Goal: Task Accomplishment & Management: Manage account settings

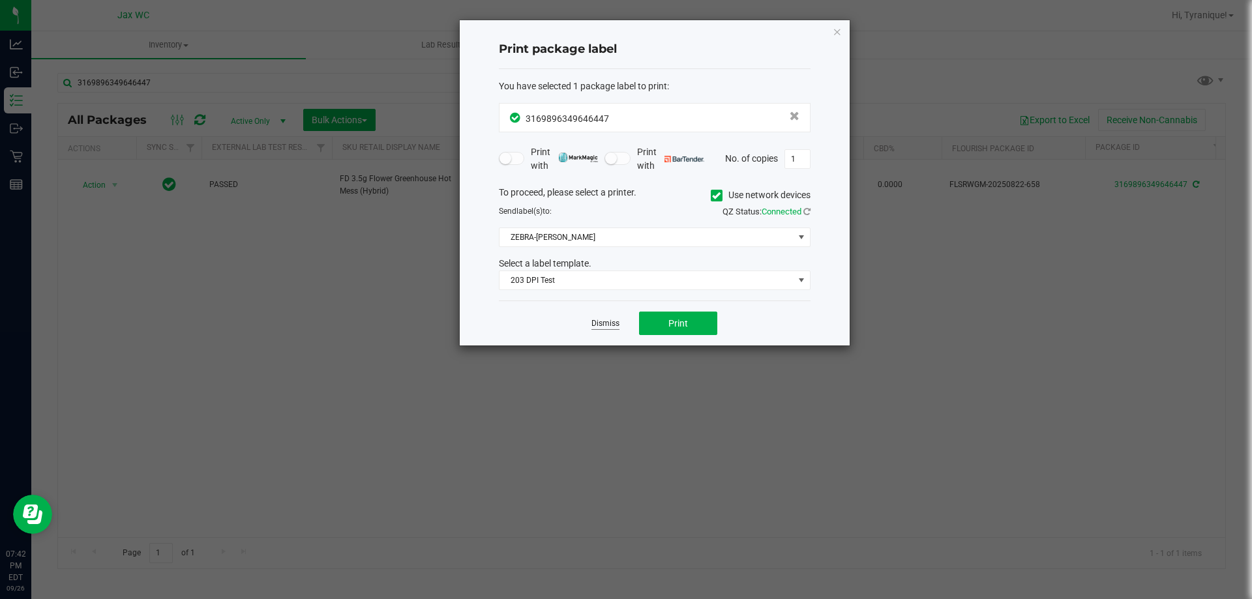
click at [606, 326] on link "Dismiss" at bounding box center [606, 323] width 28 height 11
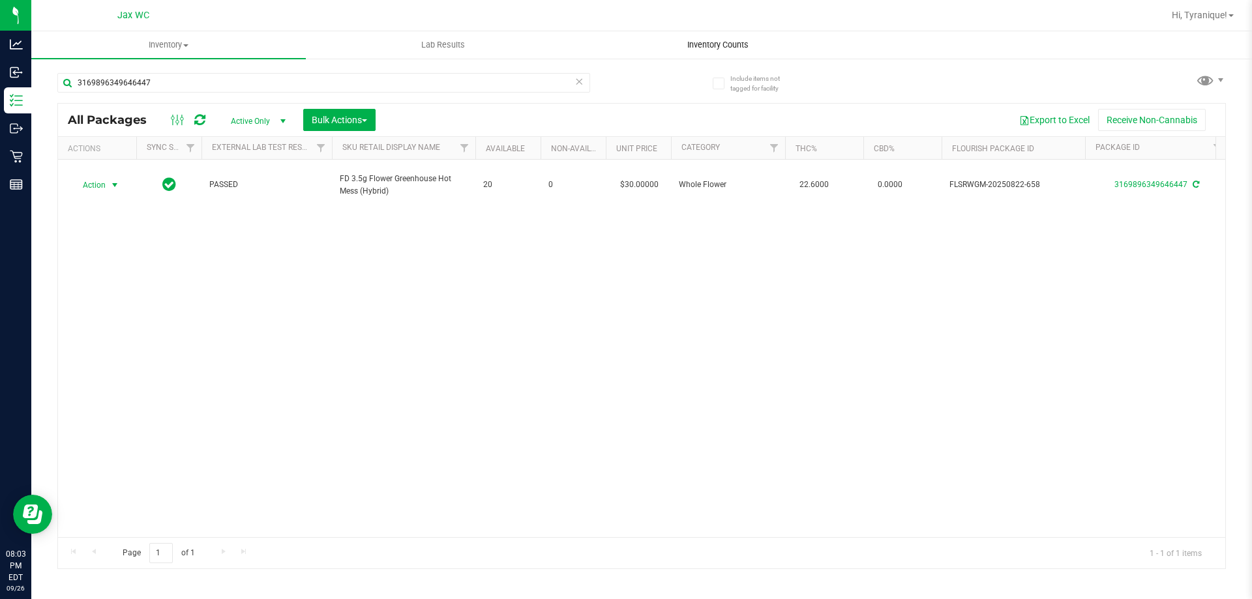
click at [710, 42] on span "Inventory Counts" at bounding box center [718, 45] width 97 height 12
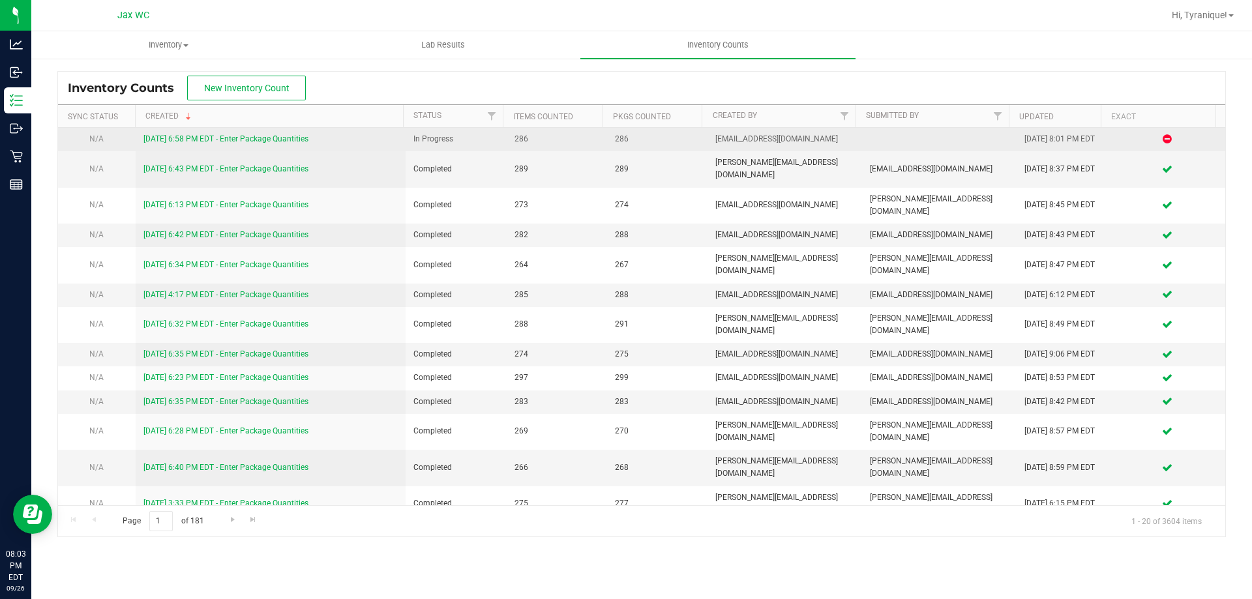
click at [261, 138] on link "9/26/25 6:58 PM EDT - Enter Package Quantities" at bounding box center [226, 138] width 165 height 9
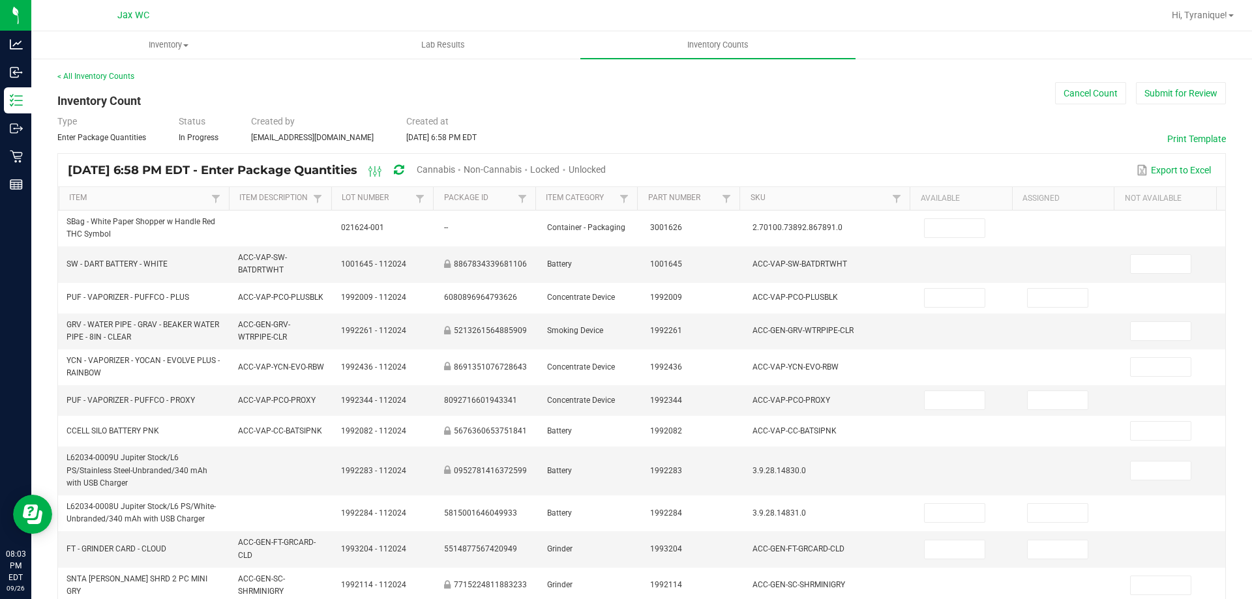
click at [455, 166] on span "Cannabis" at bounding box center [436, 169] width 38 height 10
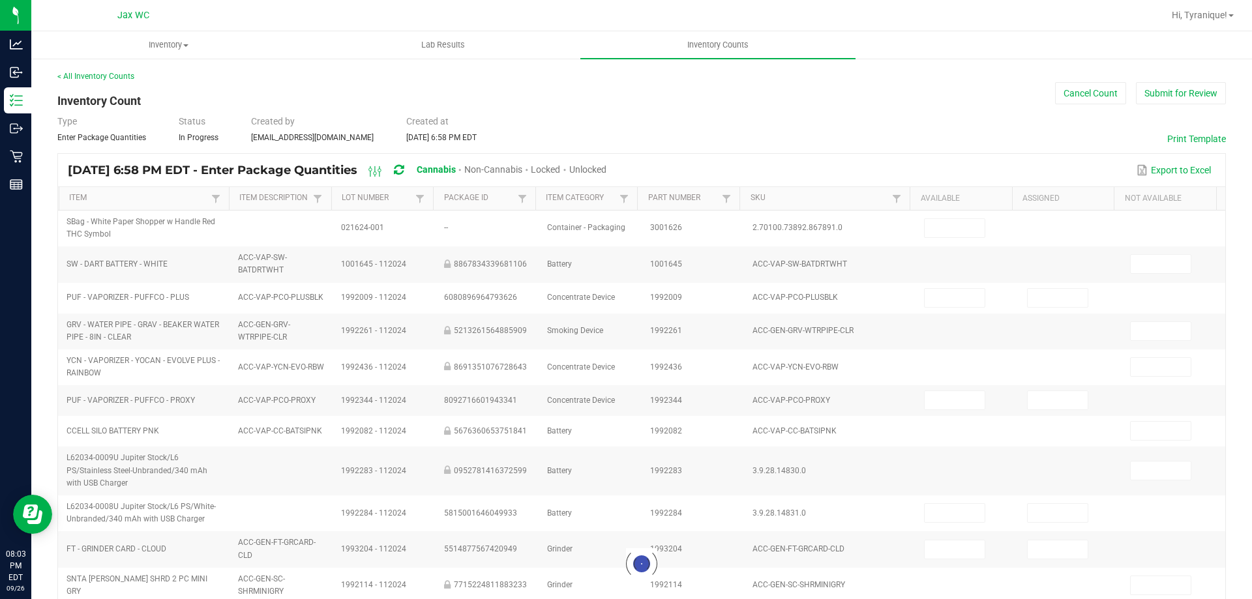
type input "16"
type input "5"
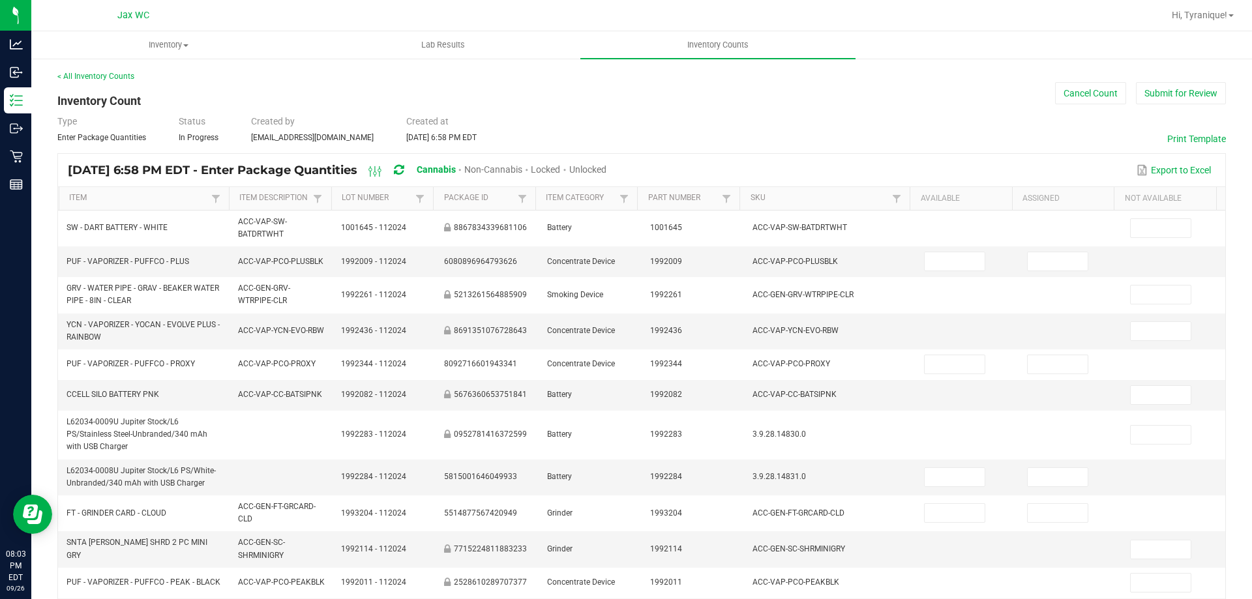
click at [607, 168] on span "Unlocked" at bounding box center [587, 169] width 37 height 10
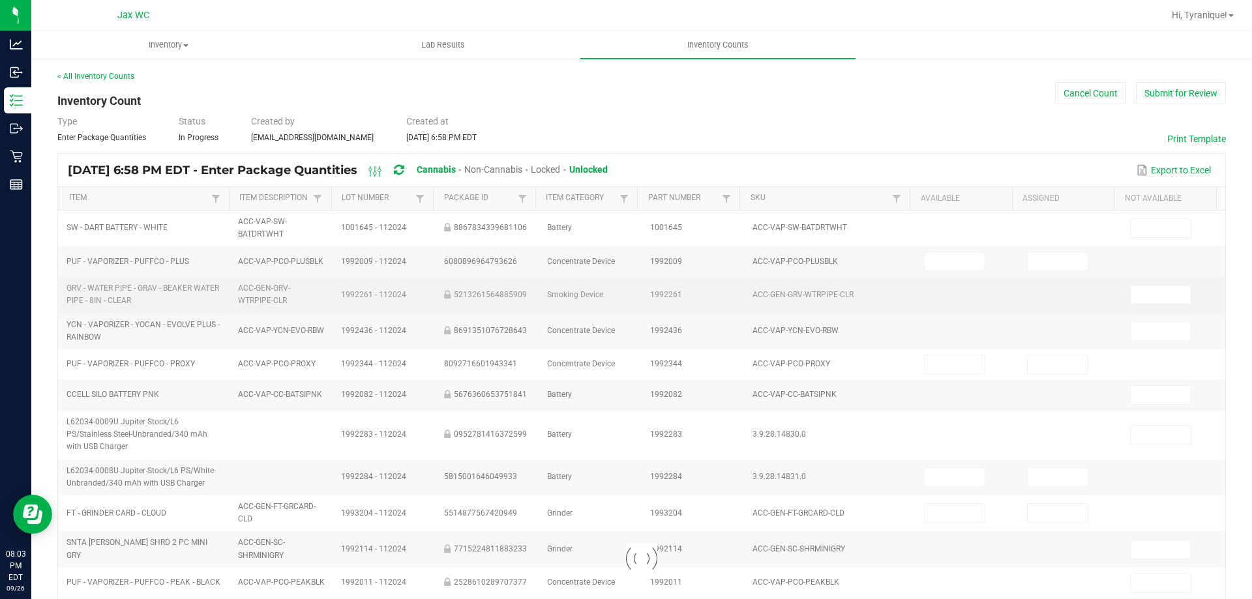
type input "1"
type input "0"
type input "1"
type input "0"
type input "3"
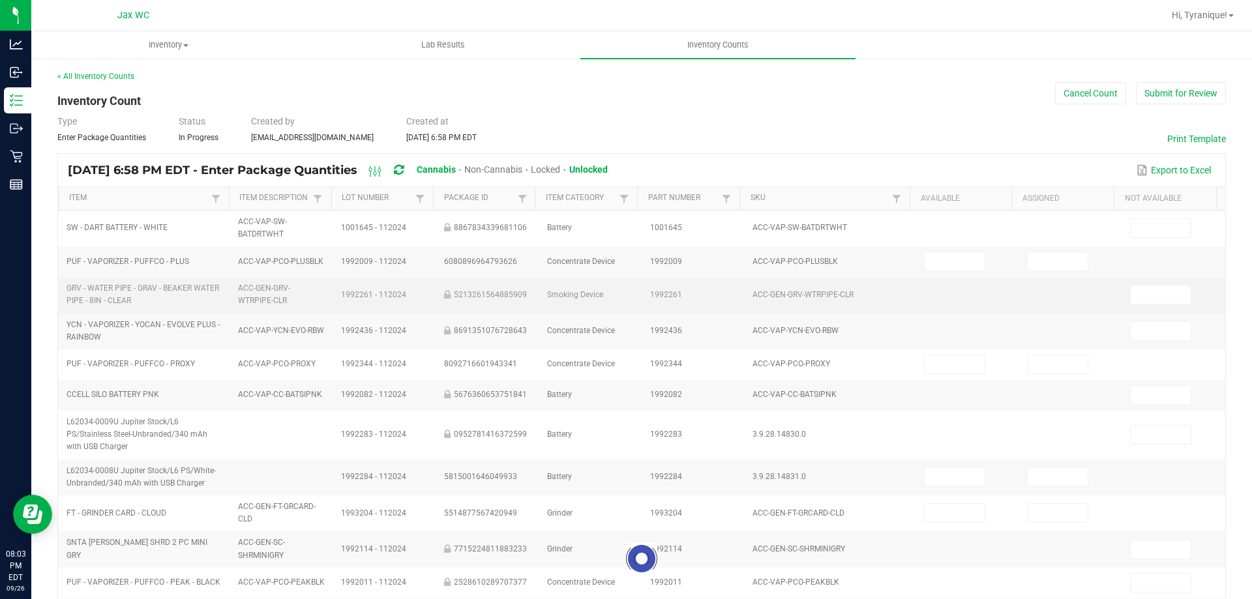
type input "3"
type input "5"
type input "0"
type input "8"
type input "0"
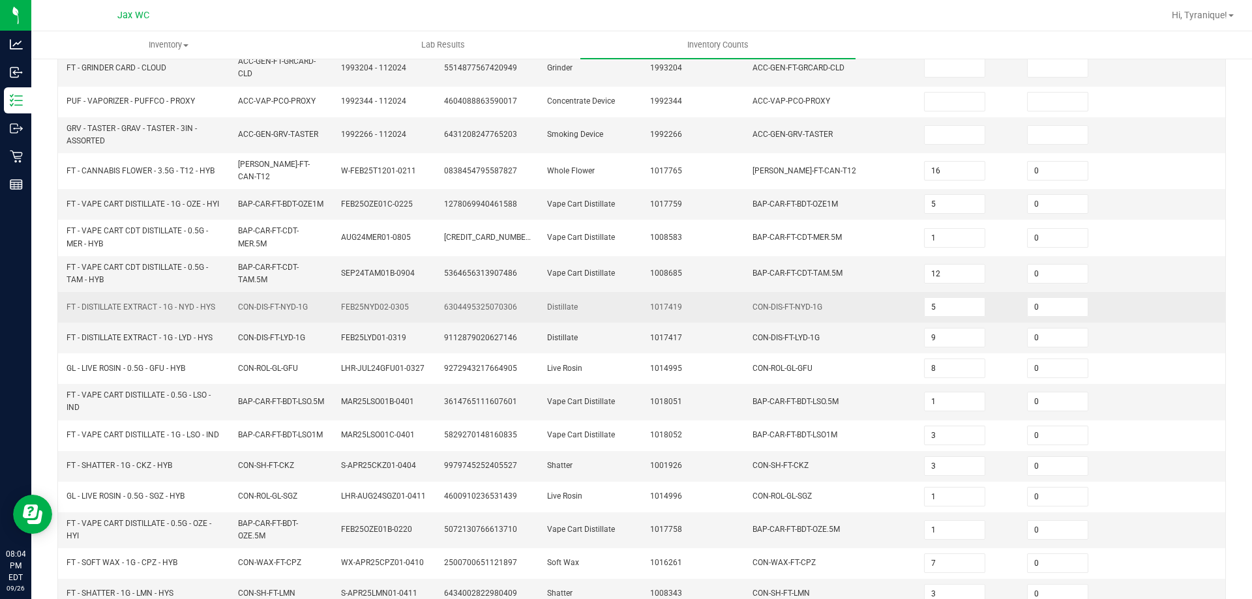
scroll to position [320, 0]
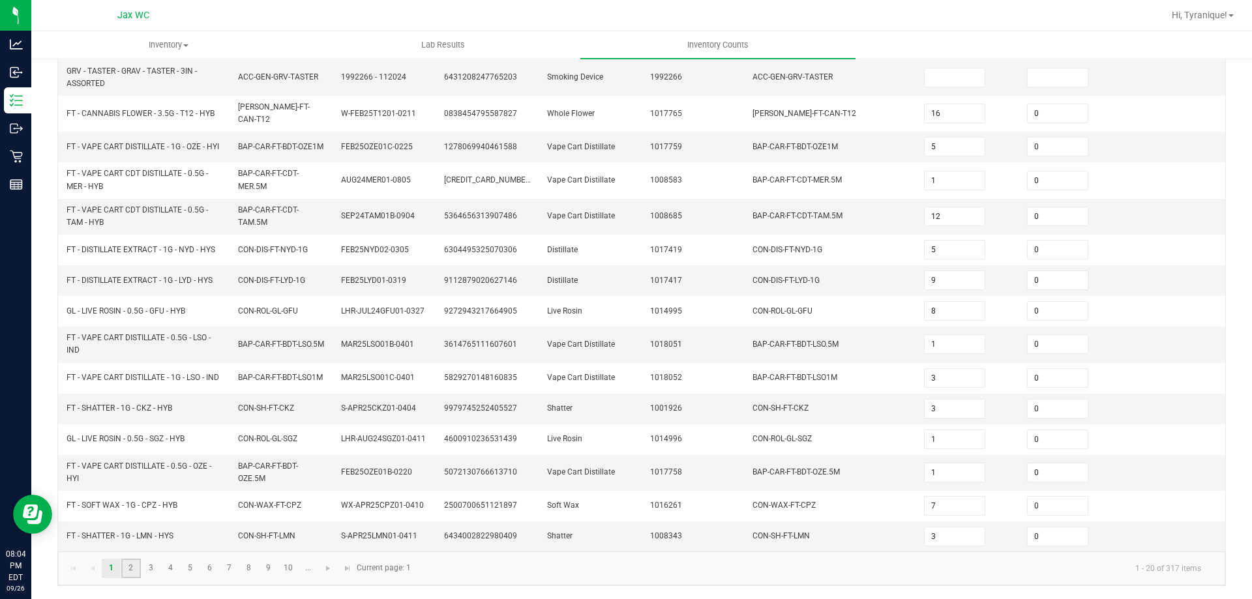
click at [131, 574] on link "2" at bounding box center [130, 569] width 19 height 20
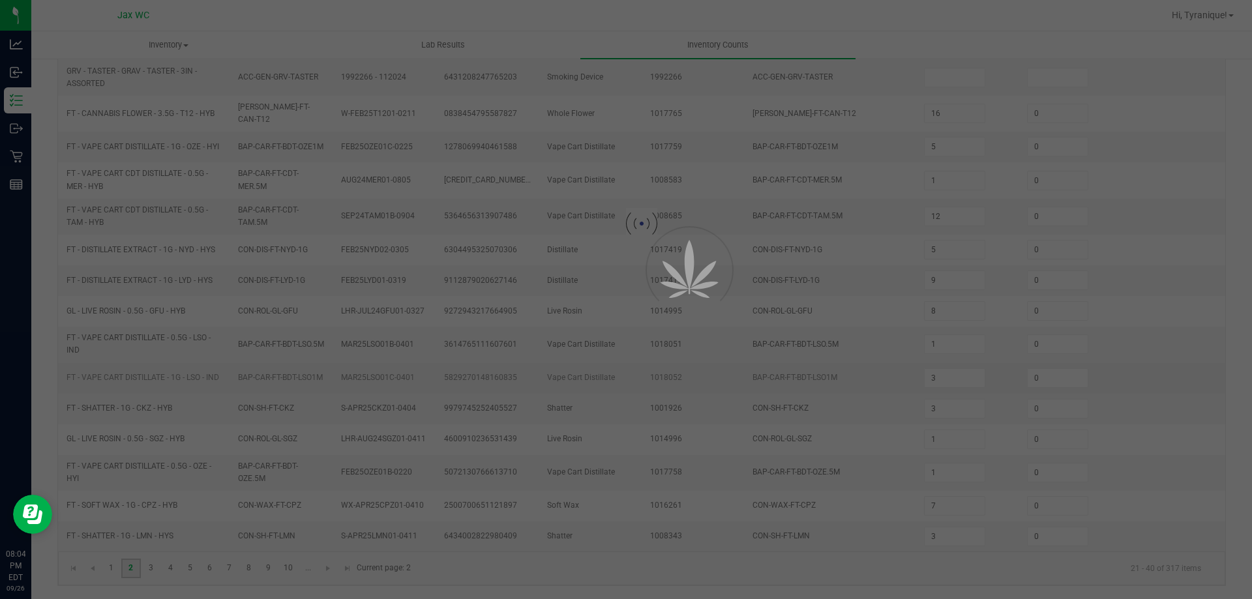
type input "6"
type input "2"
type input "0"
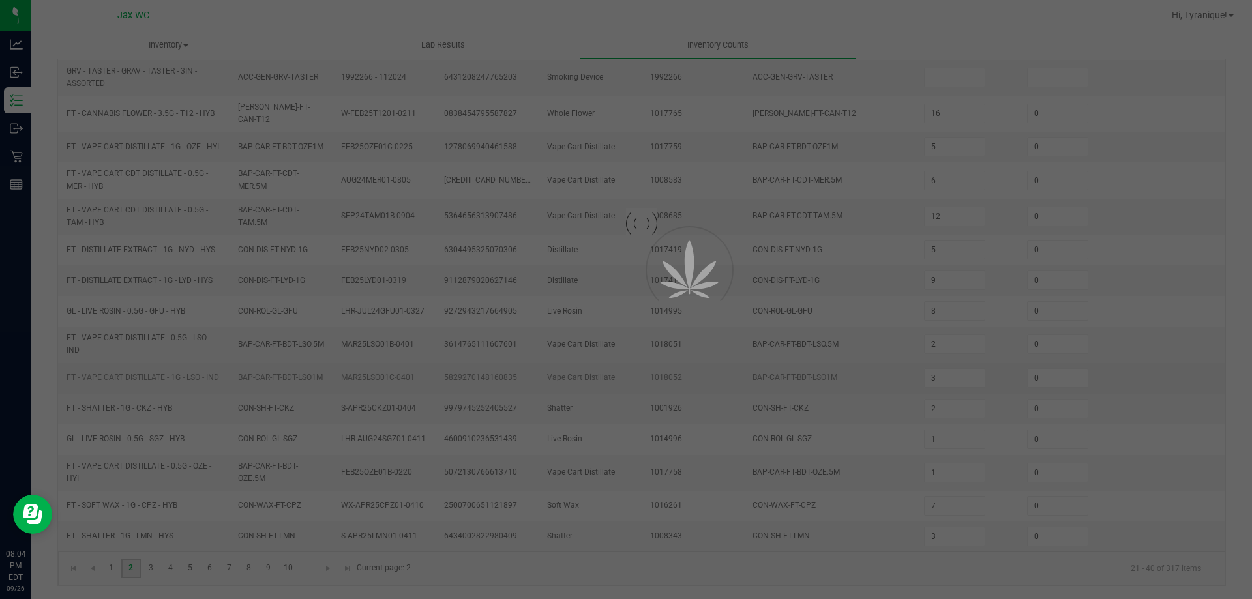
type input "2"
type input "0"
type input "14"
type input "11"
type input "28"
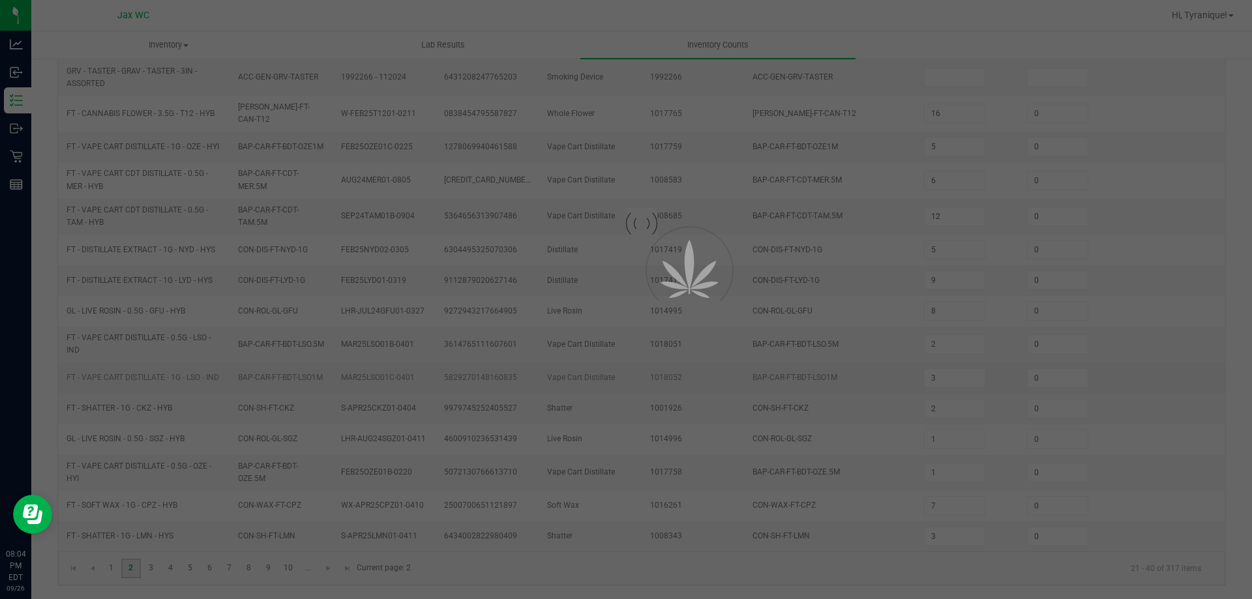
type input "0"
type input "3"
type input "0"
type input "7"
type input "0"
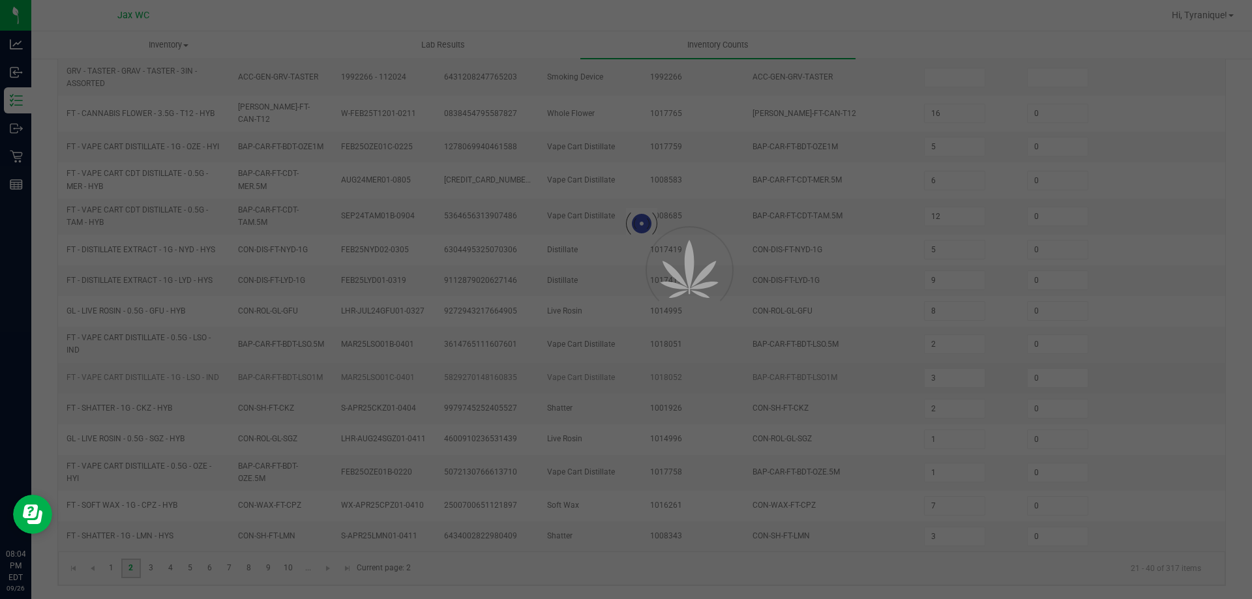
type input "7"
type input "0"
type input "2"
type input "3"
type input "2"
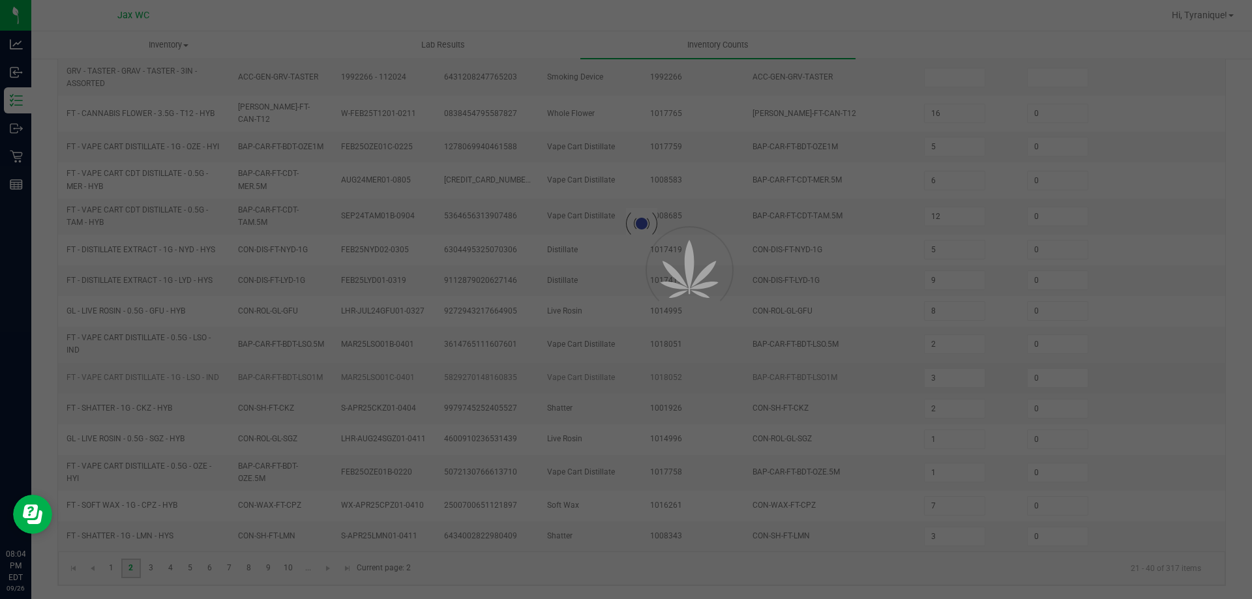
type input "7"
type input "4"
type input "6"
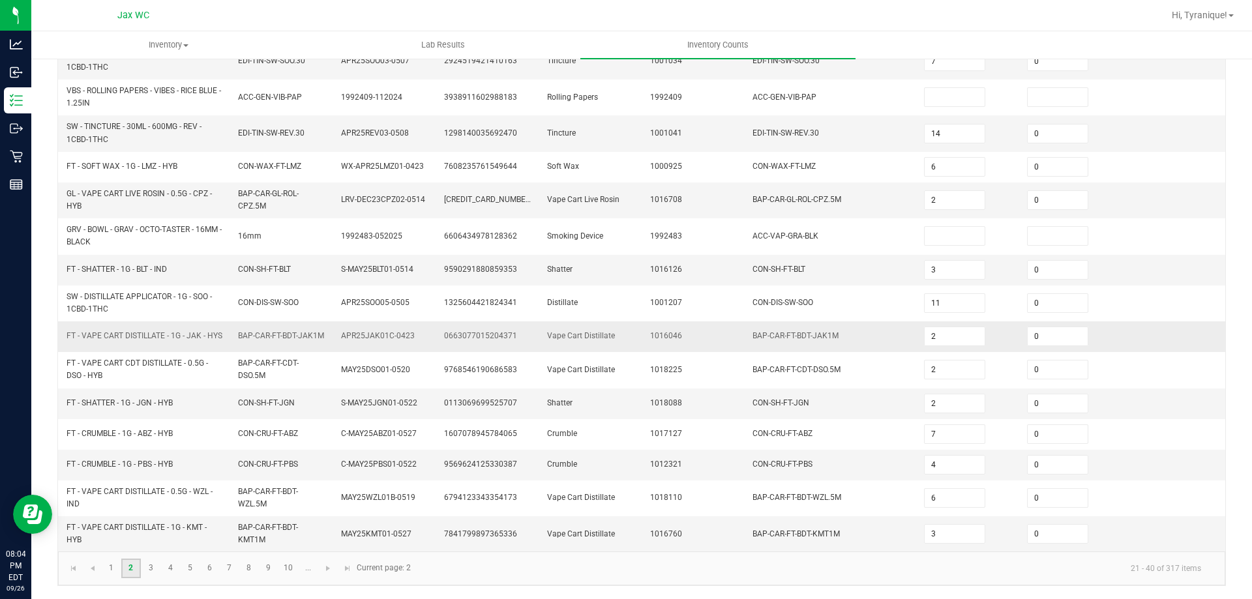
scroll to position [337, 0]
click at [151, 566] on link "3" at bounding box center [151, 569] width 19 height 20
type input "2"
type input "3"
type input "7"
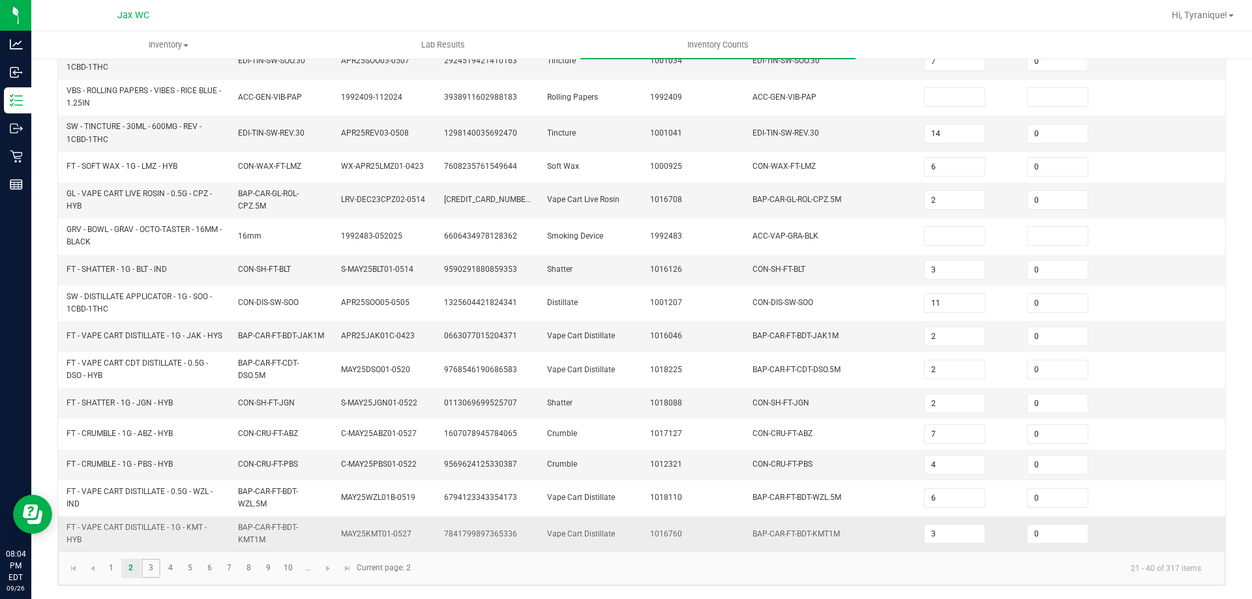
type input "2"
type input "4"
type input "1"
type input "2"
type input "4"
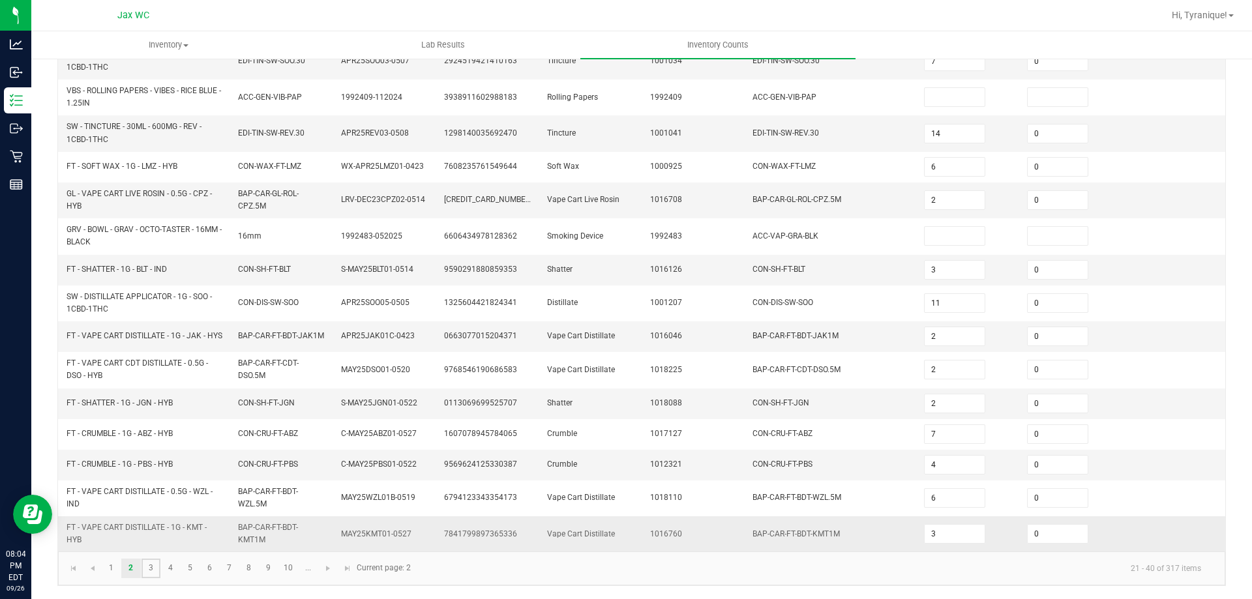
type input "5"
type input "1"
type input "0"
type input "7"
type input "2"
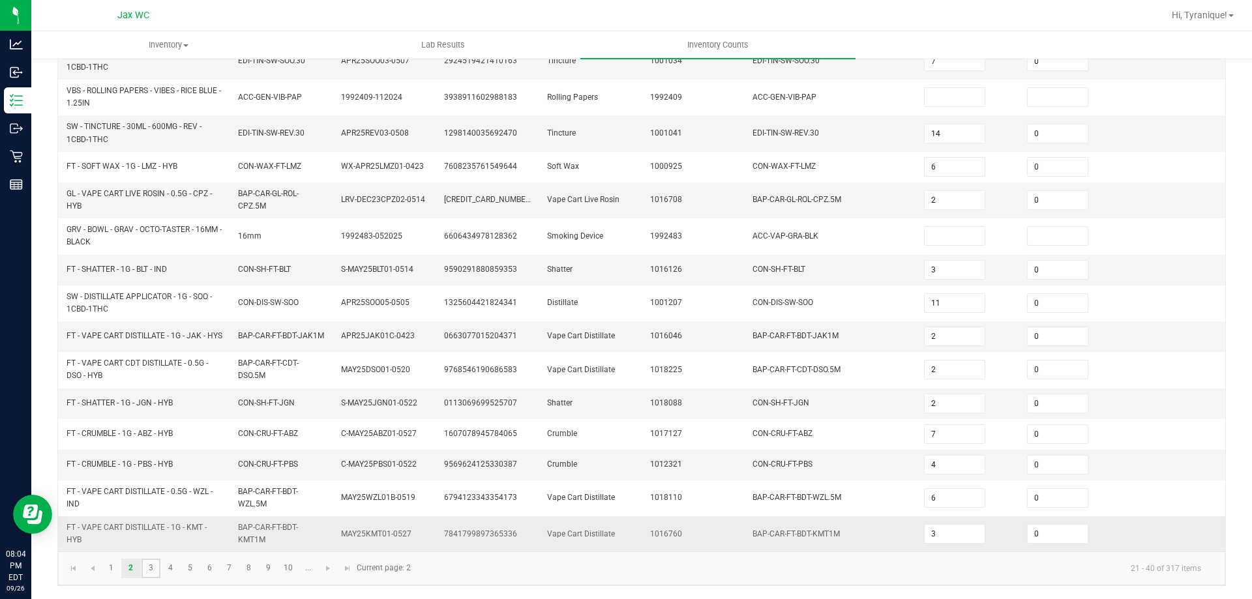
type input "14"
type input "11"
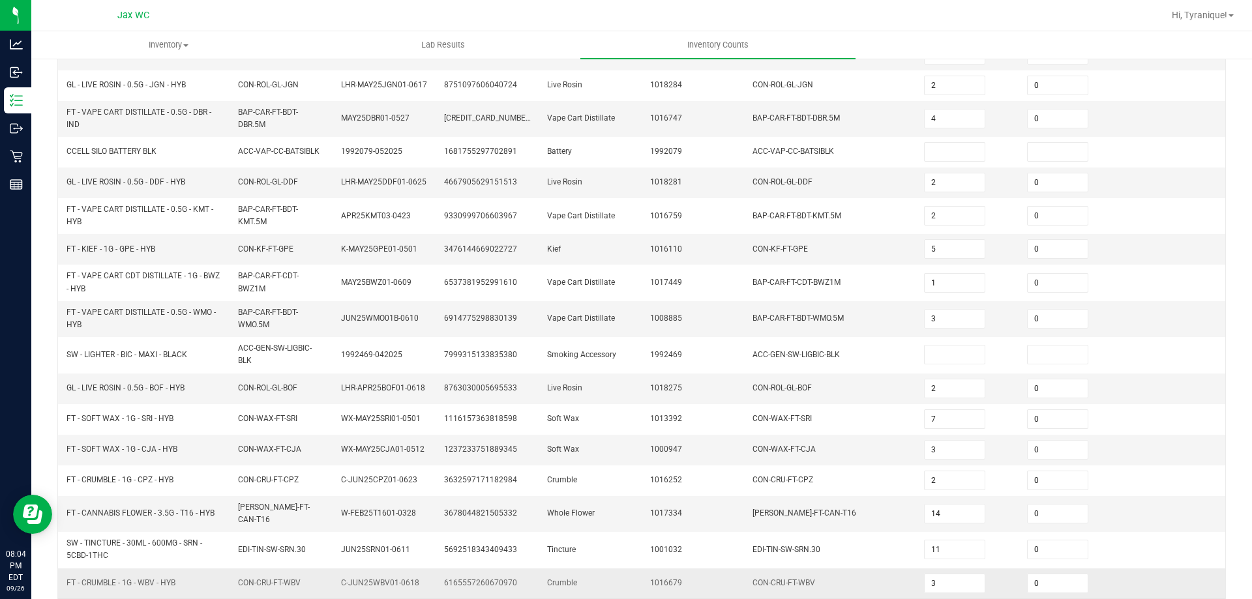
scroll to position [326, 0]
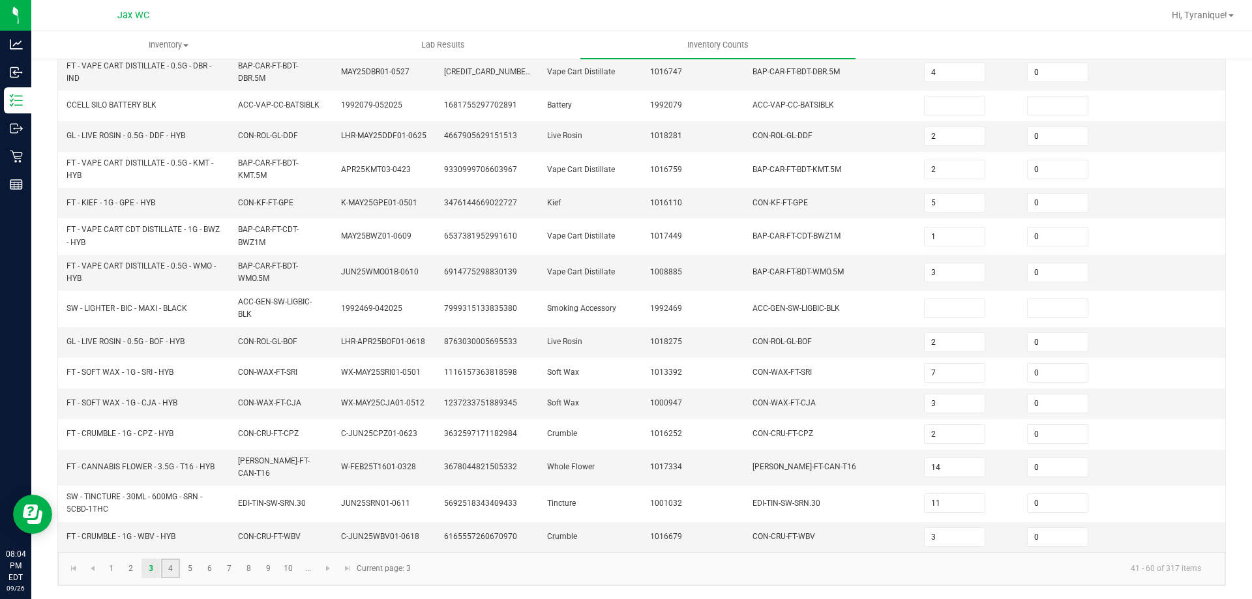
click at [171, 569] on link "4" at bounding box center [170, 569] width 19 height 20
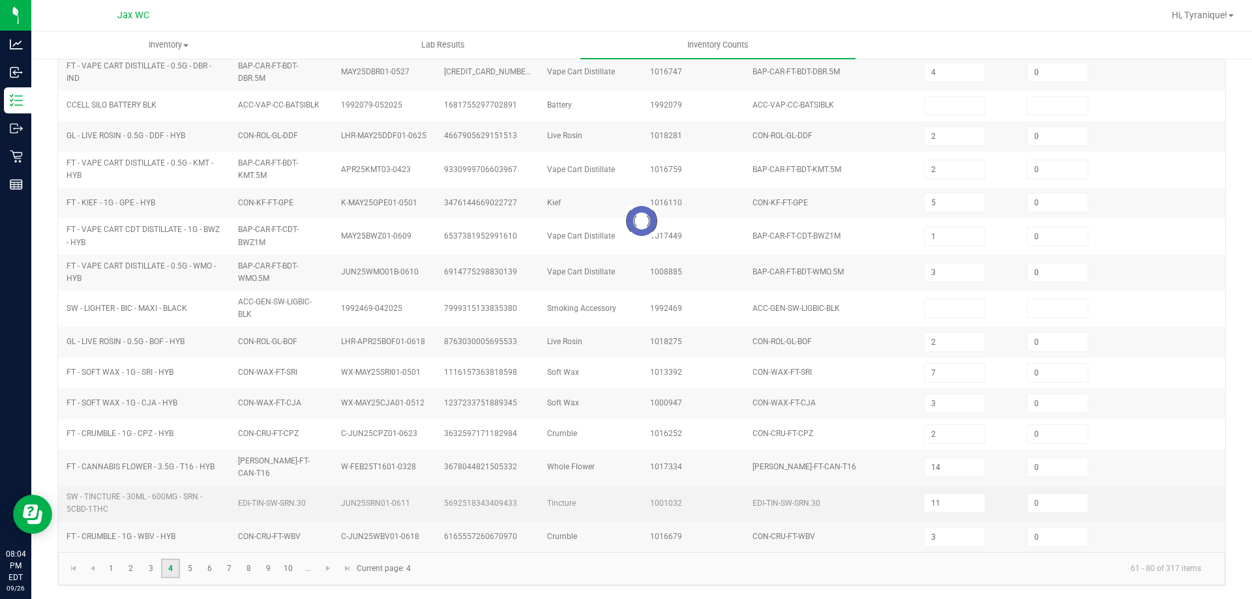
type input "4"
type input "12"
type input "2"
type input "1"
type input "3"
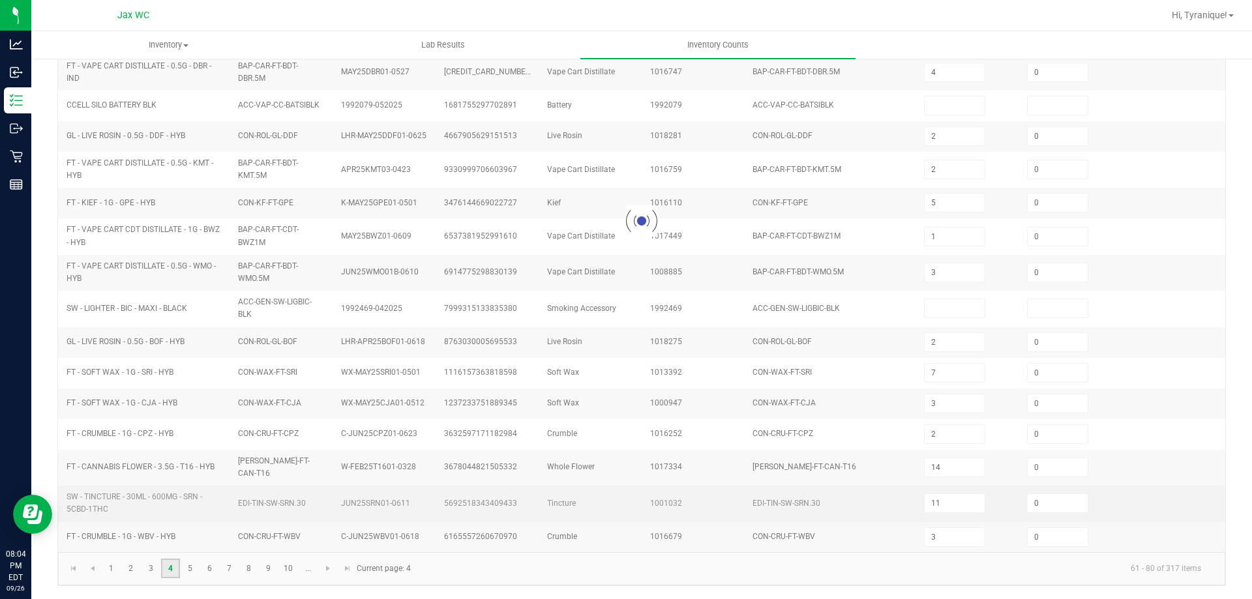
type input "0"
type input "7"
type input "5"
type input "3"
type input "5"
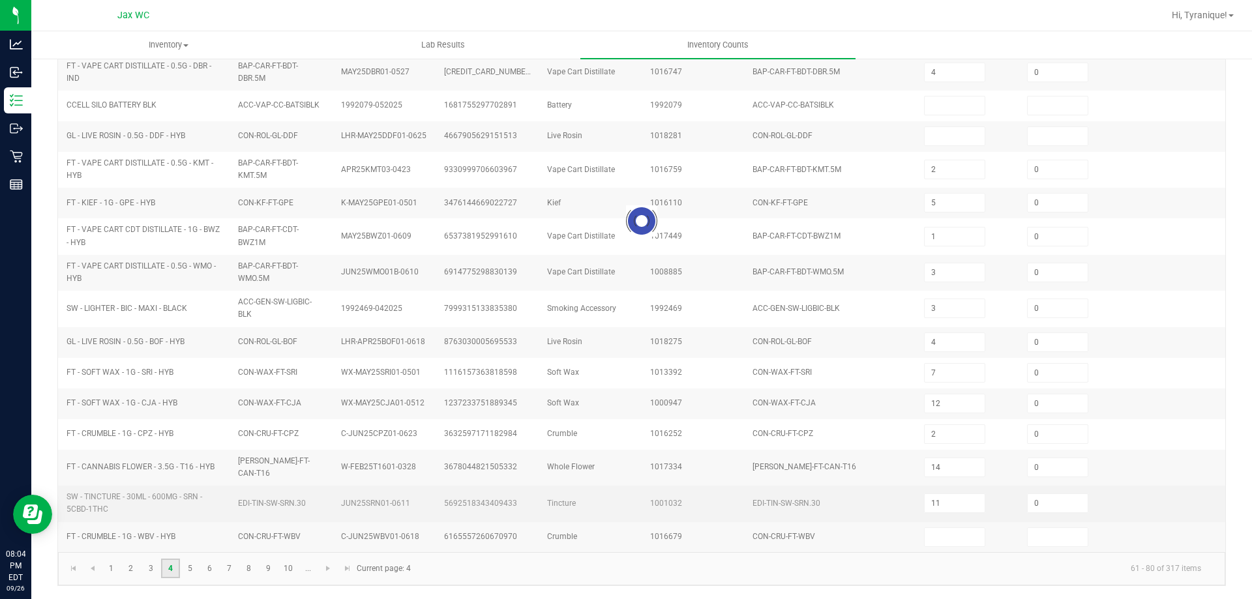
type input "4"
type input "0"
type input "18"
type input "4"
type input "3"
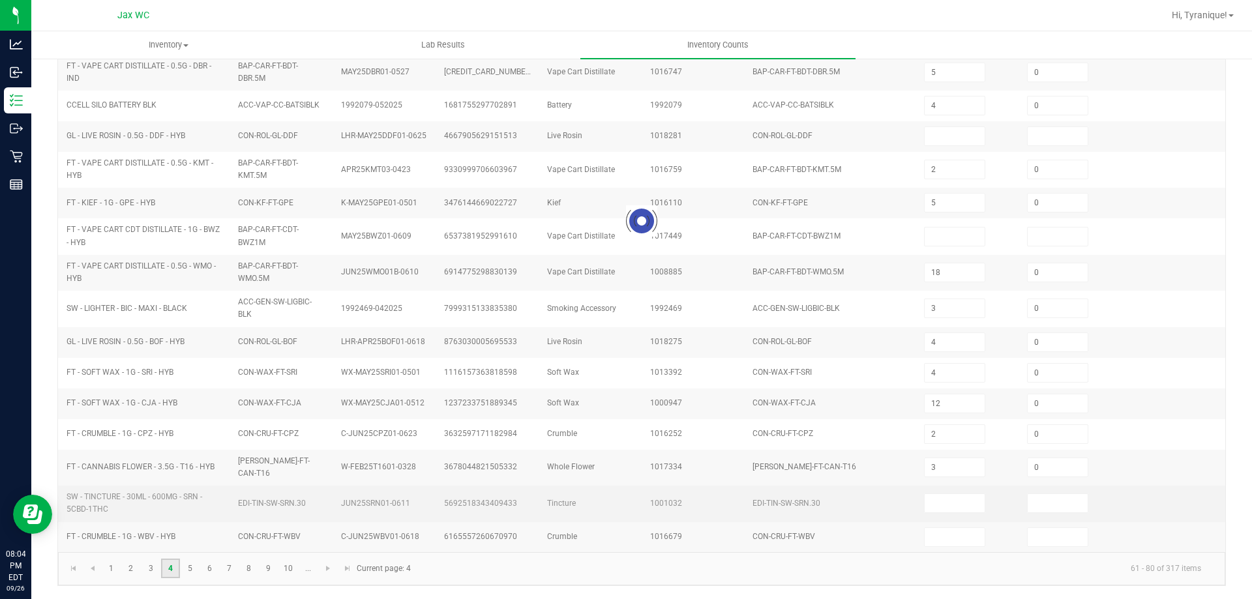
scroll to position [320, 0]
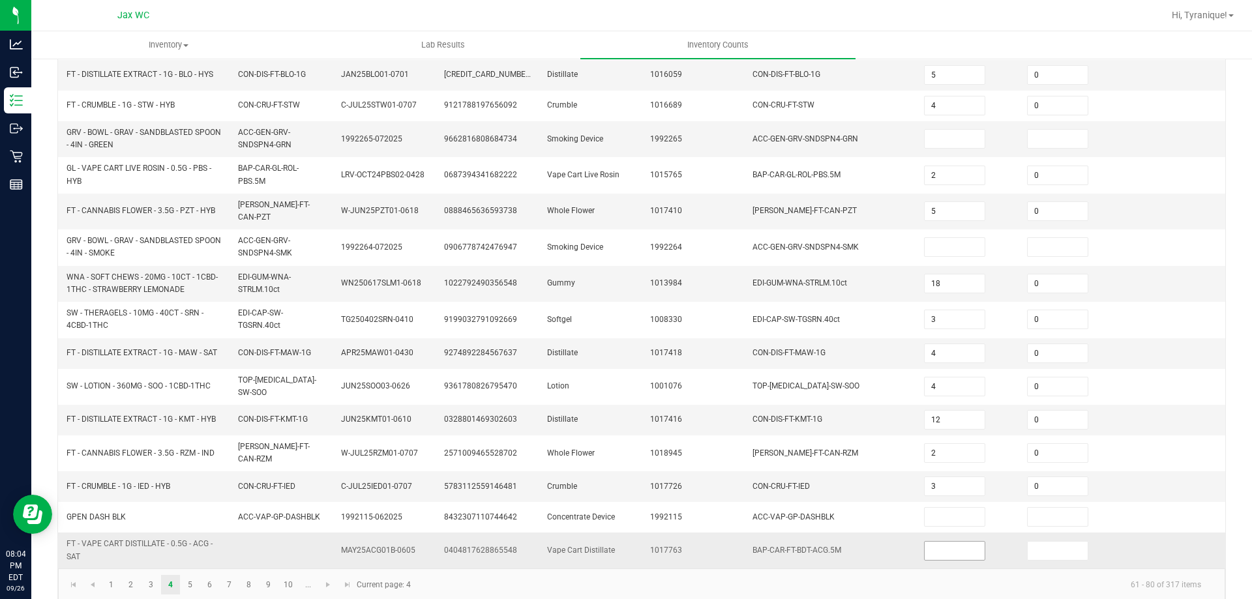
click at [925, 542] on input at bounding box center [955, 551] width 60 height 18
type input "0"
click at [195, 575] on link "5" at bounding box center [190, 585] width 19 height 20
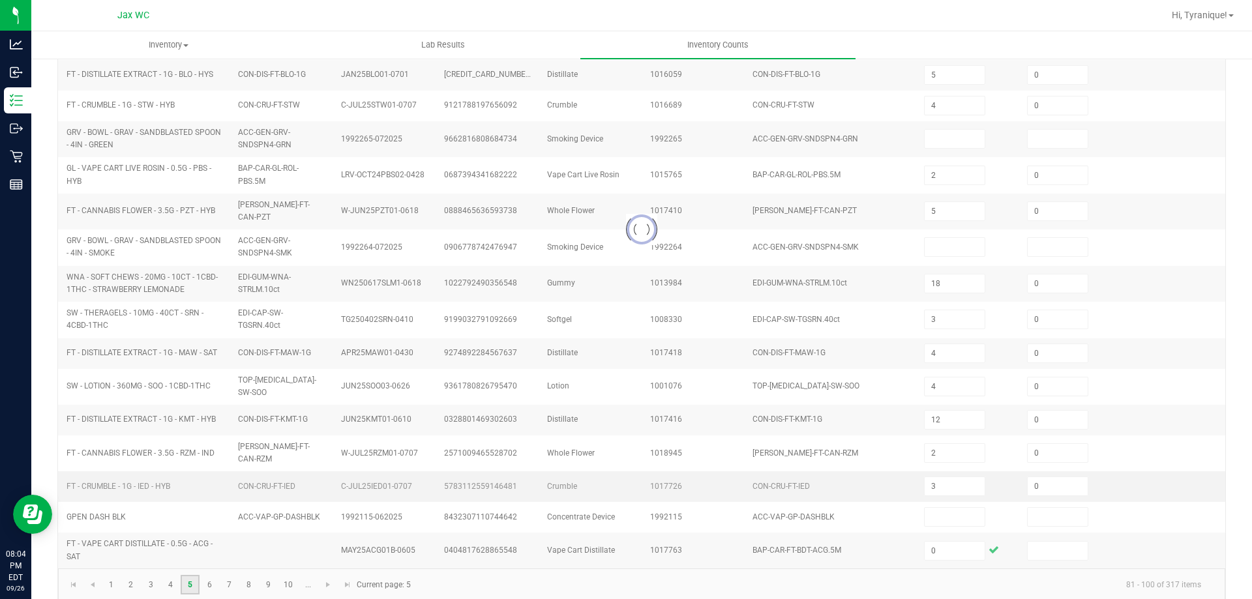
type input "5"
type input "2"
type input "8"
type input "5"
type input "1"
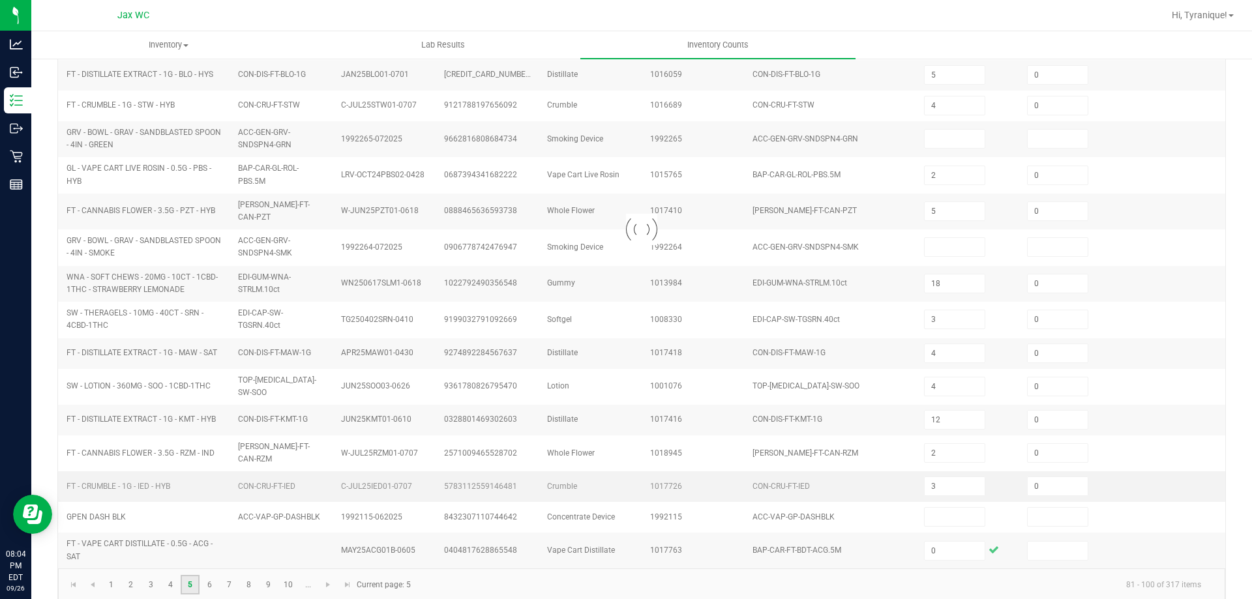
type input "2"
type input "4"
type input "0"
type input "9"
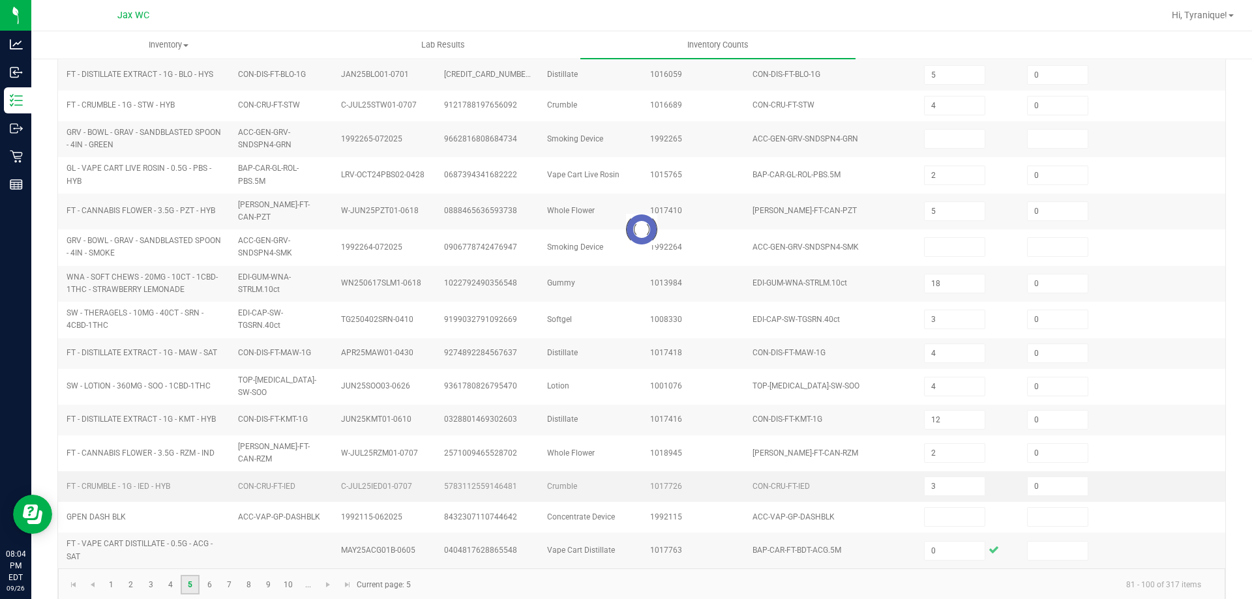
type input "8"
type input "7"
type input "25"
type input "10"
type input "8"
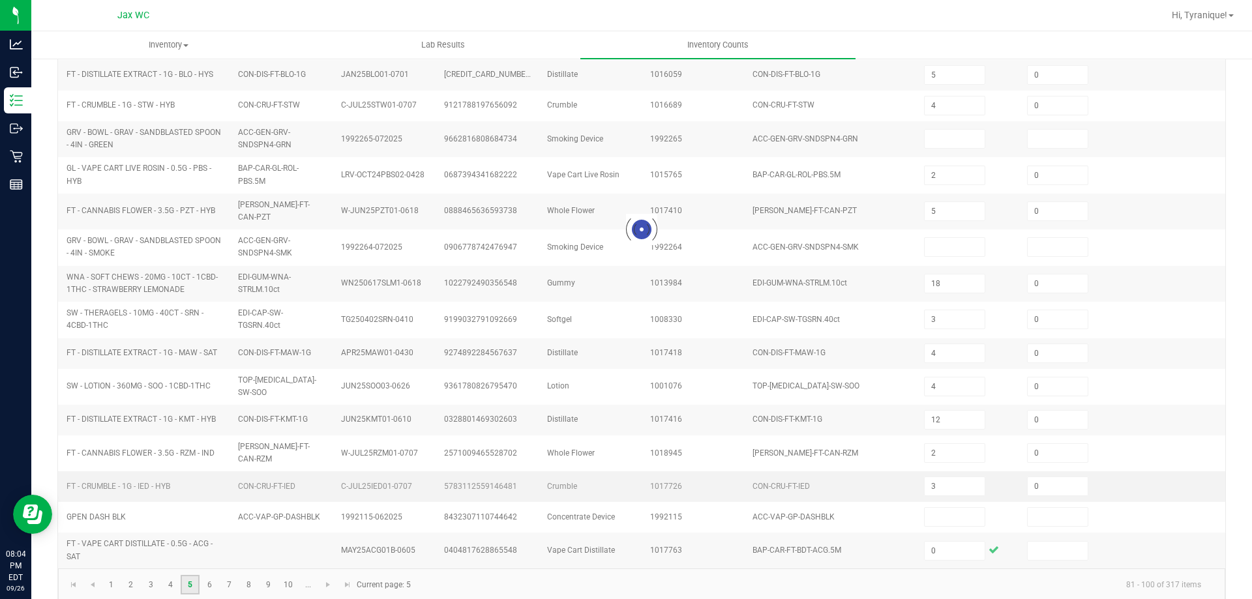
type input "0"
type input "11"
type input "13"
type input "0"
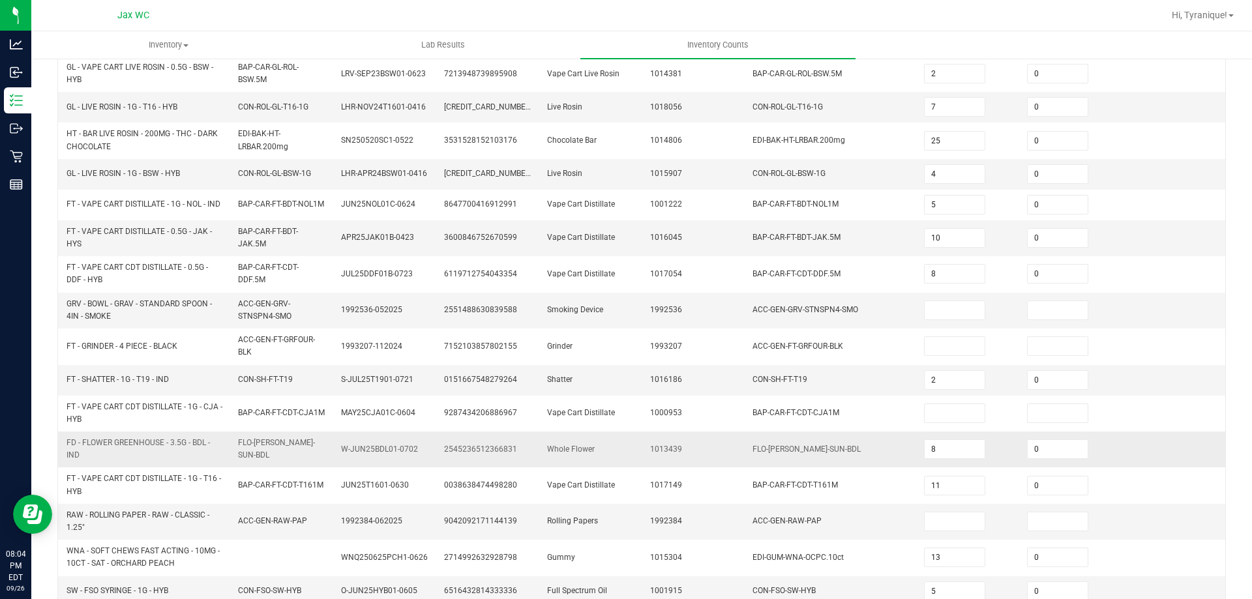
scroll to position [228, 0]
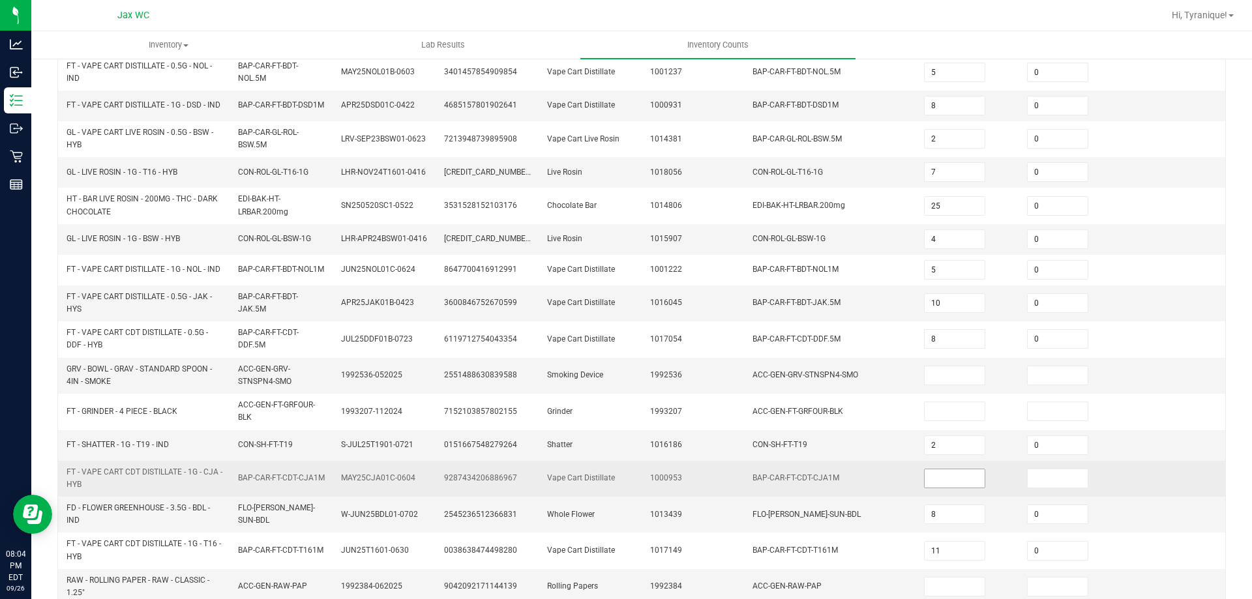
click at [936, 488] on input at bounding box center [955, 479] width 60 height 18
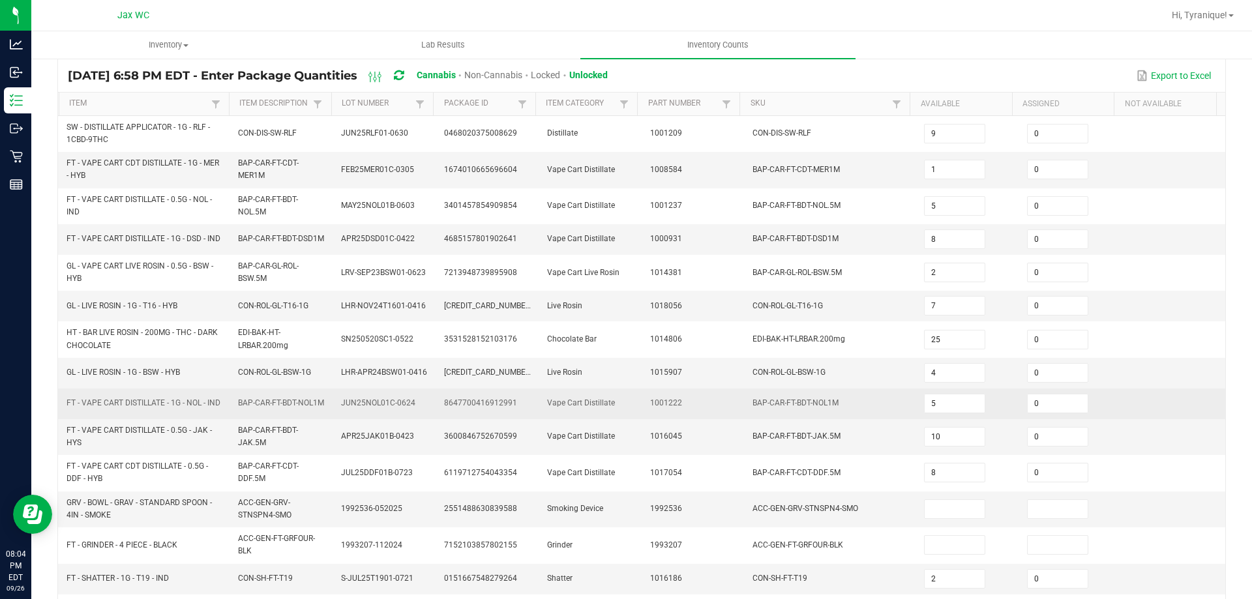
scroll to position [0, 0]
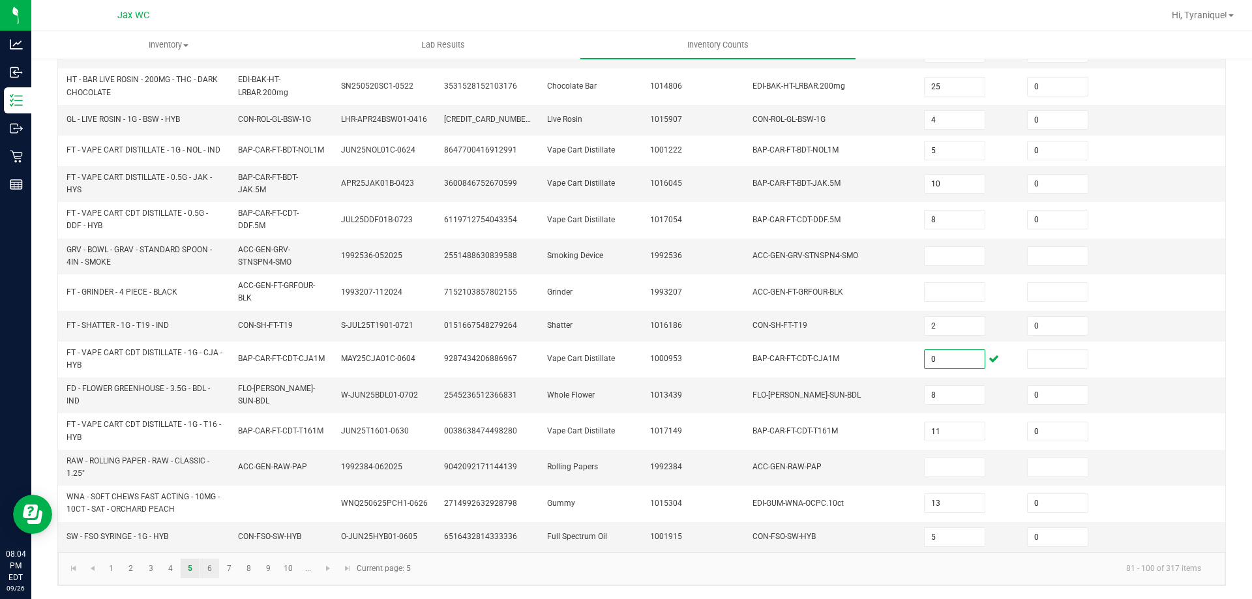
type input "0"
click at [206, 569] on link "6" at bounding box center [209, 569] width 19 height 20
type input "1"
type input "3"
type input "4"
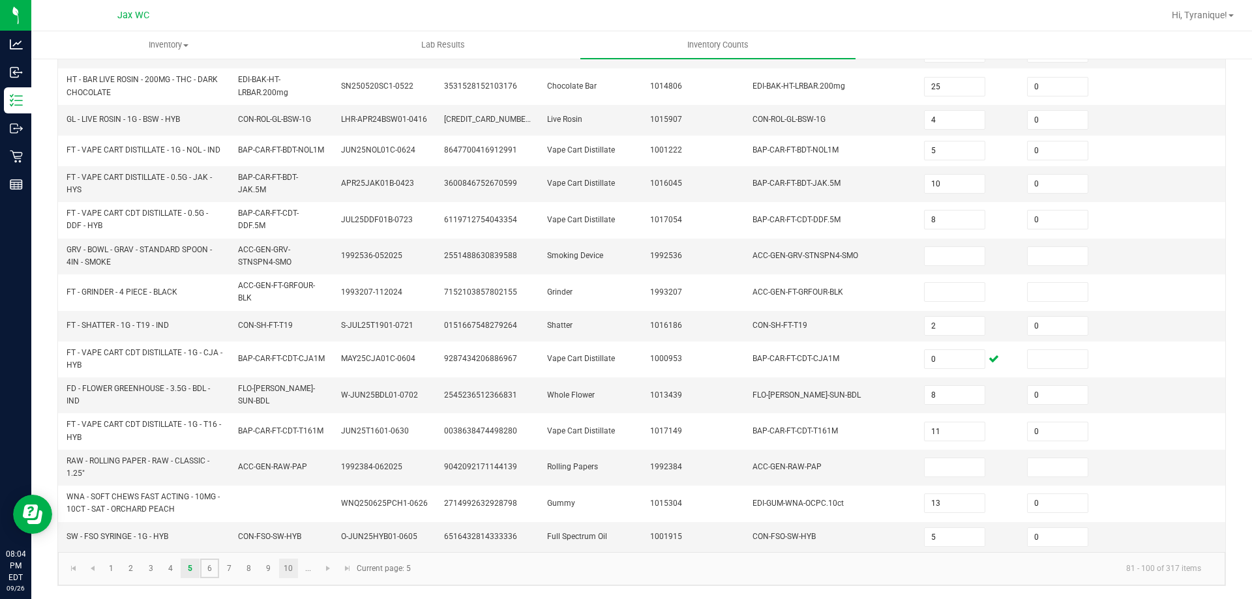
type input "11"
type input "25"
type input "10"
type input "4"
type input "0"
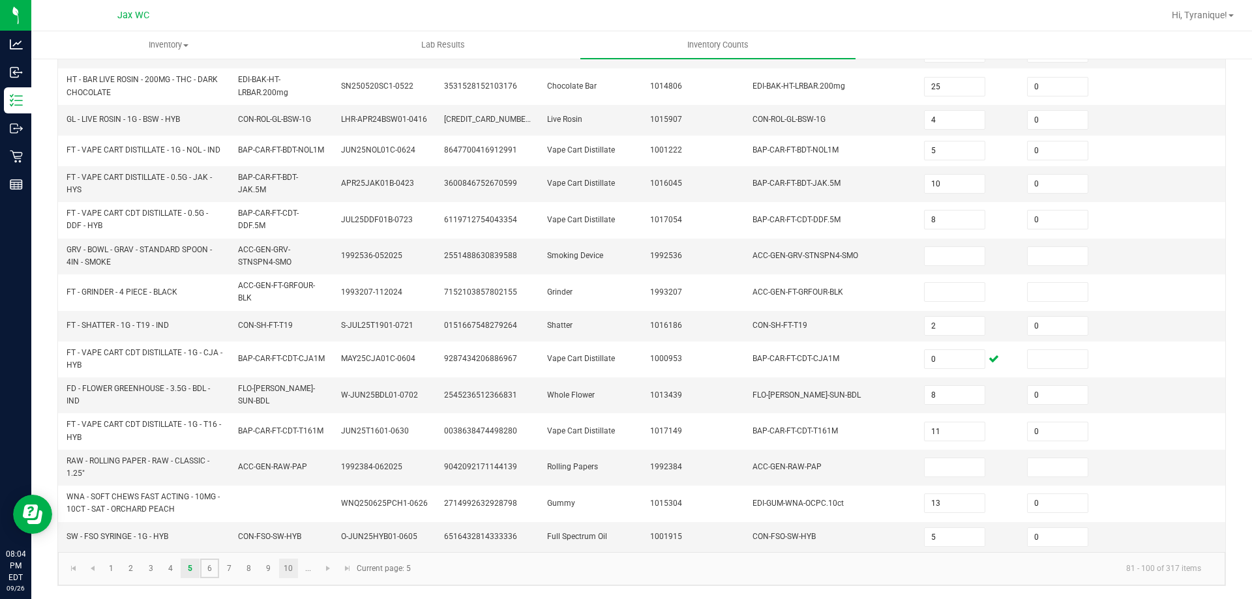
type input "4"
type input "5"
type input "8"
type input "12"
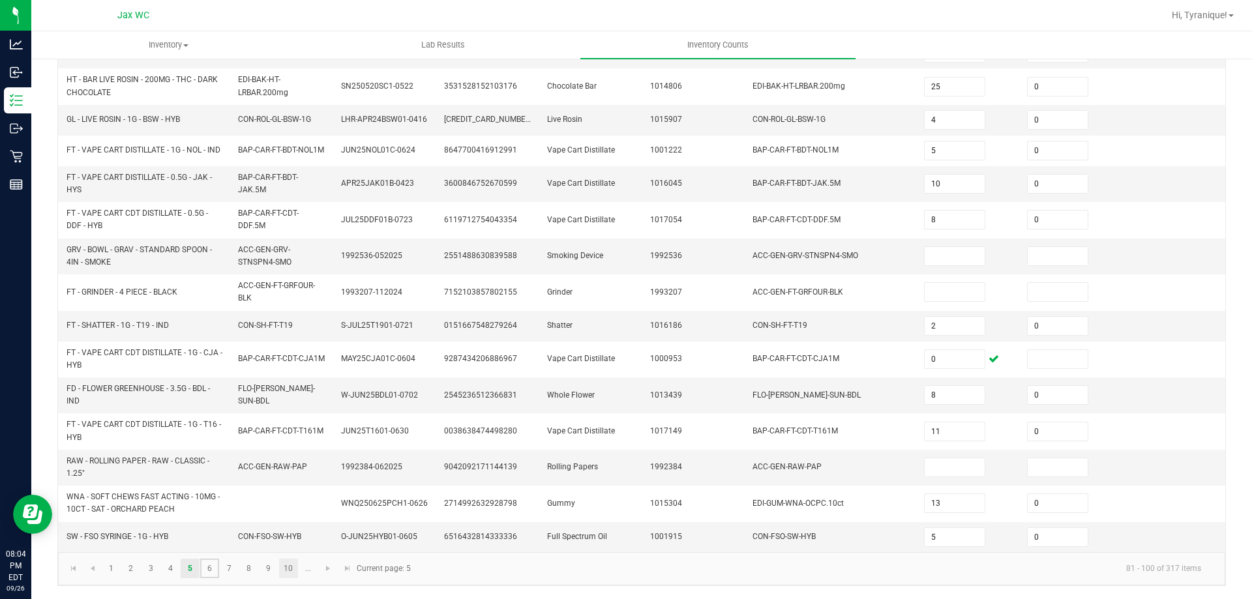
type input "10"
type input "3"
type input "0"
type input "8"
type input "11"
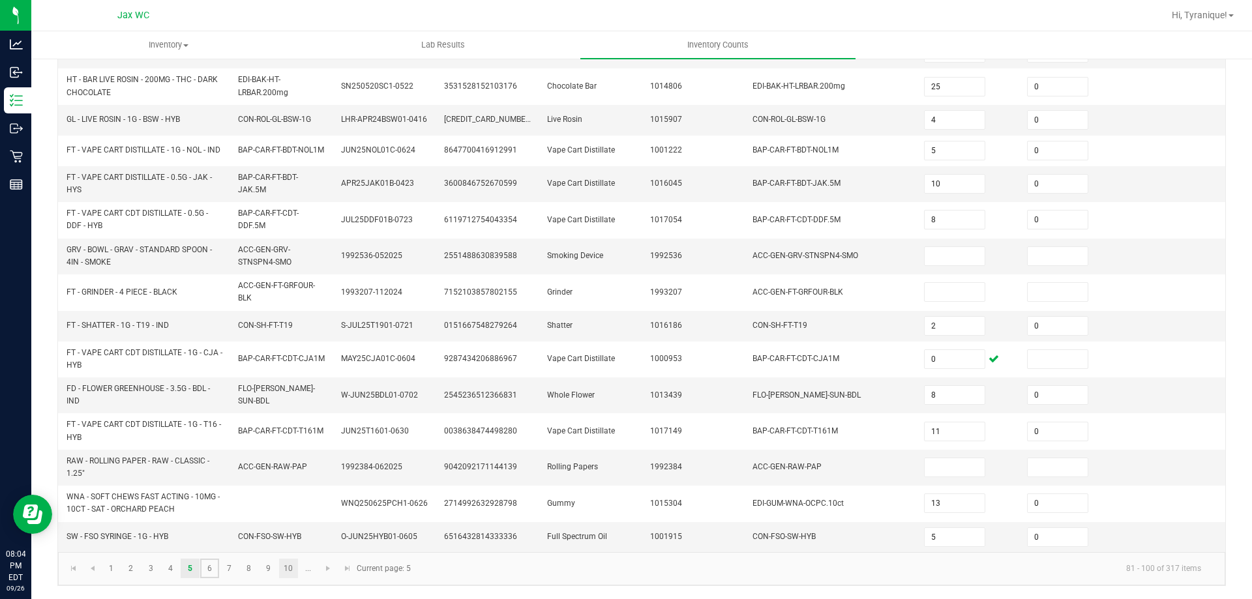
type input "0"
type input "3"
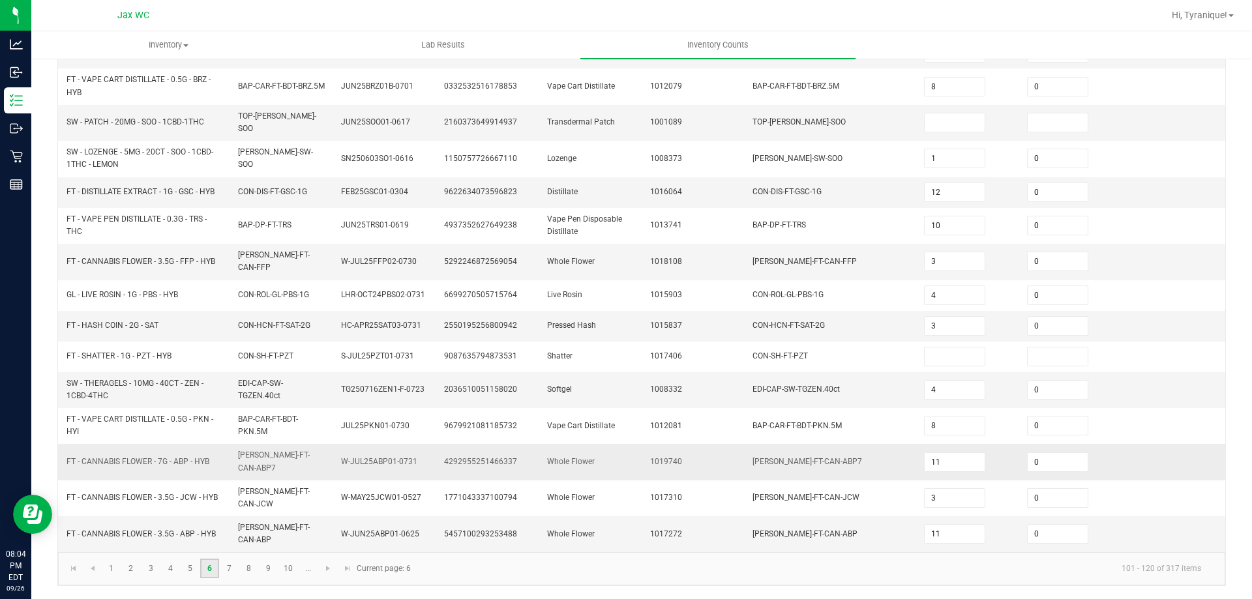
scroll to position [320, 0]
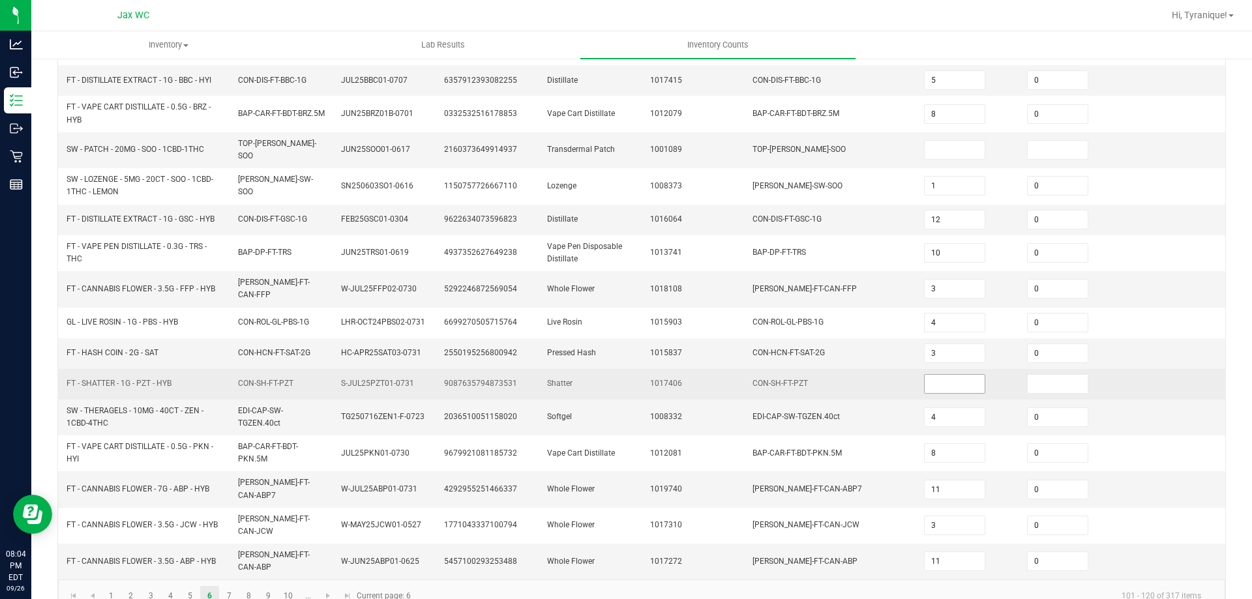
click at [933, 375] on input at bounding box center [955, 384] width 60 height 18
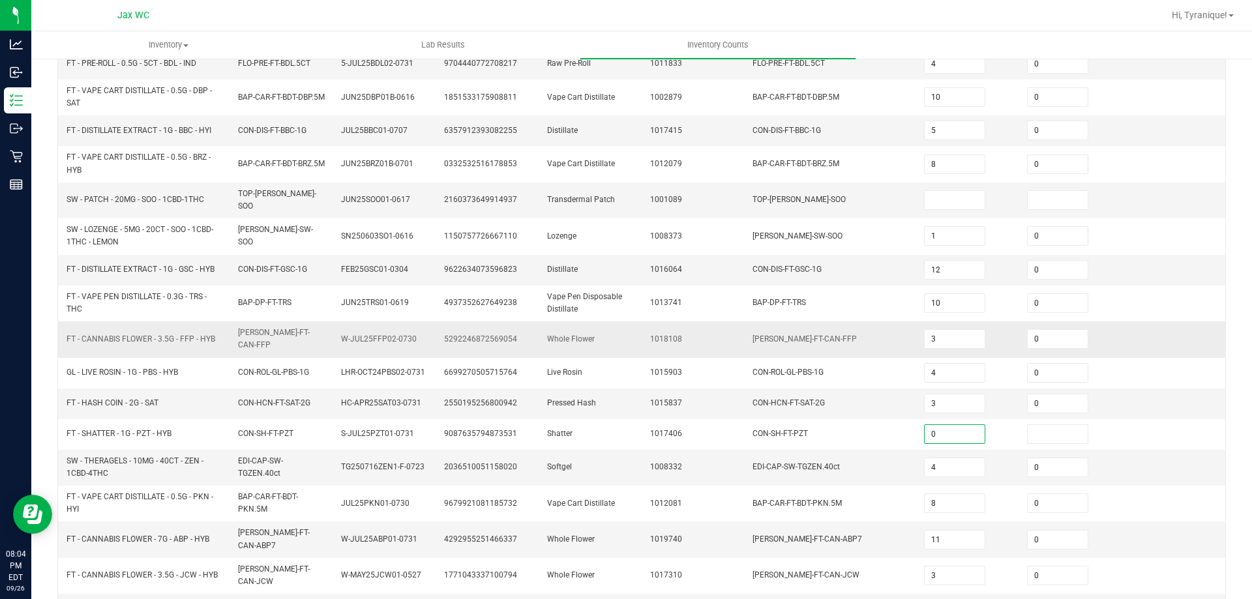
scroll to position [255, 0]
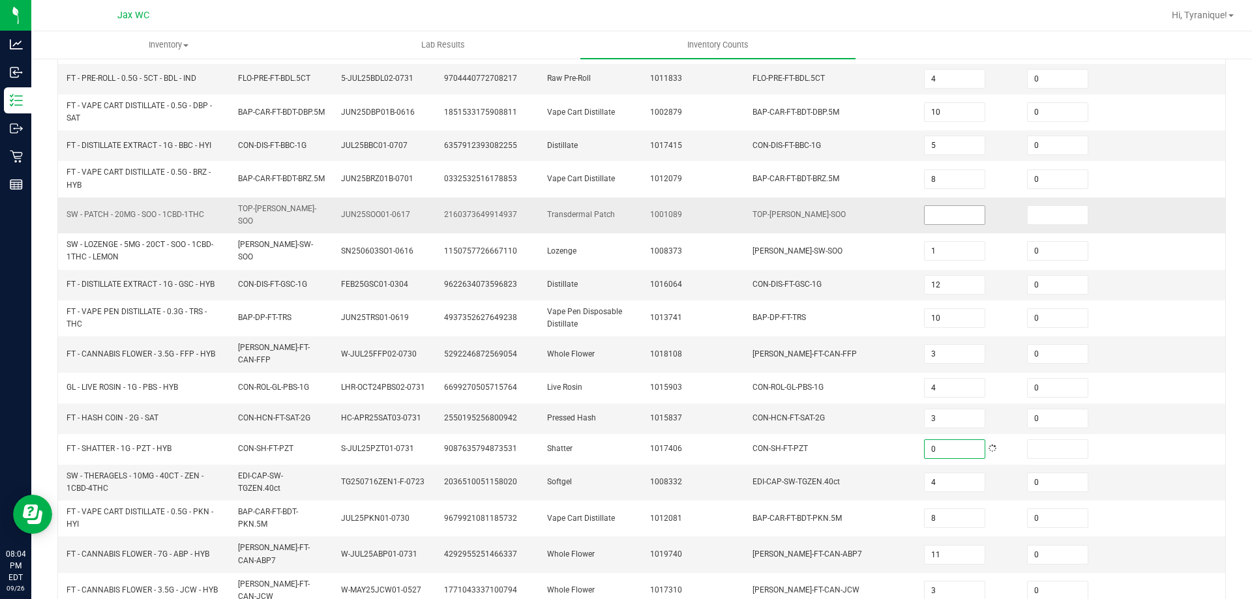
type input "0"
click at [959, 207] on input at bounding box center [955, 215] width 60 height 18
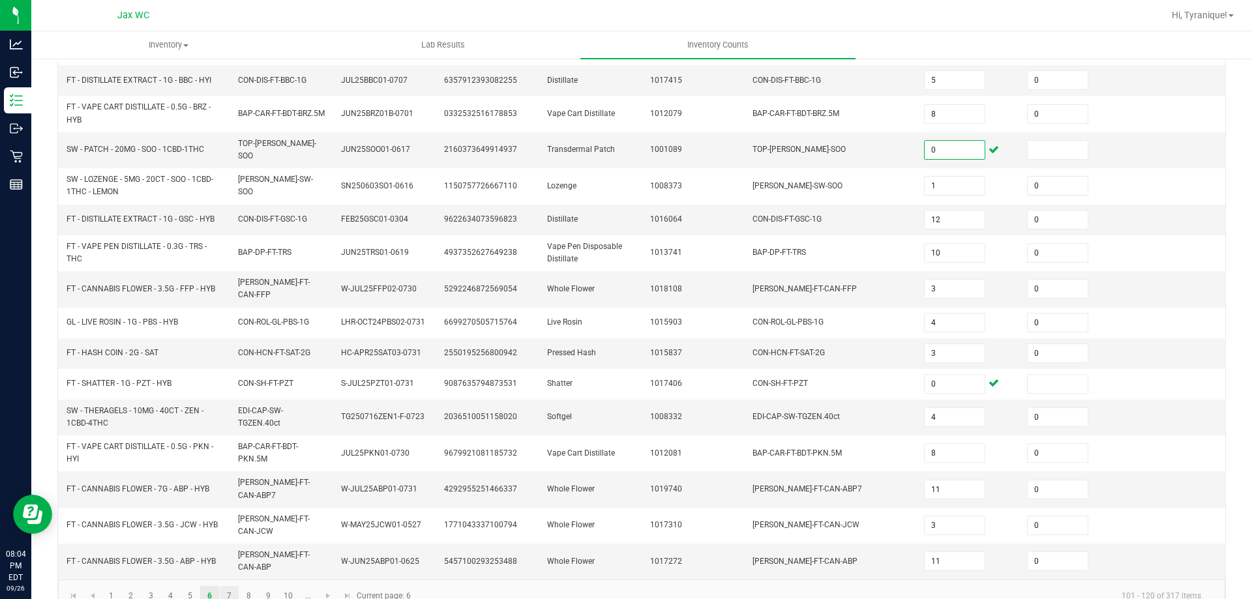
type input "0"
click at [229, 586] on link "7" at bounding box center [229, 596] width 19 height 20
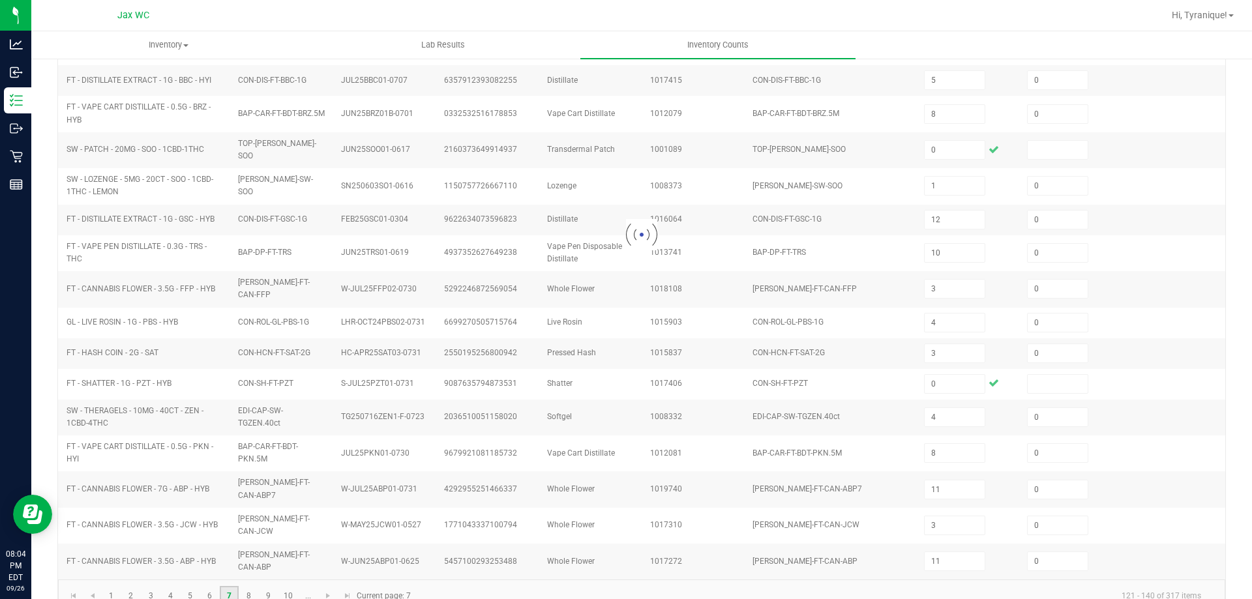
type input "10"
type input "12"
type input "3"
type input "10"
type input "5"
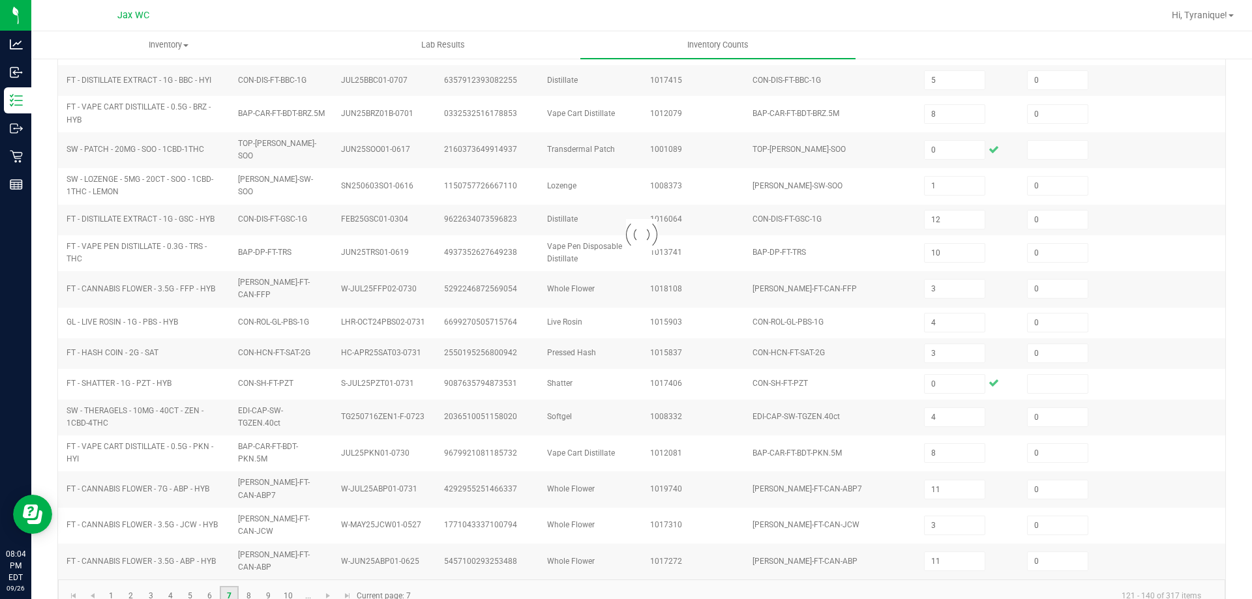
type input "3"
type input "10"
type input "0"
type input "12"
type input "17"
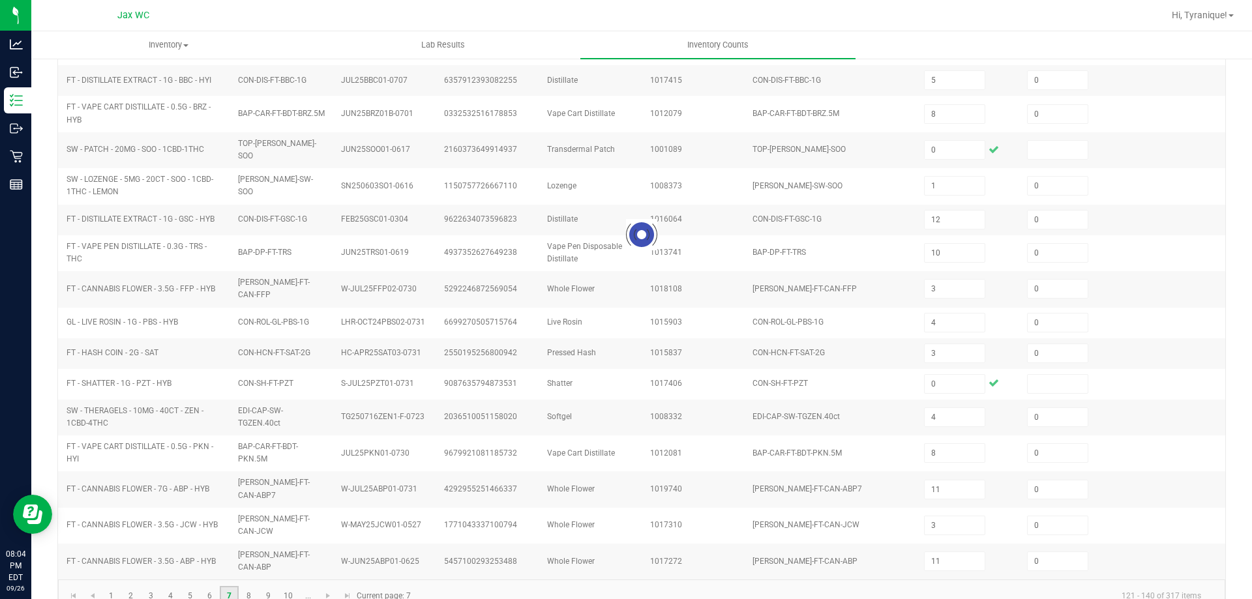
type input "5"
type input "2"
type input "1"
type input "0"
type input "3"
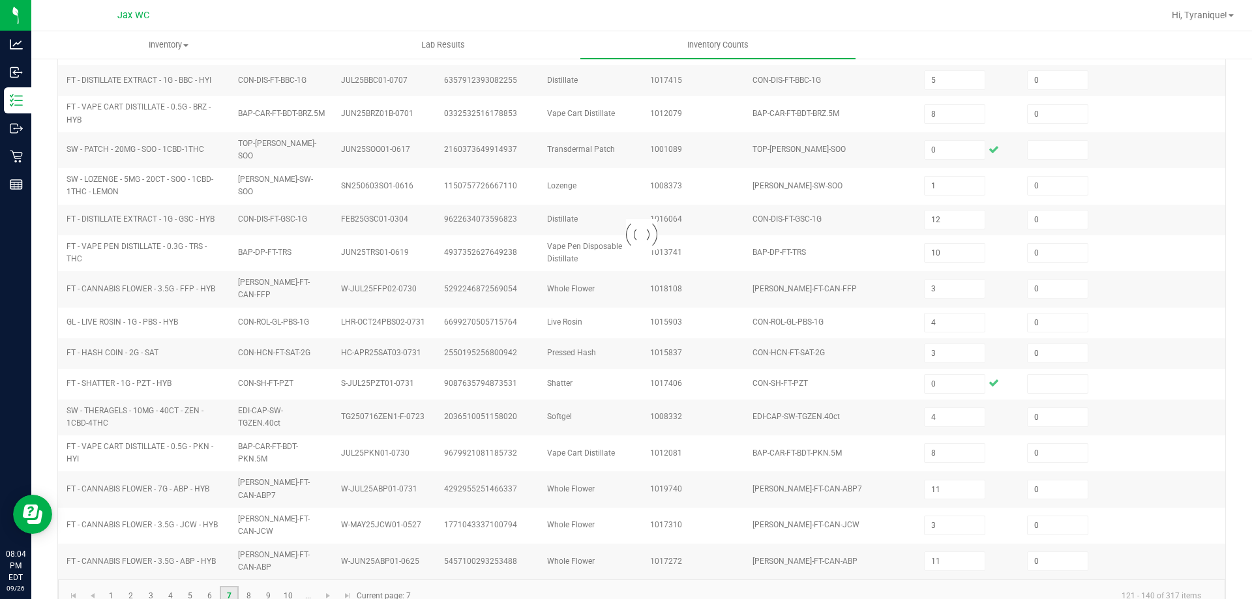
type input "6"
type input "9"
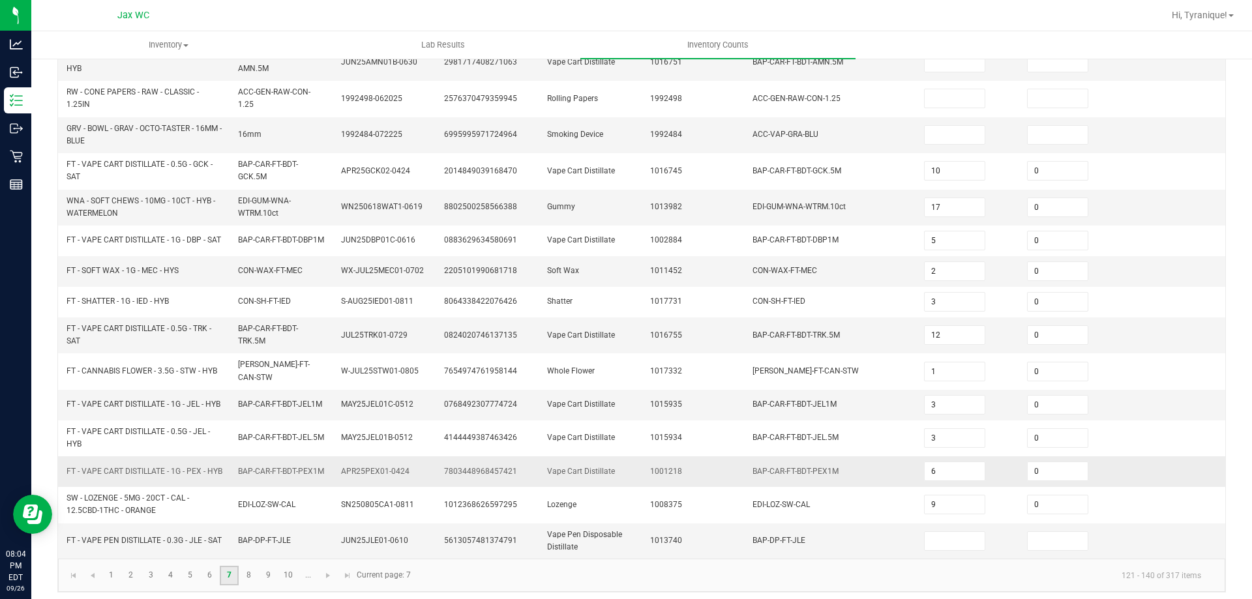
scroll to position [359, 0]
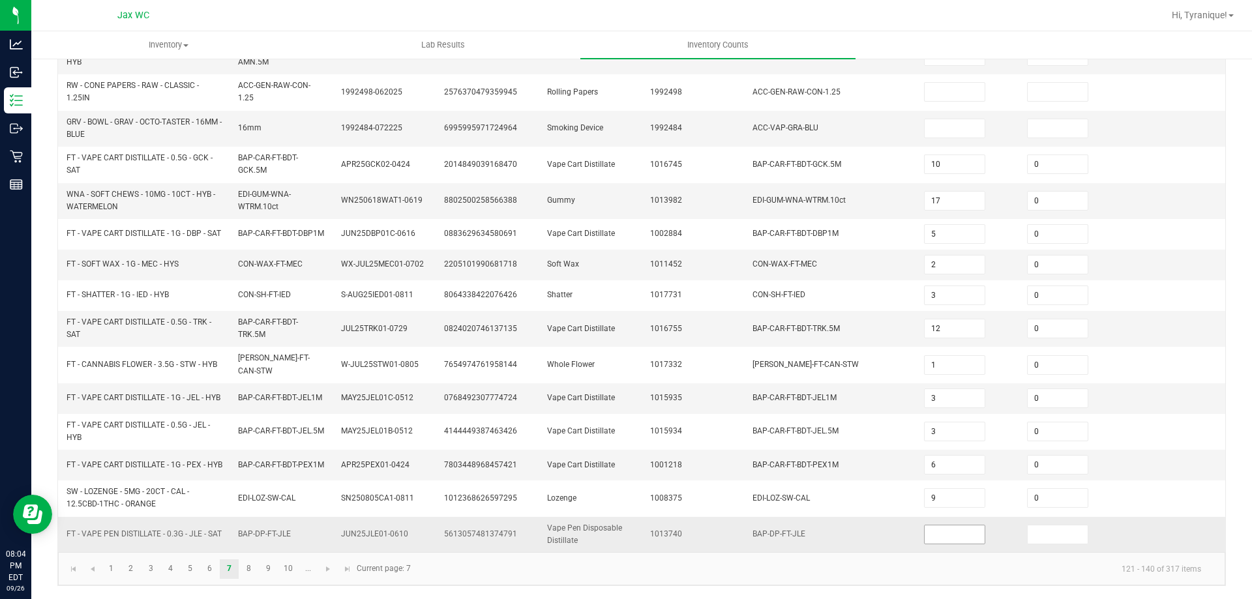
click at [937, 537] on input at bounding box center [955, 535] width 60 height 18
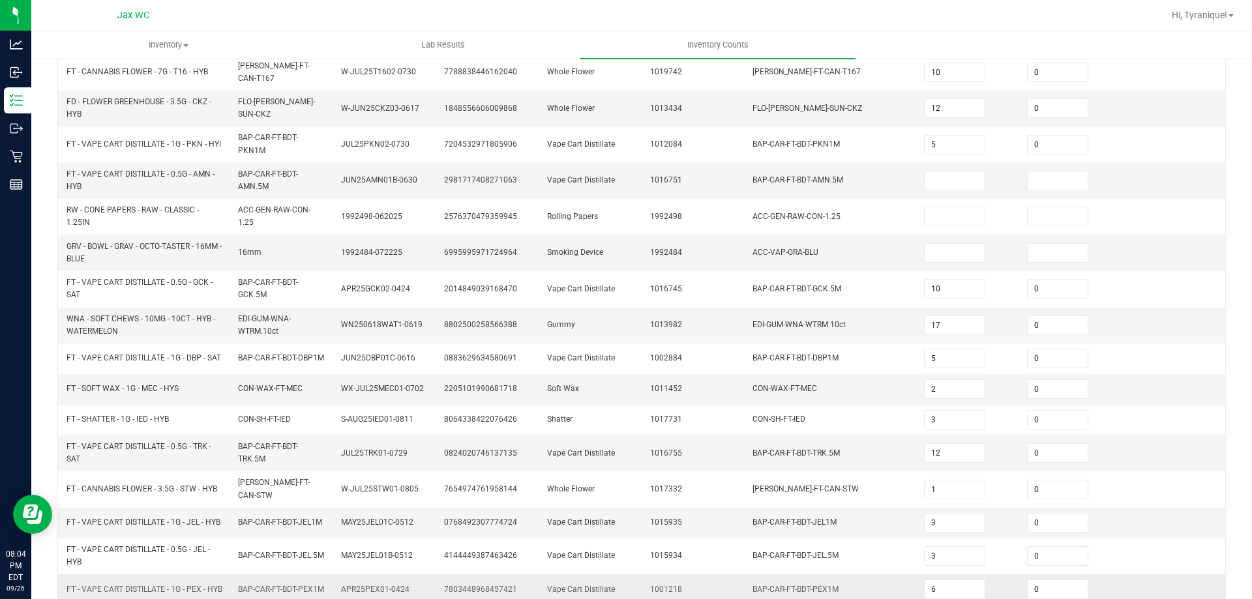
scroll to position [163, 0]
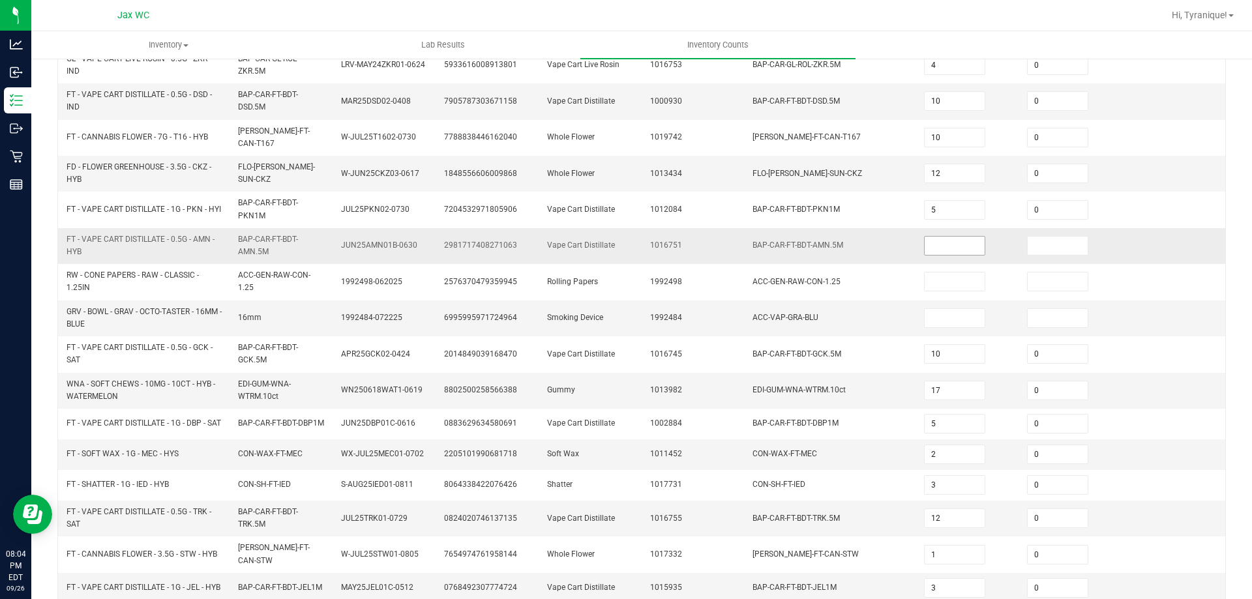
type input "0"
click at [941, 237] on input at bounding box center [955, 246] width 60 height 18
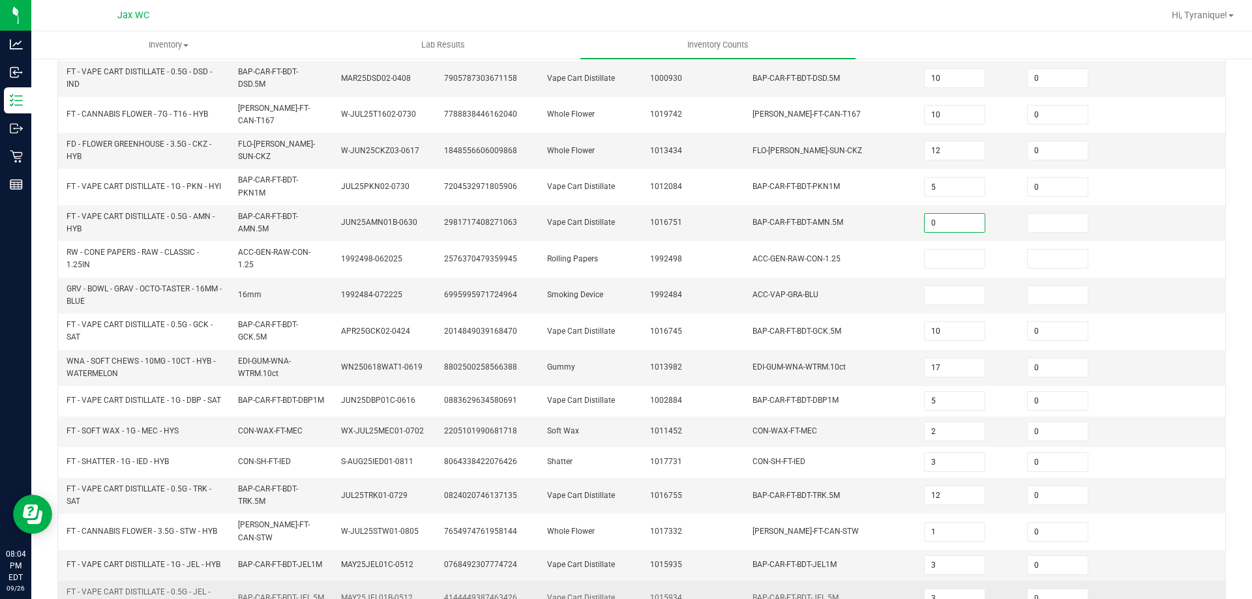
scroll to position [359, 0]
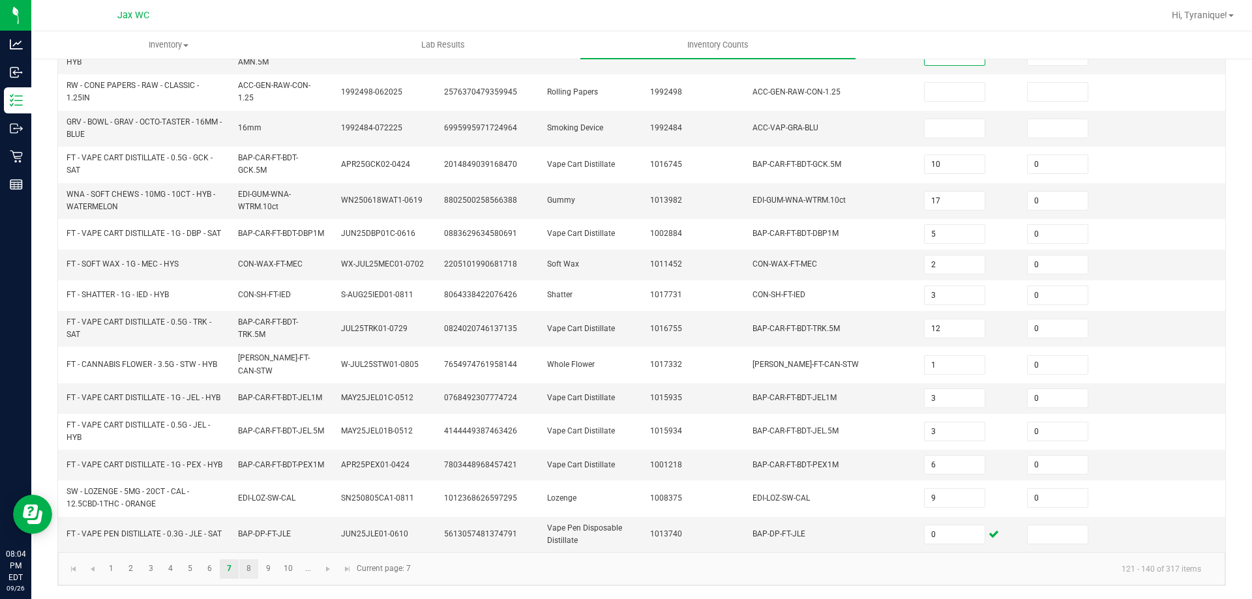
type input "0"
click at [243, 569] on link "8" at bounding box center [248, 570] width 19 height 20
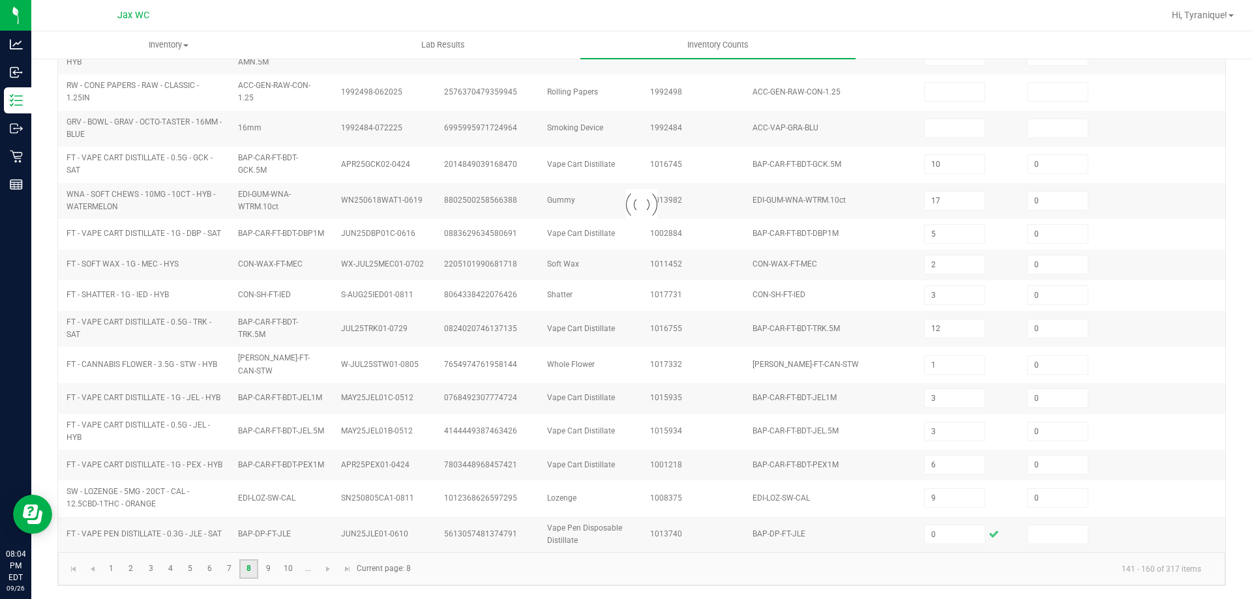
type input "2"
type input "7"
type input "6"
type input "2"
type input "12"
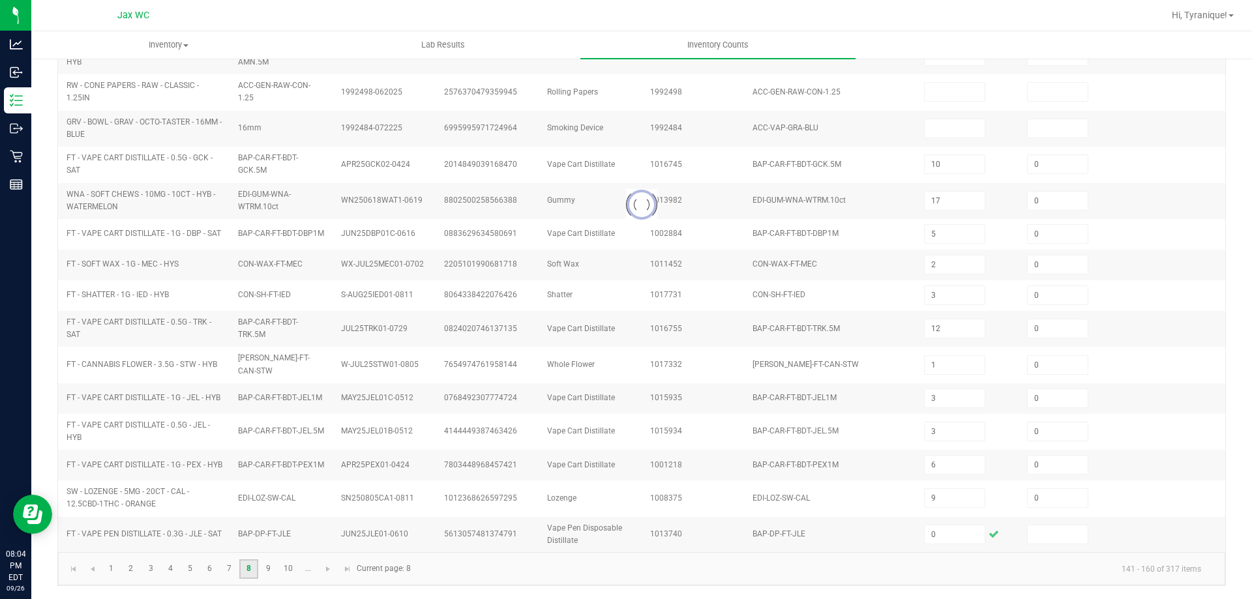
type input "9"
type input "4"
type input "0"
type input "5"
type input "0"
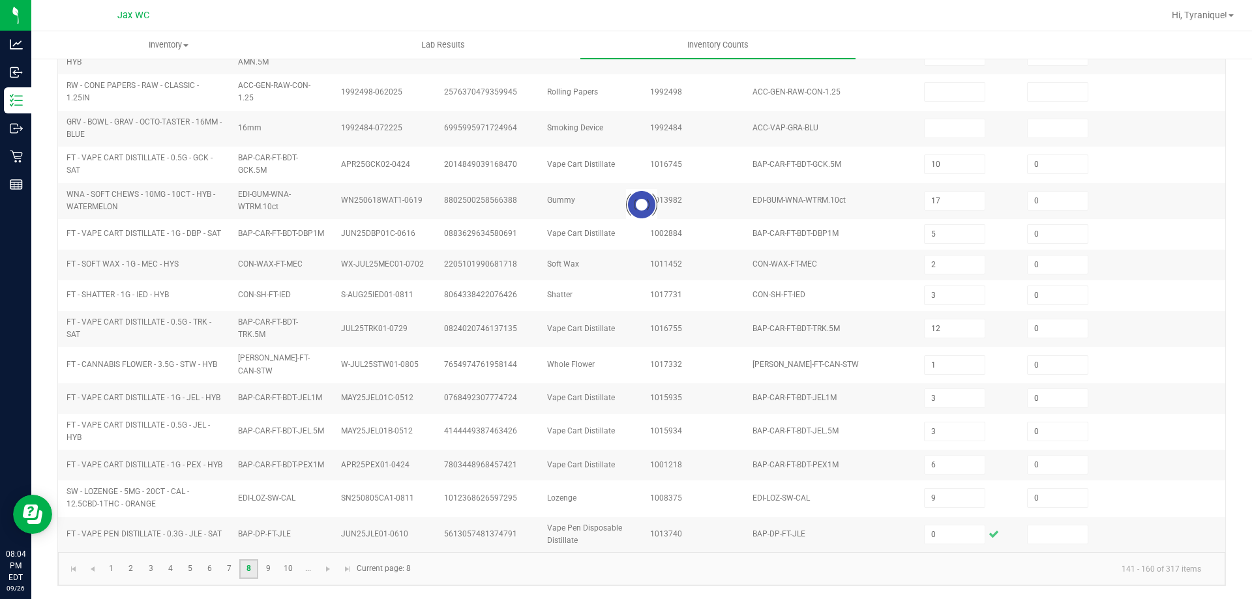
type input "6"
type input "10"
type input "9"
type input "0"
type input "9"
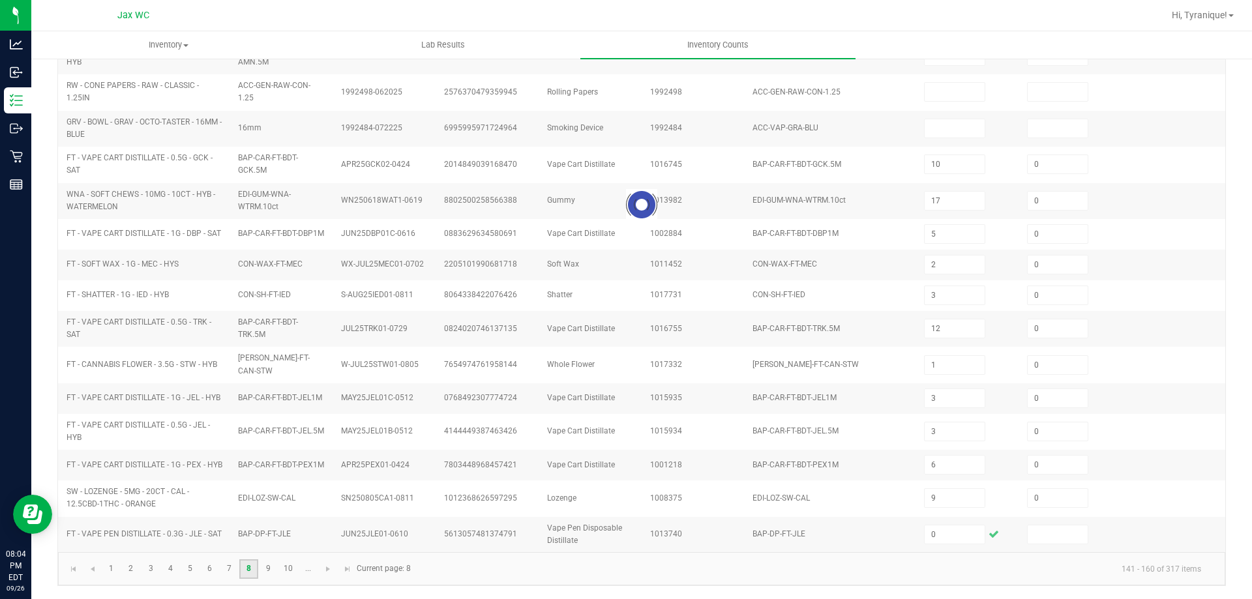
type input "0"
type input "9"
type input "1"
type input "7"
type input "5"
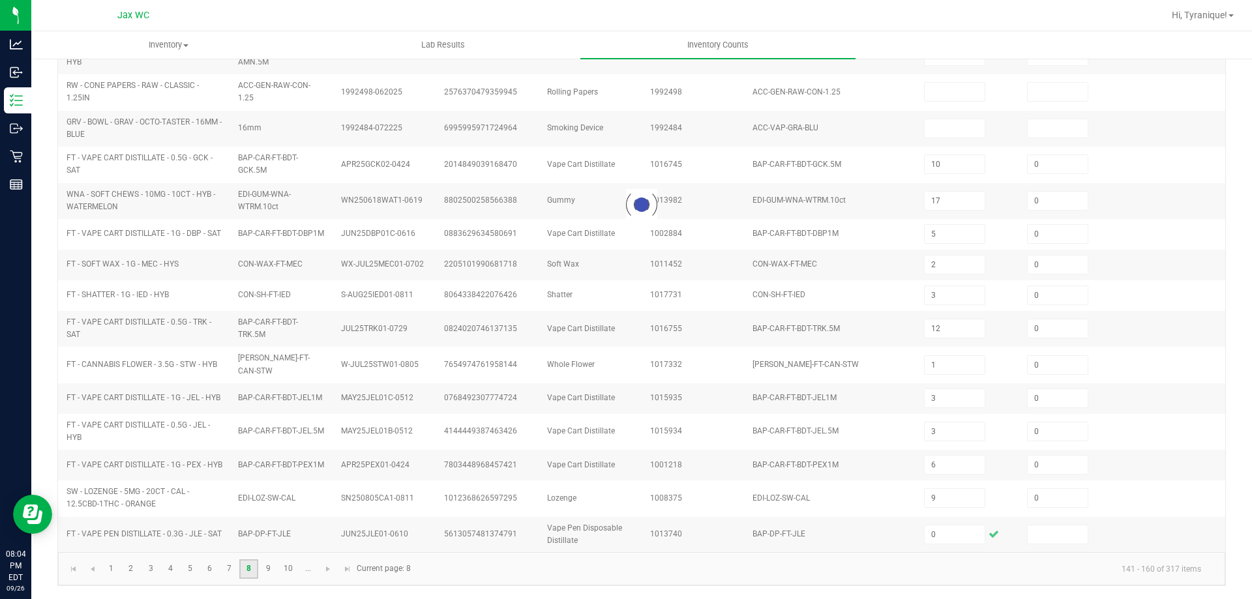
type input "7"
type input "11"
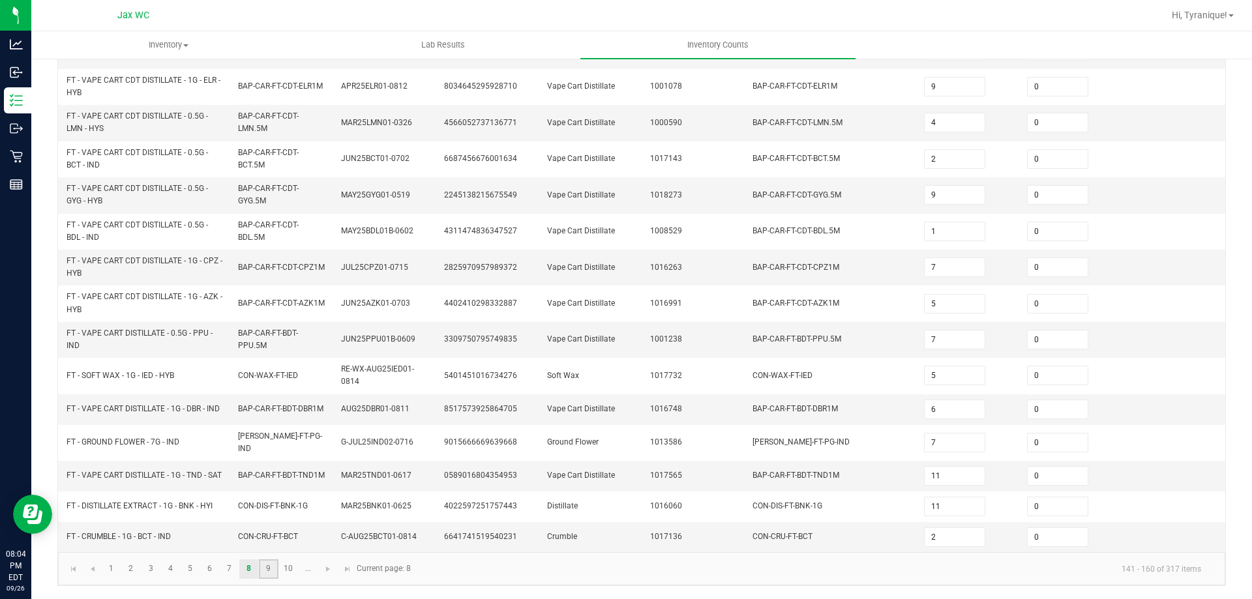
click at [272, 571] on link "9" at bounding box center [268, 570] width 19 height 20
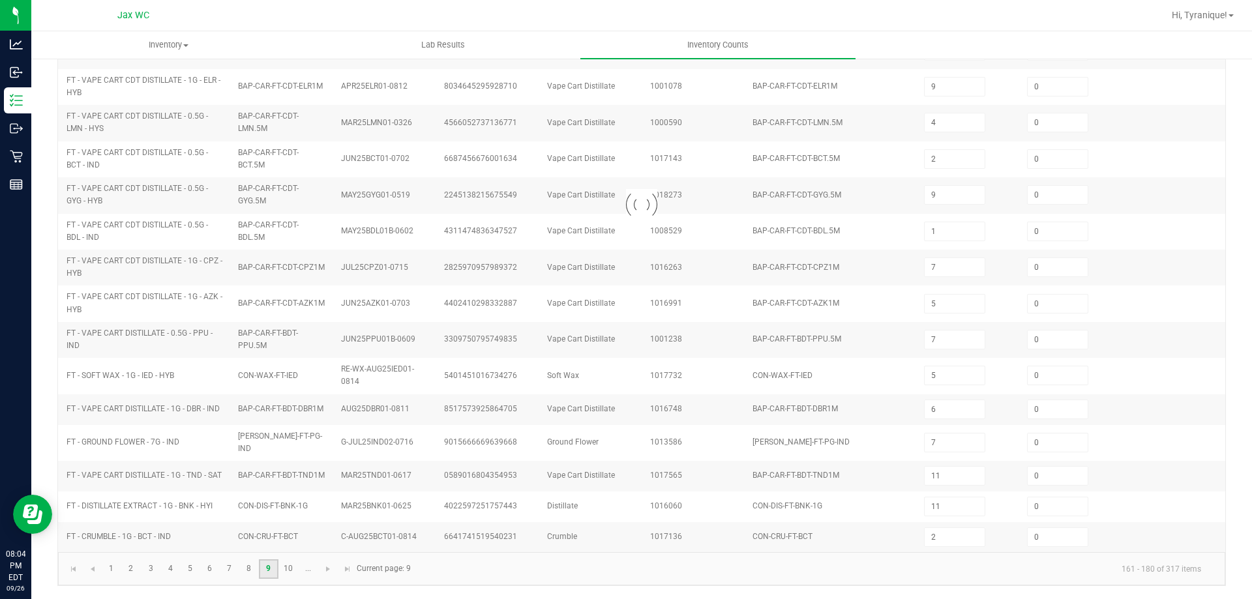
type input "16"
type input "6"
type input "2"
type input "16"
type input "10"
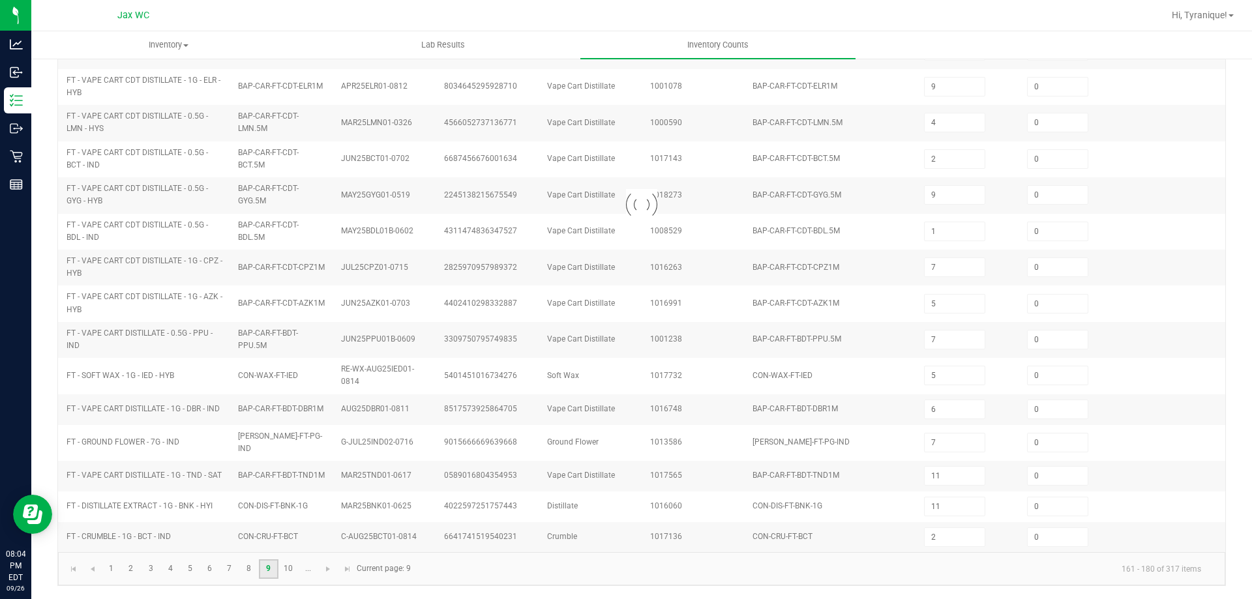
type input "11"
type input "6"
type input "1"
type input "3"
type input "5"
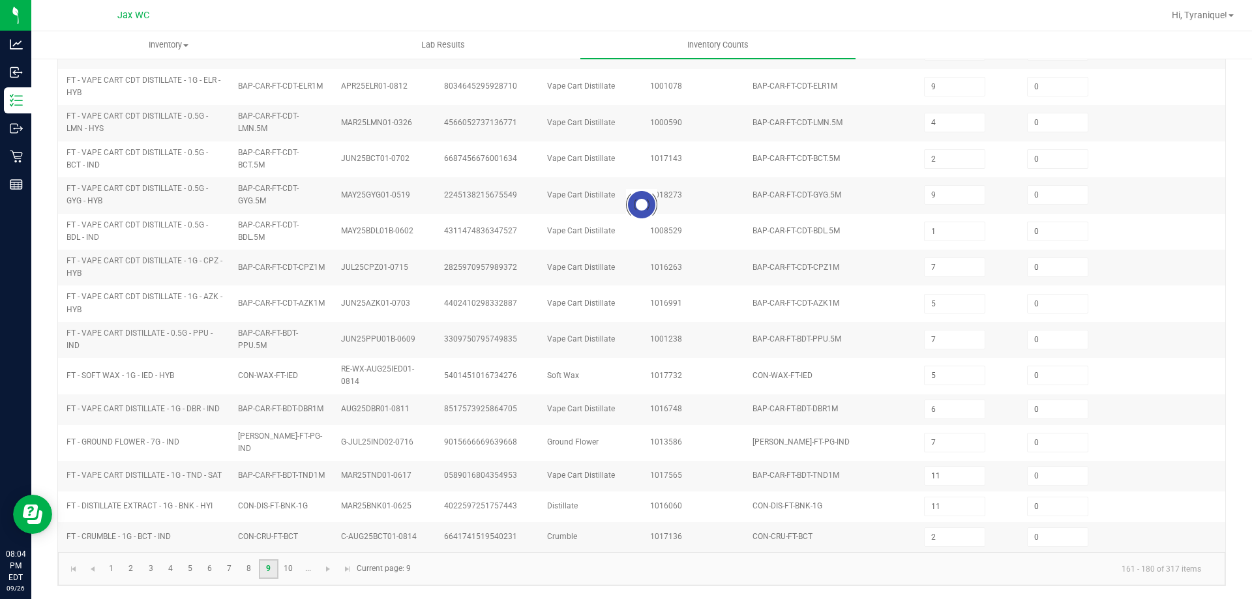
type input "3"
type input "4"
type input "5"
type input "4"
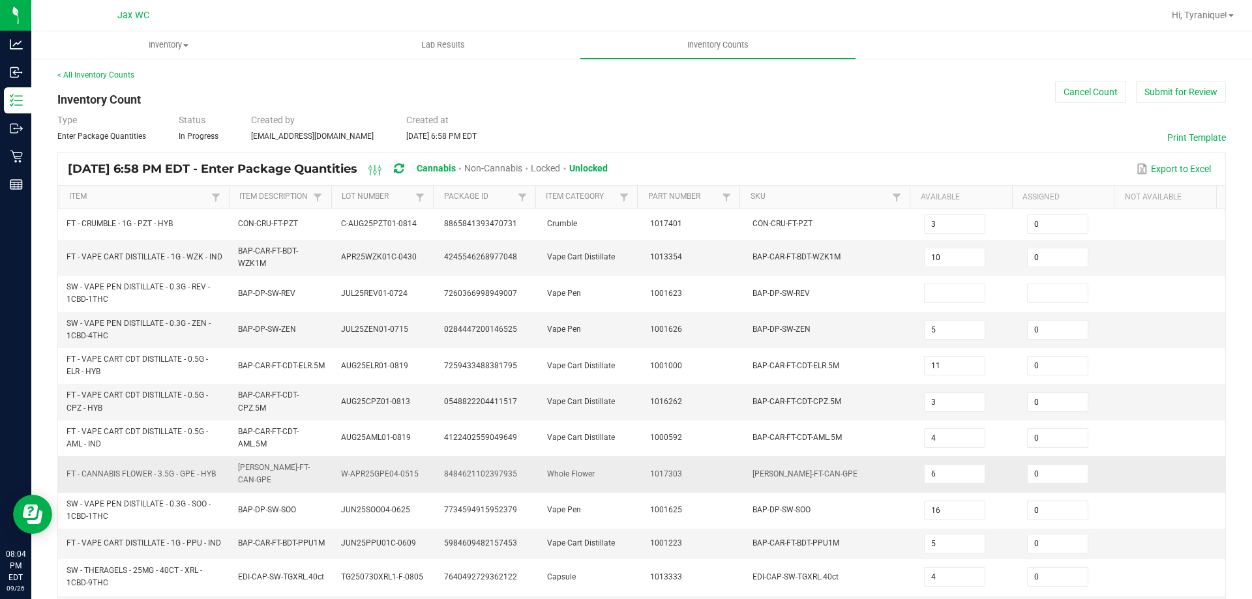
scroll to position [0, 0]
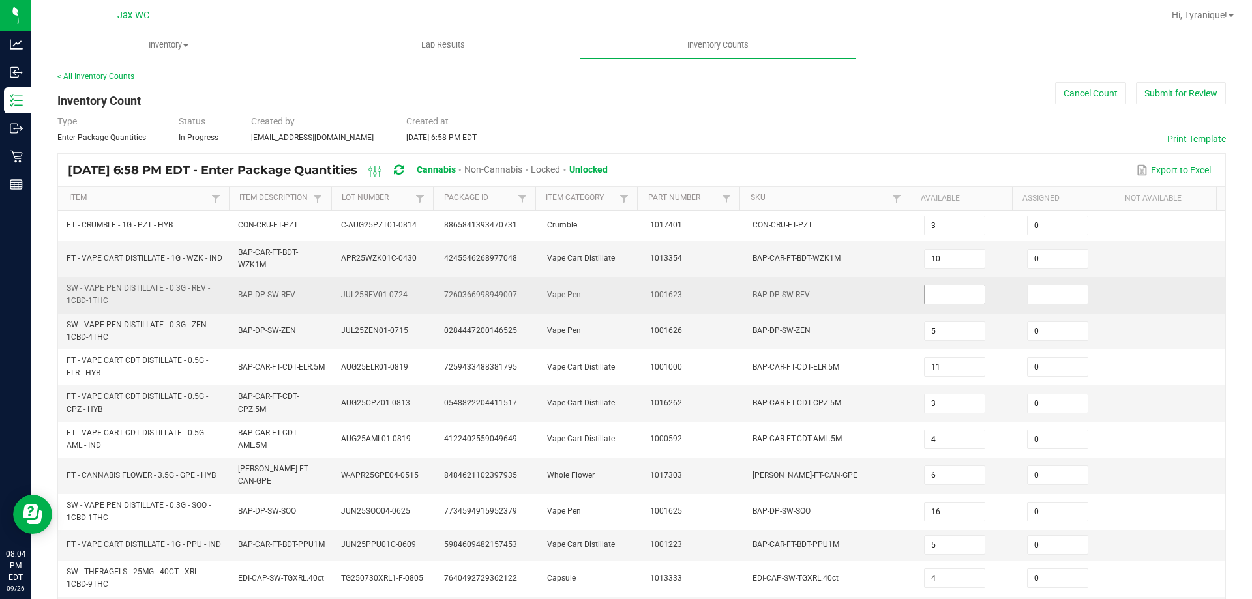
click at [945, 297] on input at bounding box center [955, 295] width 60 height 18
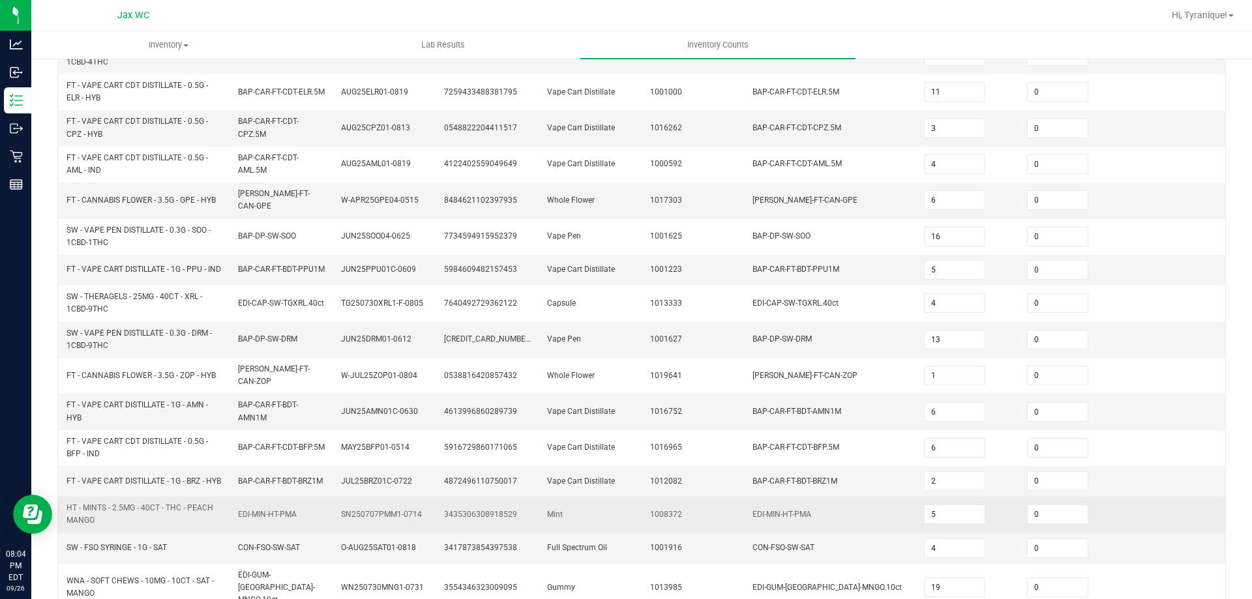
scroll to position [359, 0]
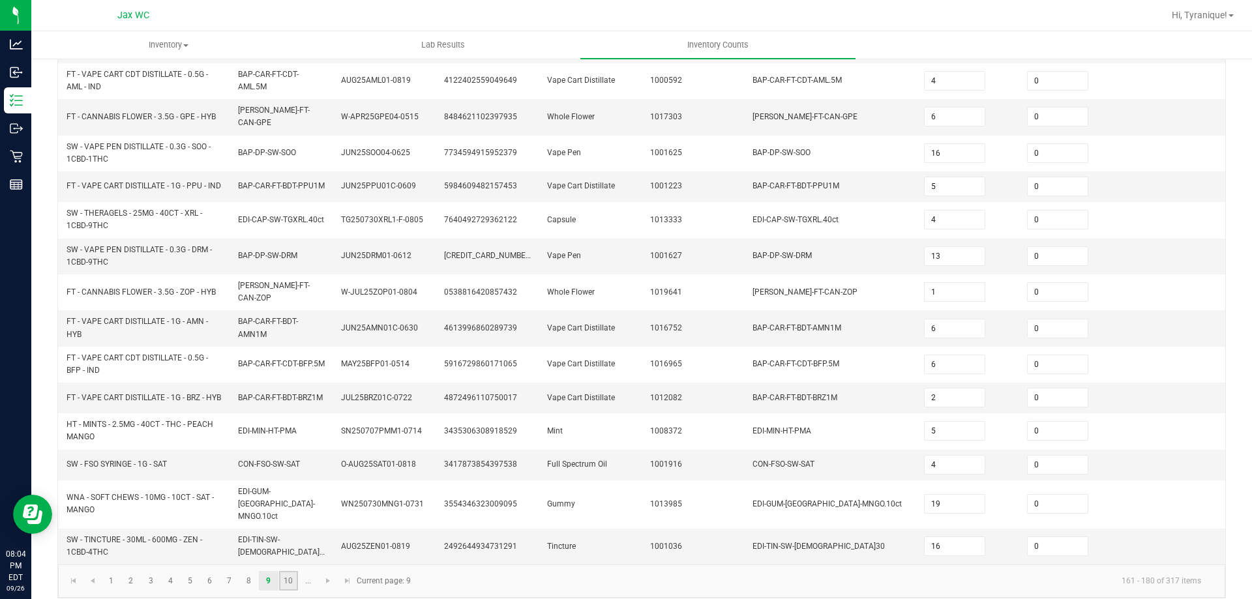
click at [282, 571] on link "10" at bounding box center [288, 581] width 19 height 20
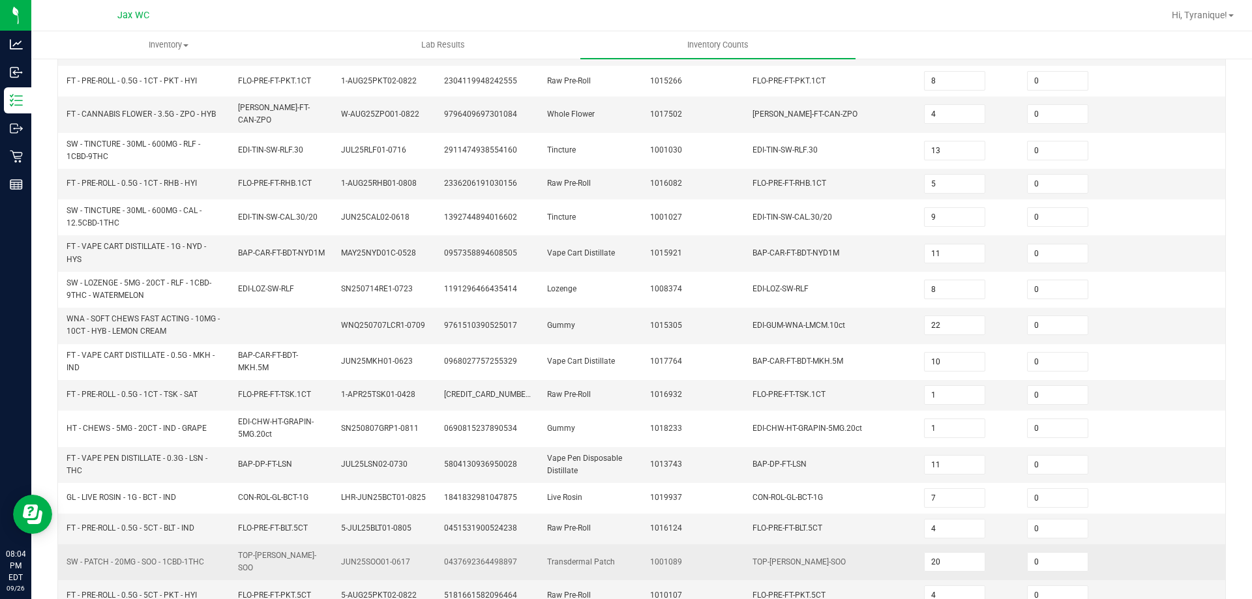
scroll to position [320, 0]
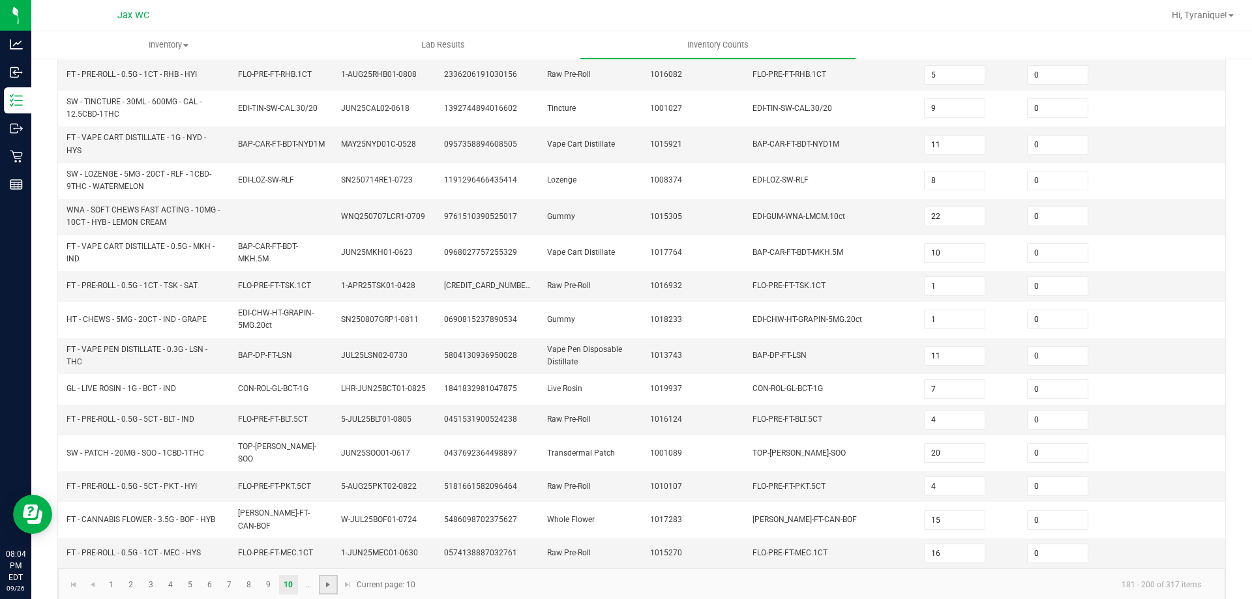
click at [328, 580] on span "Go to the next page" at bounding box center [328, 585] width 10 height 10
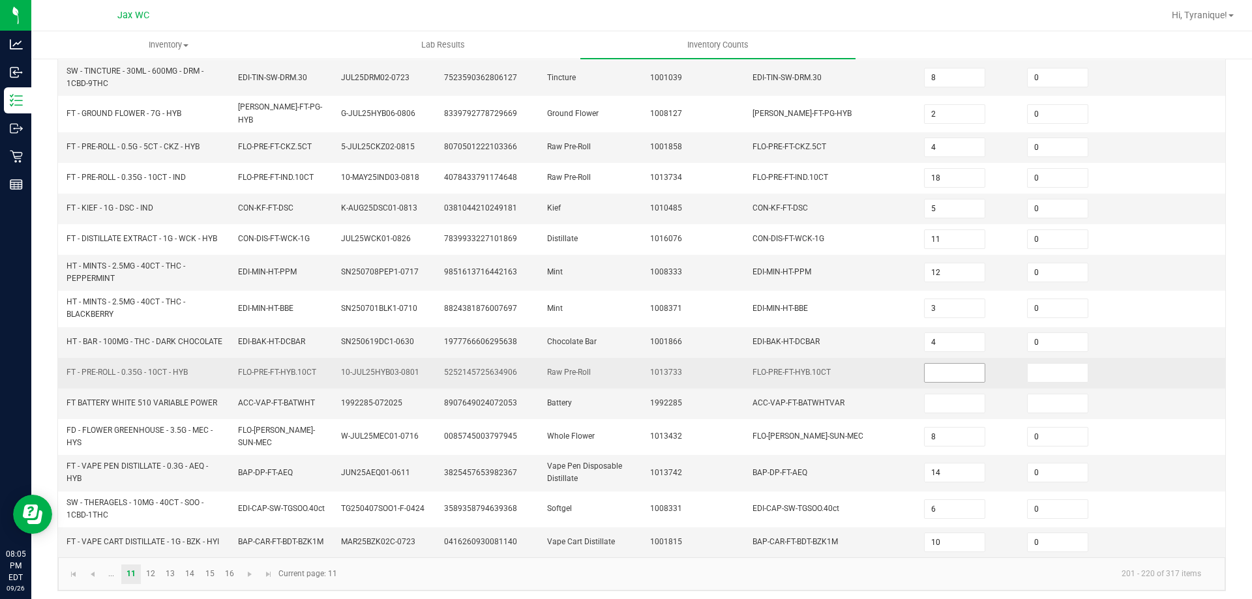
click at [928, 365] on input at bounding box center [955, 373] width 60 height 18
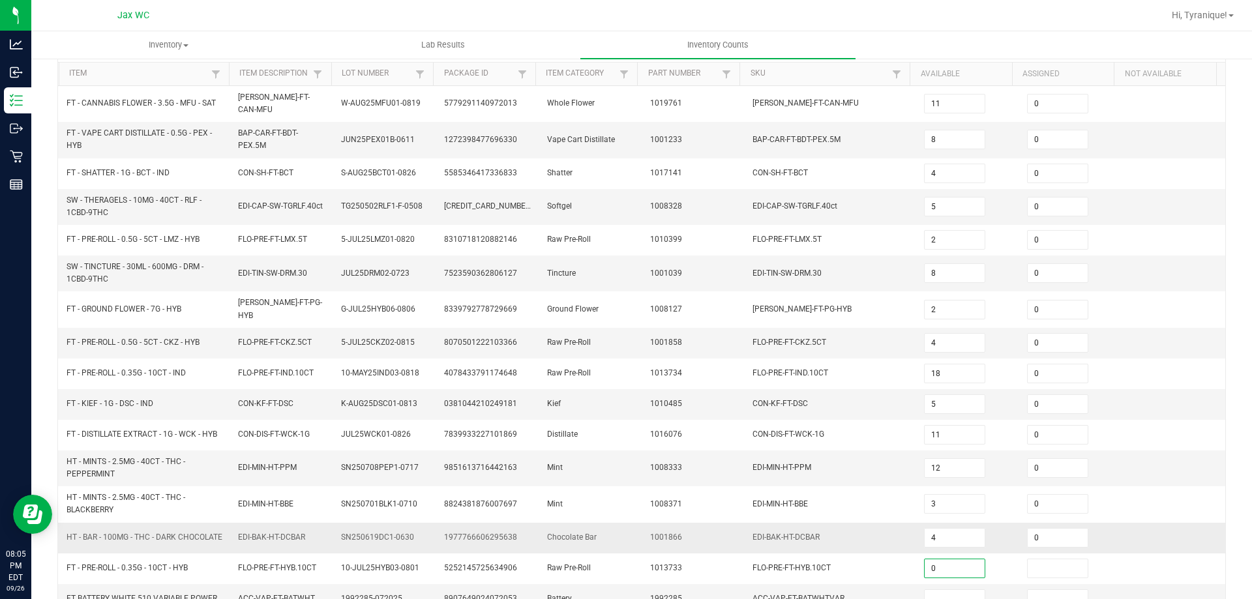
scroll to position [326, 0]
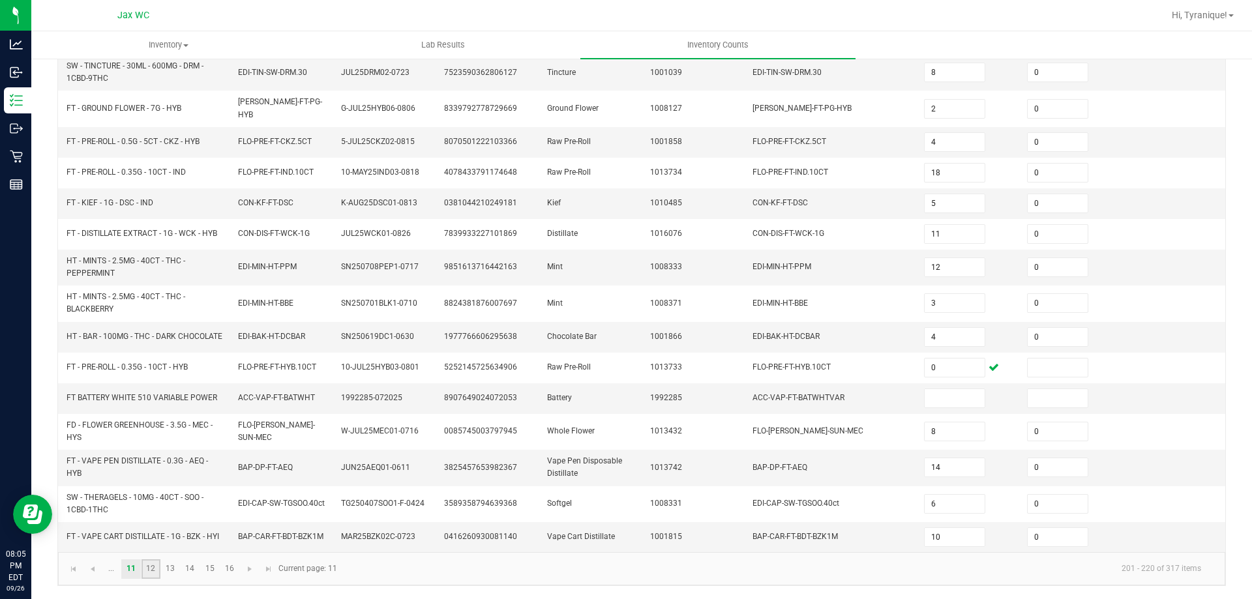
click at [153, 560] on link "12" at bounding box center [151, 570] width 19 height 20
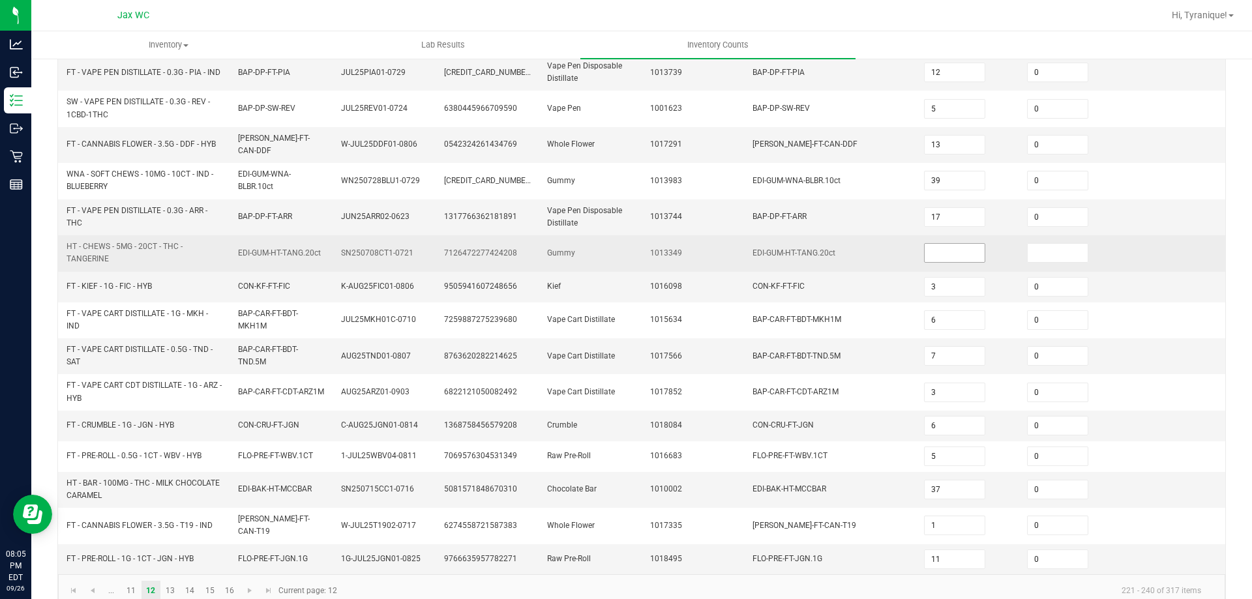
click at [926, 253] on input at bounding box center [955, 253] width 60 height 18
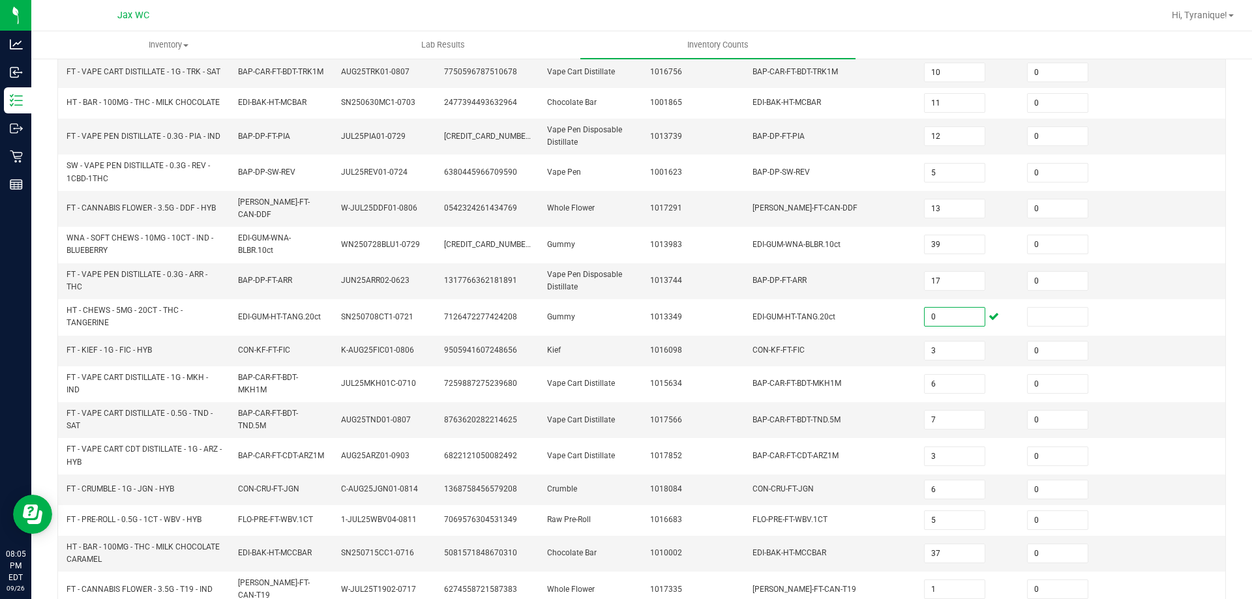
scroll to position [348, 0]
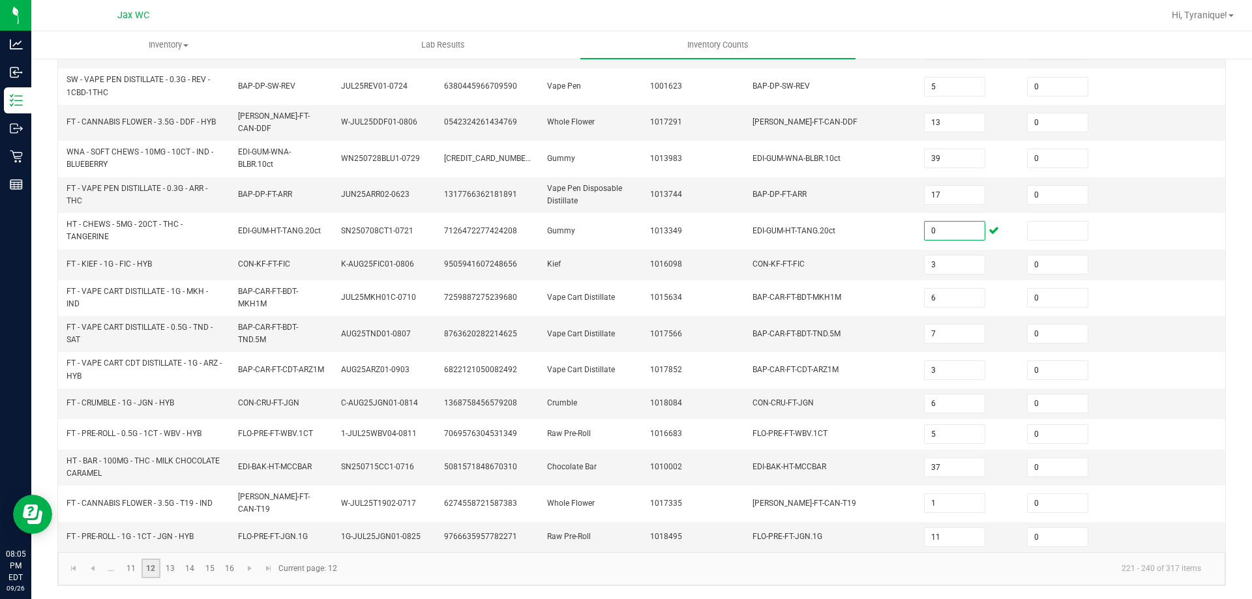
click at [146, 568] on link "12" at bounding box center [151, 569] width 19 height 20
click at [159, 568] on link "12" at bounding box center [151, 569] width 19 height 20
click at [165, 568] on link "13" at bounding box center [170, 569] width 19 height 20
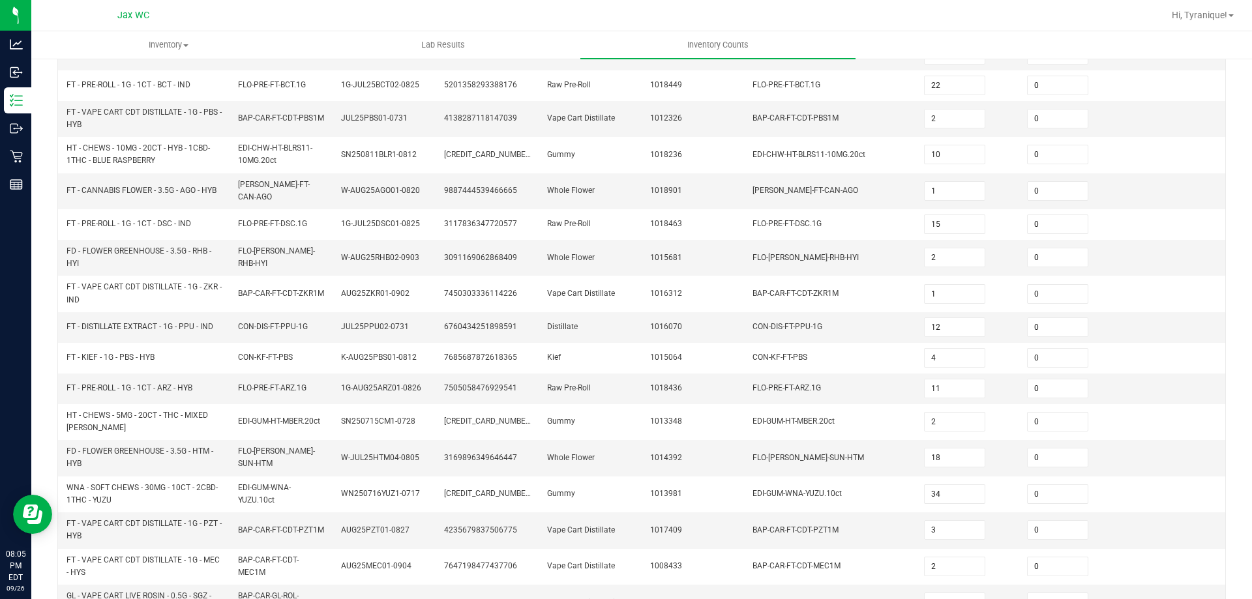
scroll to position [331, 0]
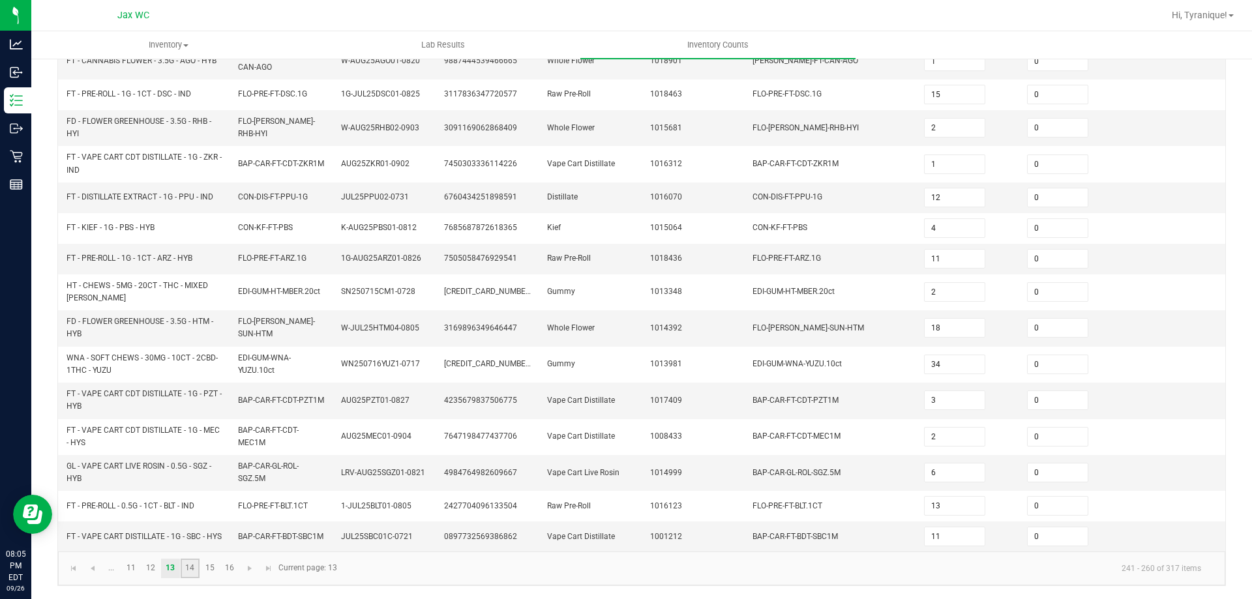
click at [189, 566] on link "14" at bounding box center [190, 569] width 19 height 20
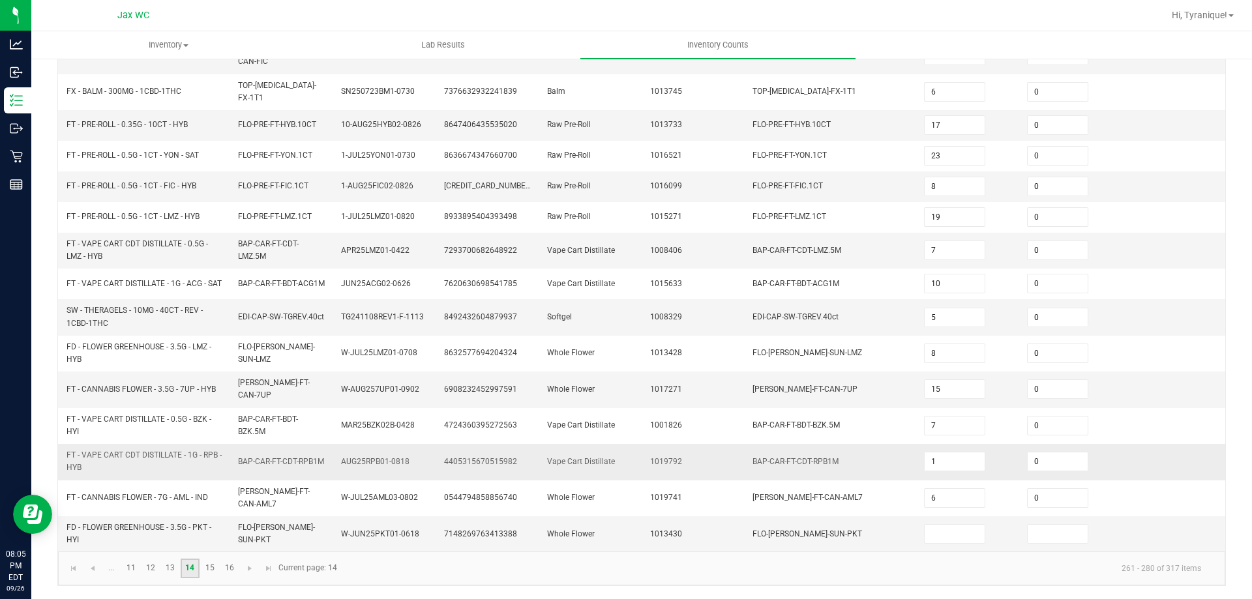
scroll to position [315, 0]
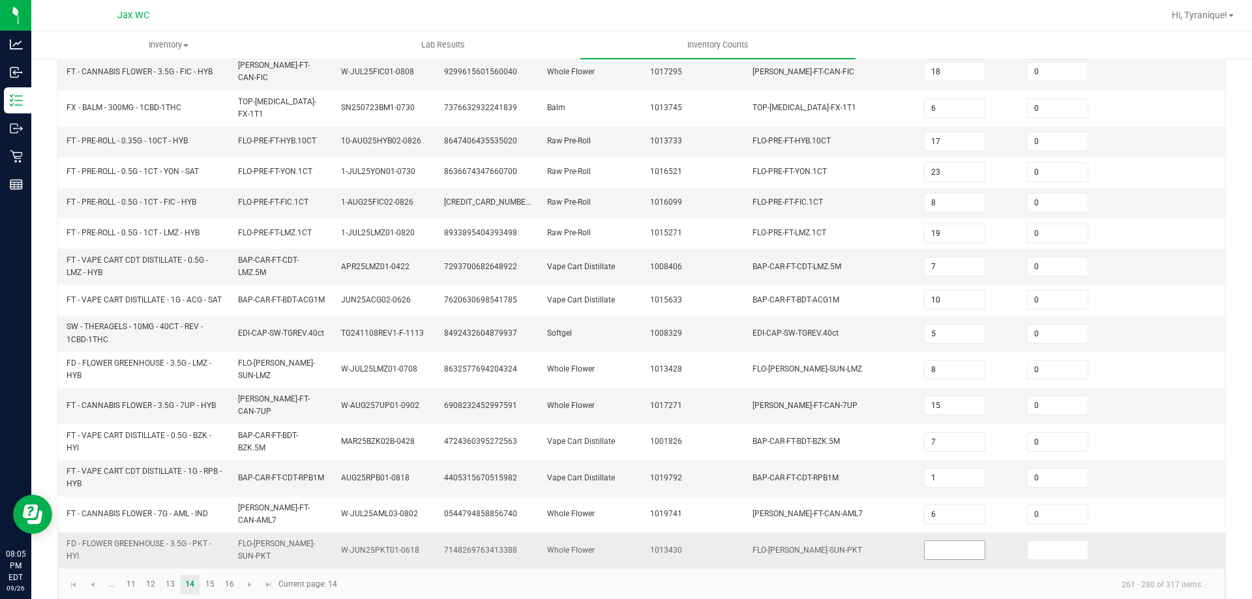
click at [960, 541] on input at bounding box center [955, 550] width 60 height 18
click at [212, 575] on link "15" at bounding box center [209, 585] width 19 height 20
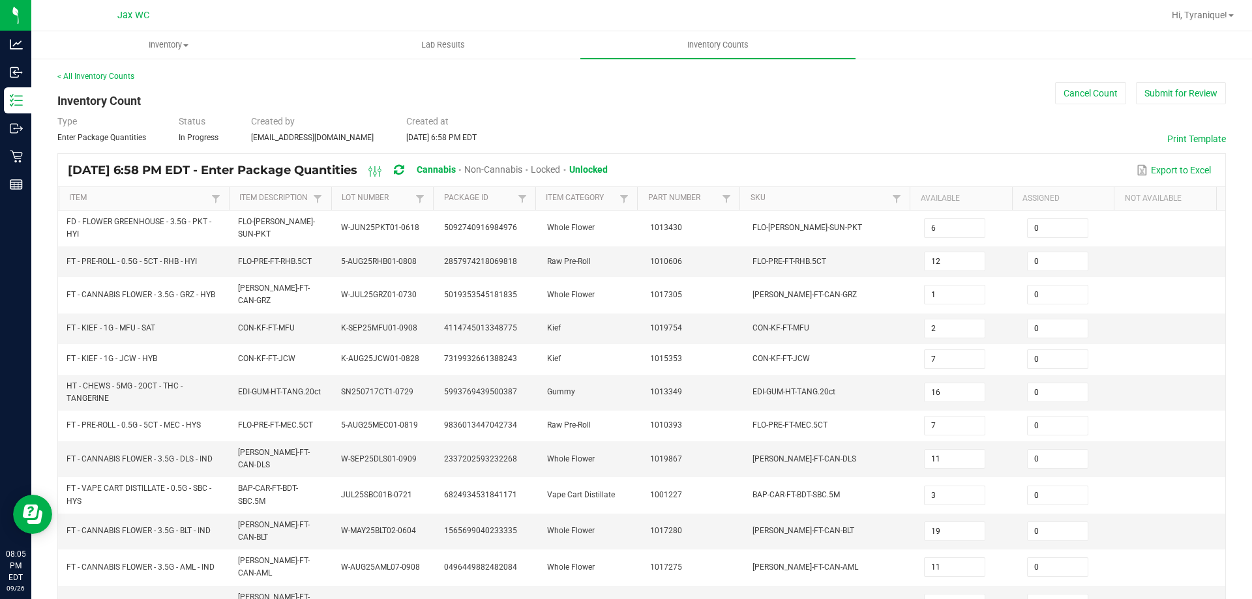
scroll to position [320, 0]
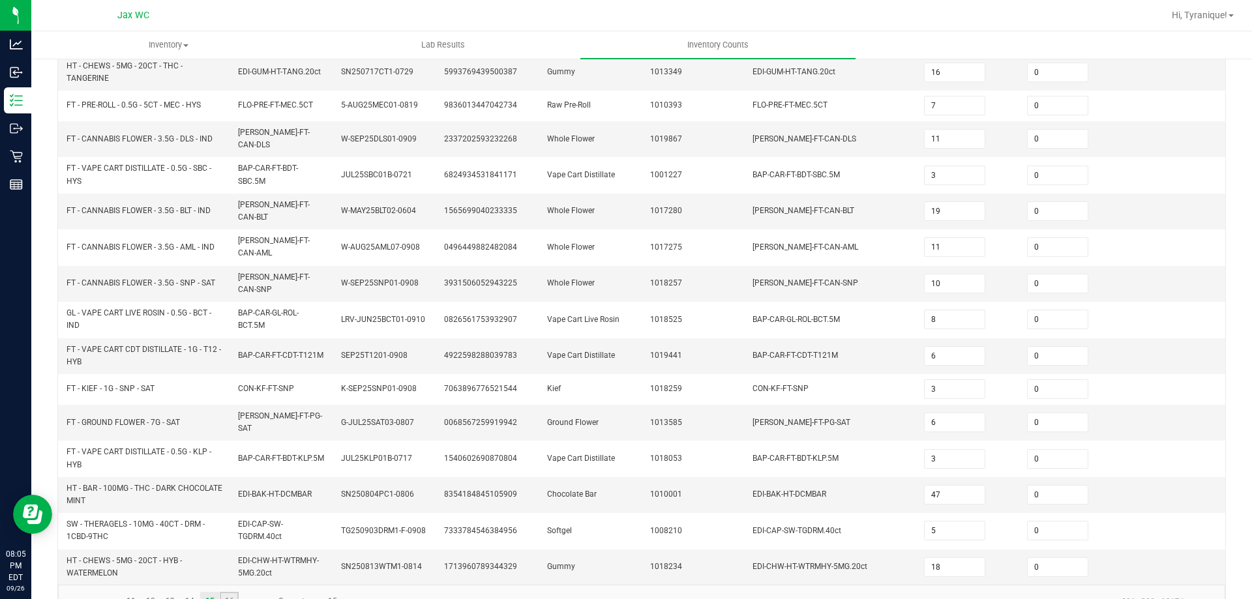
click at [225, 592] on link "16" at bounding box center [229, 602] width 19 height 20
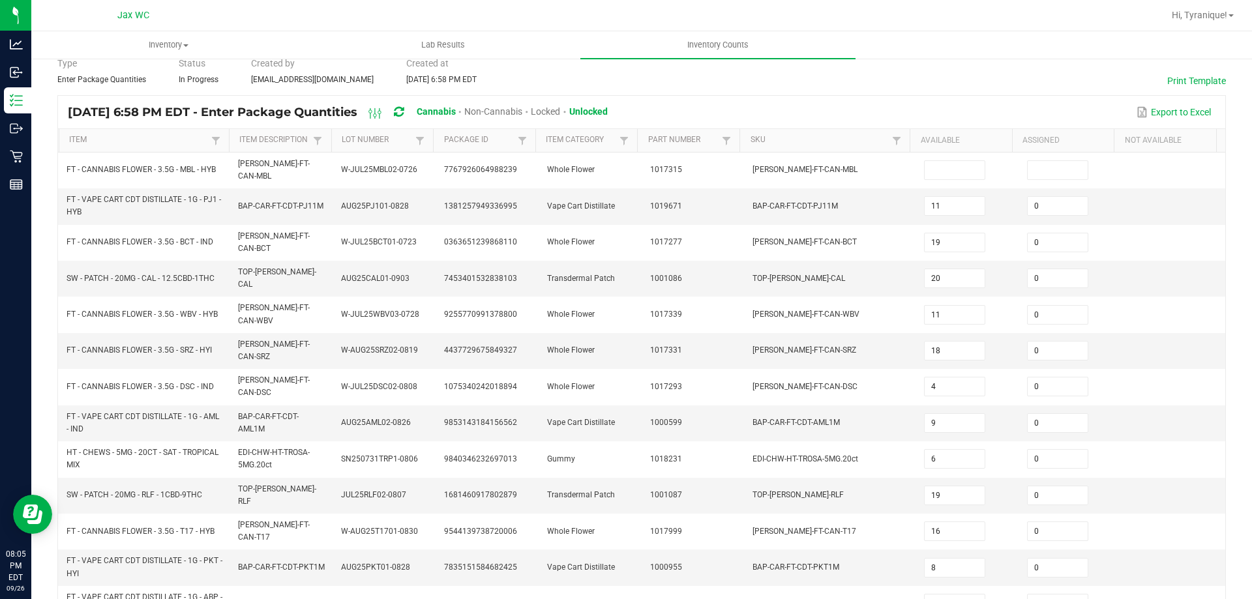
scroll to position [0, 0]
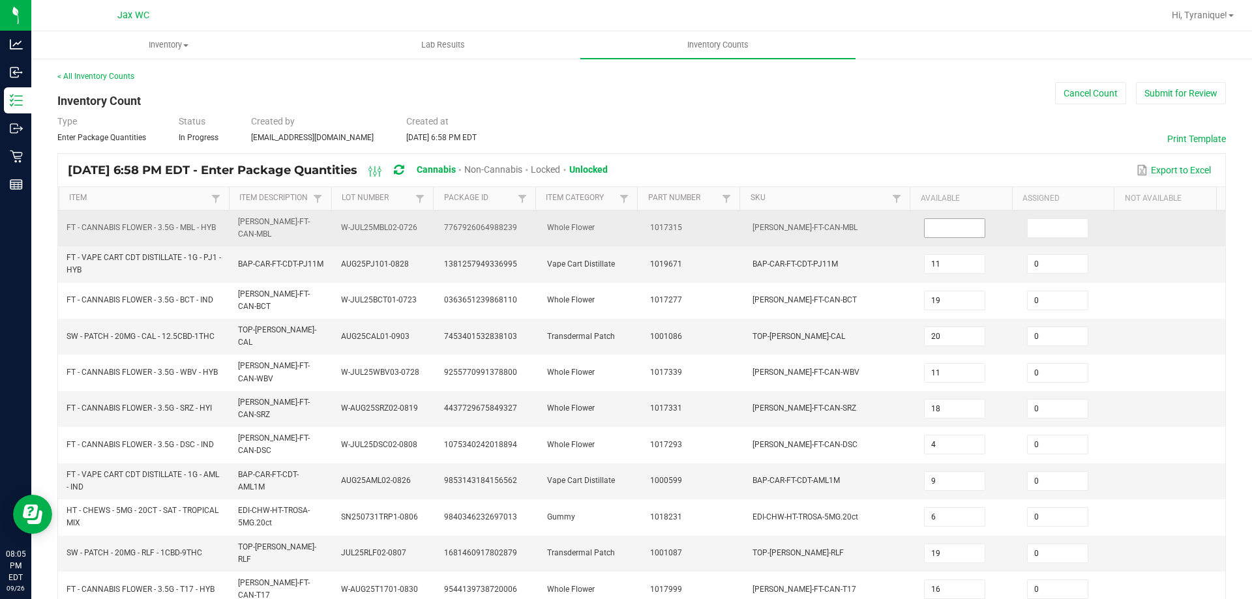
click at [953, 231] on input at bounding box center [955, 228] width 60 height 18
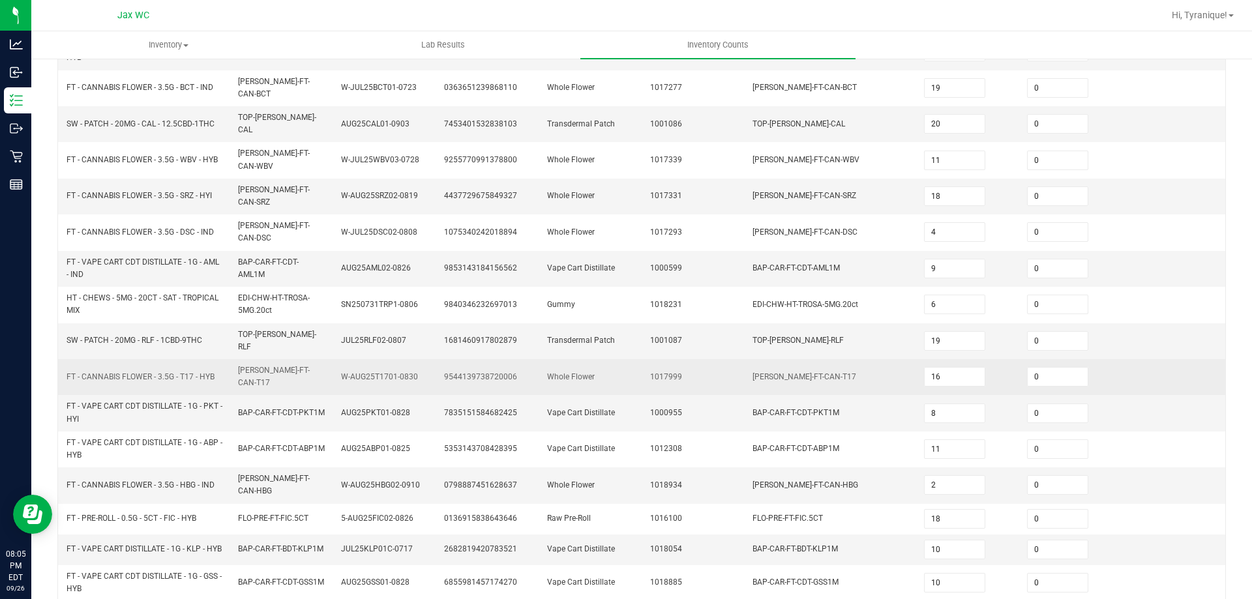
scroll to position [217, 0]
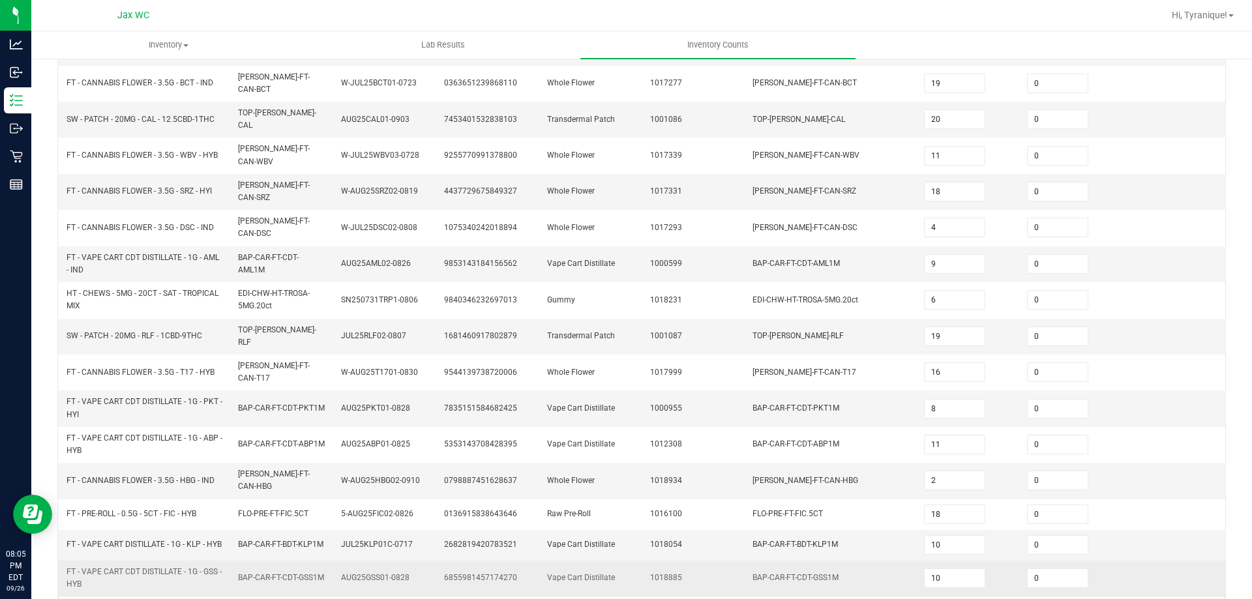
click at [513, 561] on td "6855981457174270" at bounding box center [487, 578] width 103 height 35
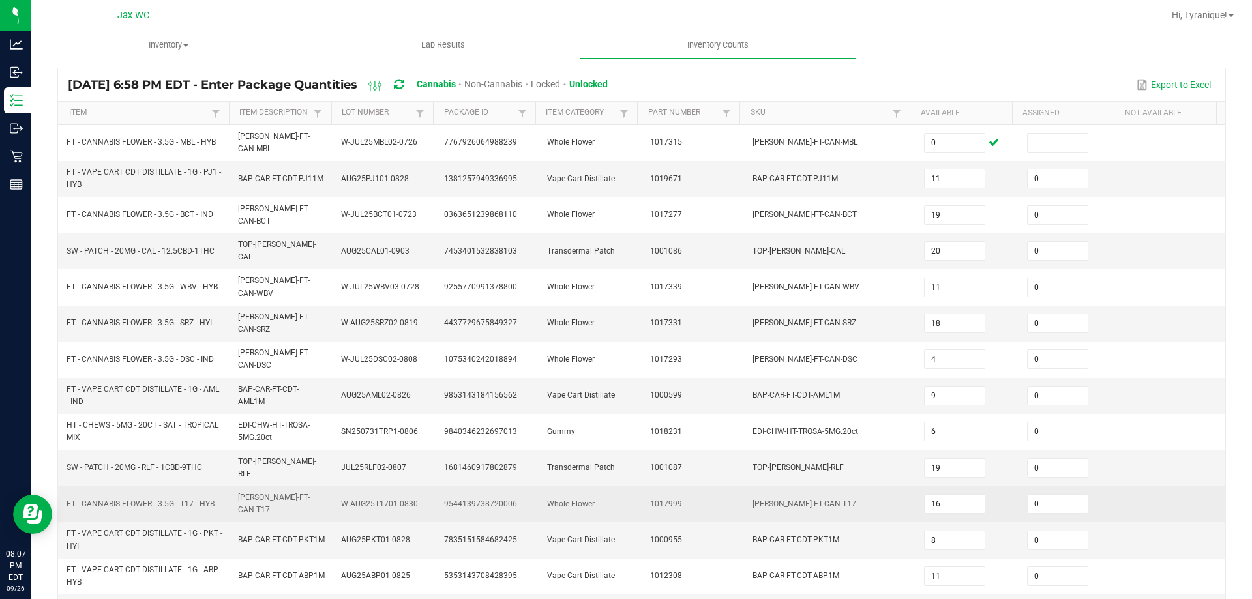
scroll to position [0, 0]
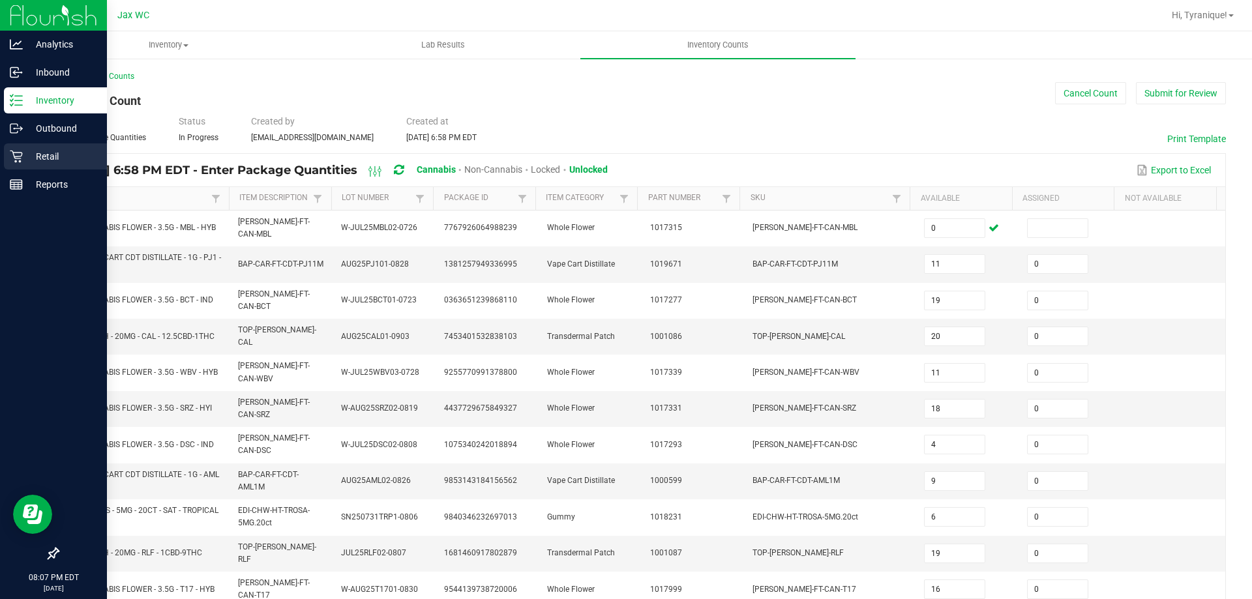
click at [46, 147] on div "Retail" at bounding box center [55, 157] width 103 height 26
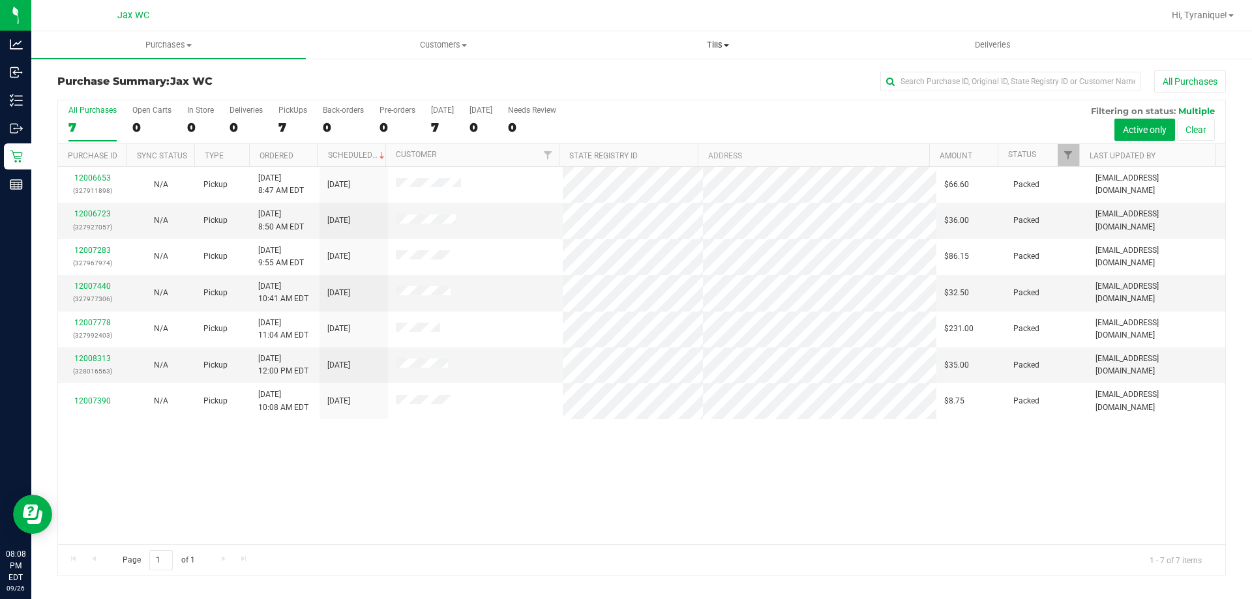
click at [718, 48] on span "Tills" at bounding box center [717, 45] width 273 height 12
click at [617, 80] on span "Manage tills" at bounding box center [625, 78] width 88 height 11
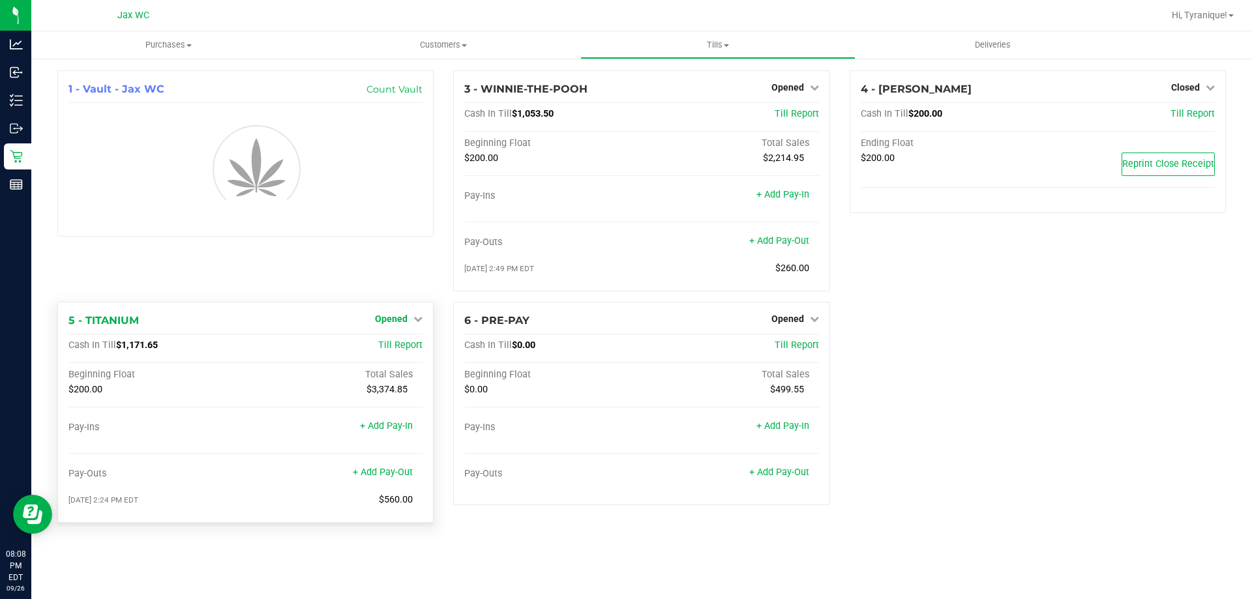
click at [414, 314] on link "Opened" at bounding box center [399, 319] width 48 height 10
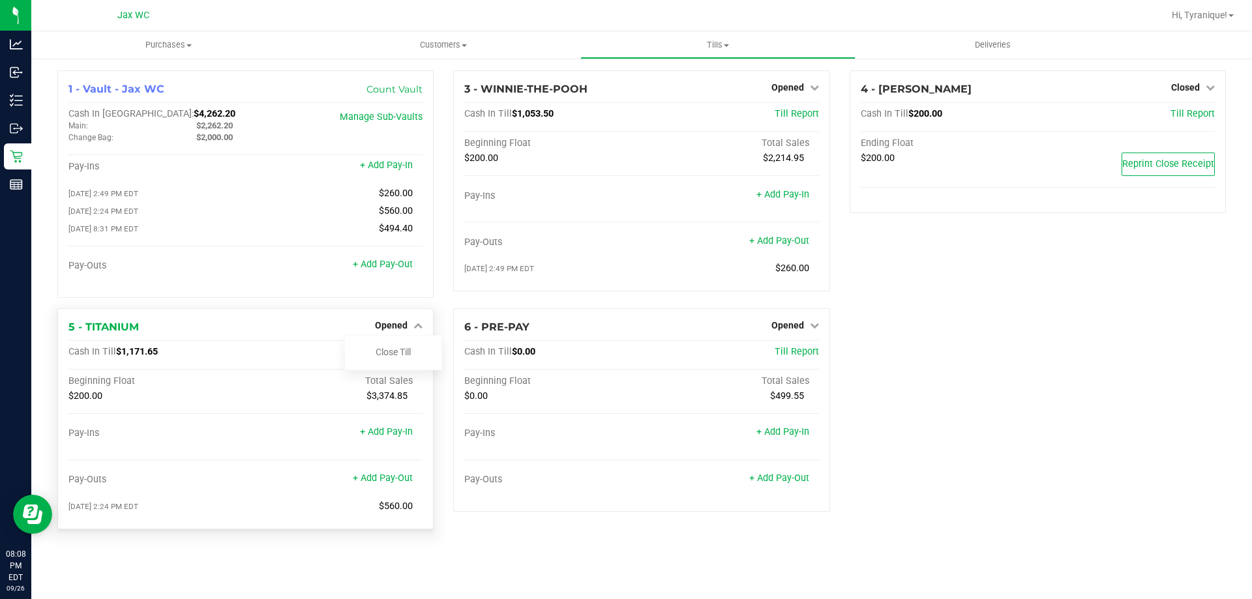
click at [404, 346] on div "Close Till" at bounding box center [393, 352] width 98 height 35
click at [404, 352] on link "Close Till" at bounding box center [393, 352] width 35 height 10
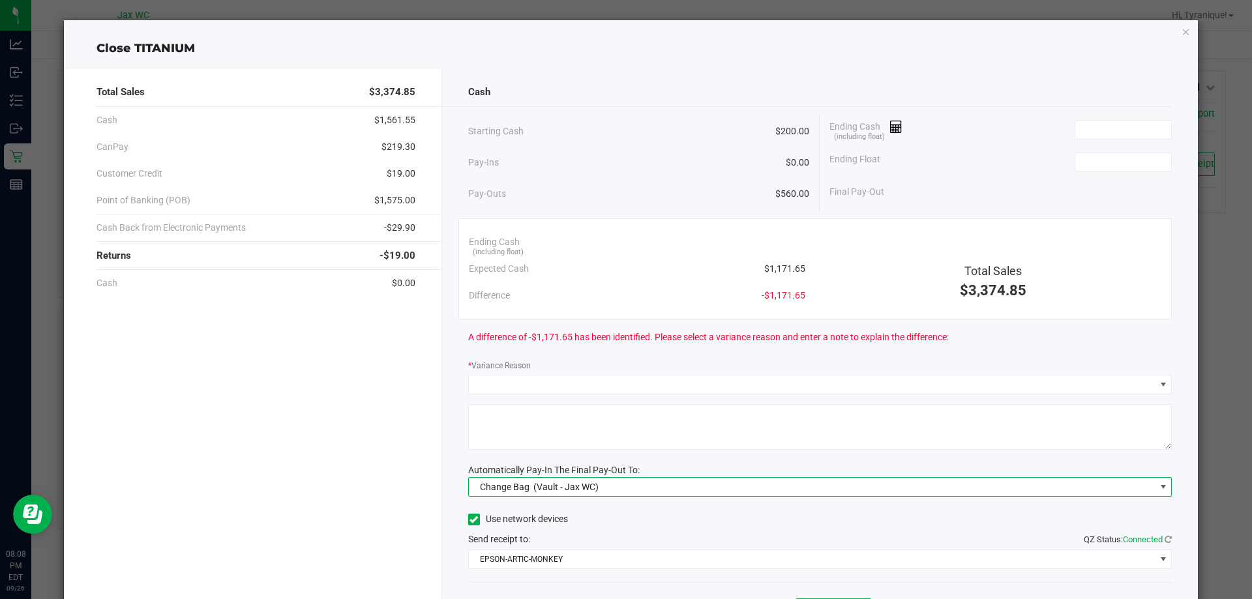
click at [574, 496] on div "Change Bag (Vault - Jax WC)" at bounding box center [536, 487] width 125 height 23
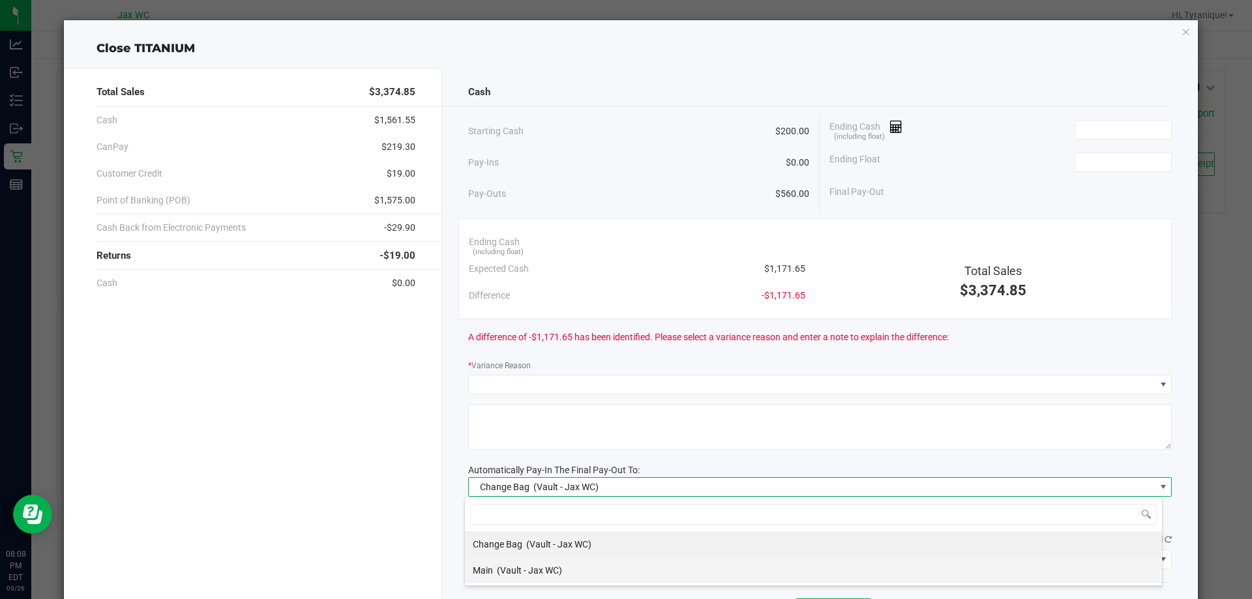
click at [554, 566] on span "(Vault - Jax WC)" at bounding box center [529, 571] width 65 height 10
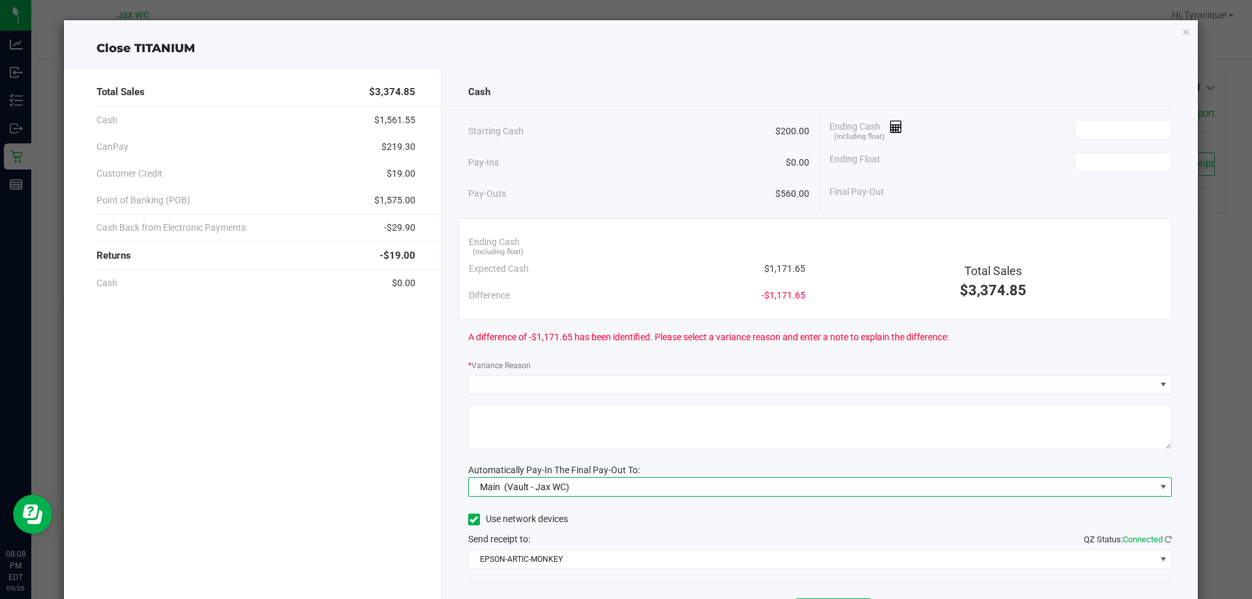
click at [387, 471] on div "Total Sales $3,374.85 Cash $1,561.55 CanPay $219.30 Customer Credit $19.00 Poin…" at bounding box center [253, 362] width 378 height 588
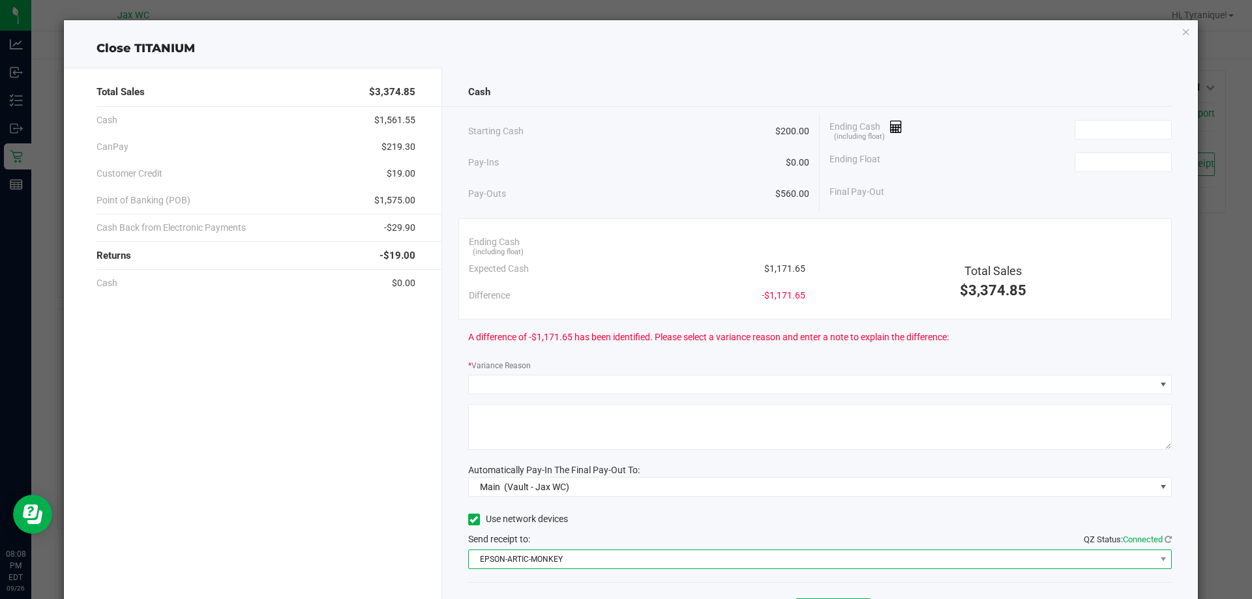
click at [551, 560] on span "EPSON-ARTIC-MONKEY" at bounding box center [812, 560] width 687 height 18
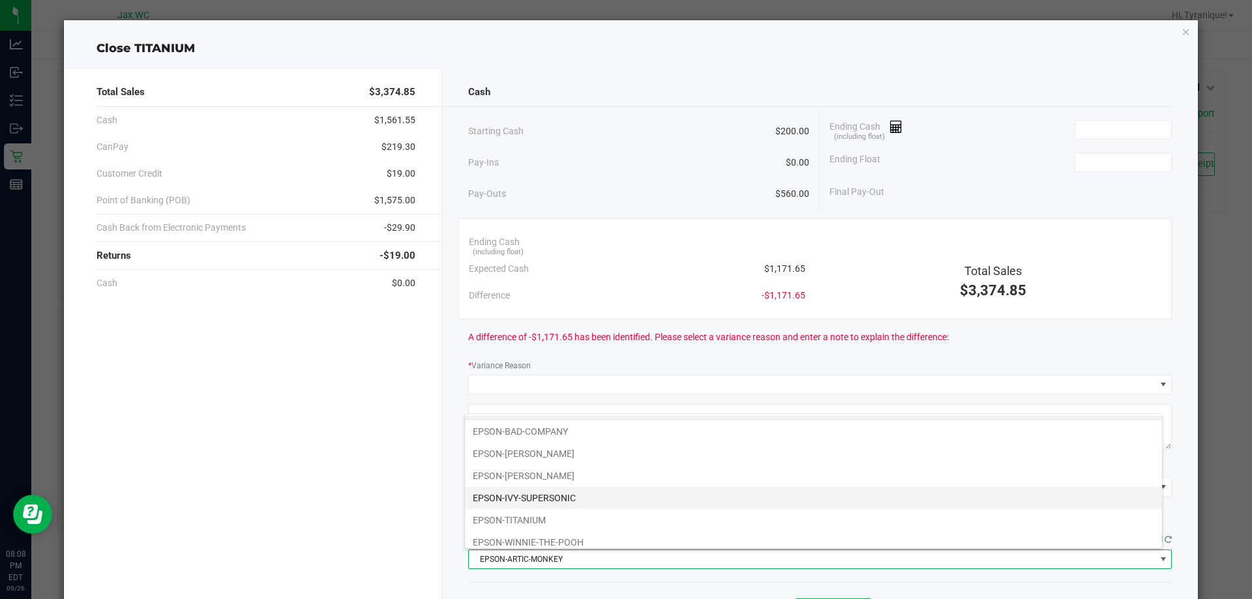
scroll to position [25, 0]
click at [581, 493] on li "EPSON-IVY-SUPERSONIC" at bounding box center [813, 491] width 697 height 22
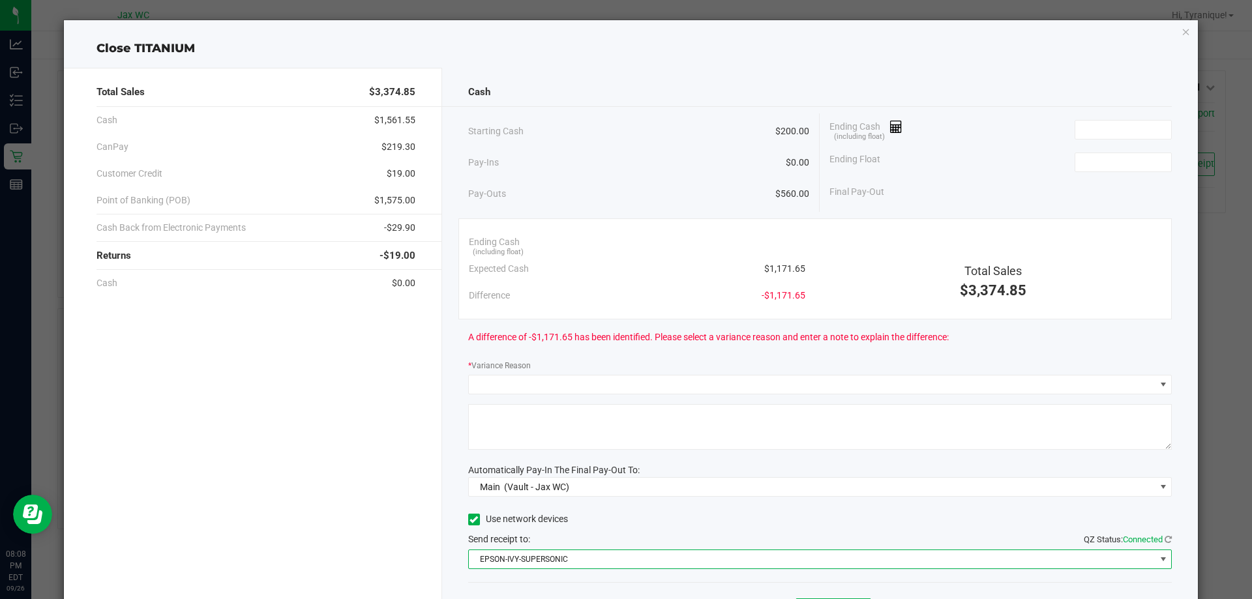
click at [689, 429] on textarea at bounding box center [820, 427] width 705 height 46
click at [1046, 335] on div "A difference of -$1,171.65 has been identified. Please select a variance reason…" at bounding box center [820, 338] width 705 height 36
click at [1100, 125] on input at bounding box center [1124, 130] width 96 height 18
click at [1094, 167] on input at bounding box center [1124, 162] width 96 height 18
click at [1093, 127] on input at bounding box center [1124, 130] width 96 height 18
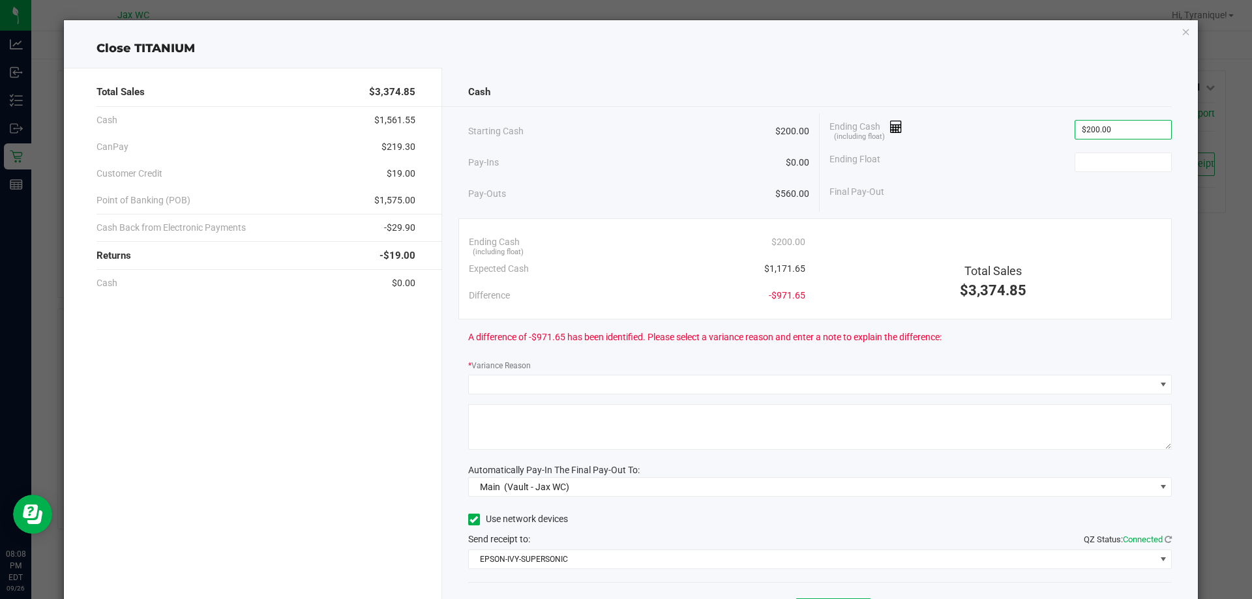
click at [1001, 168] on div "Ending Float" at bounding box center [1001, 162] width 342 height 33
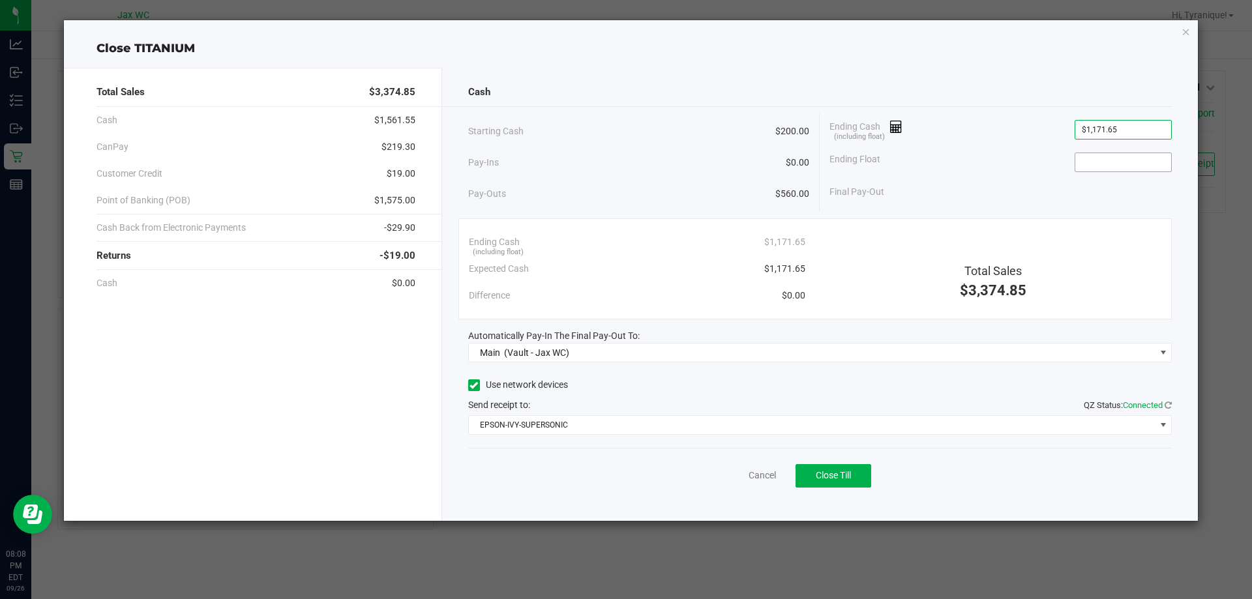
click at [1098, 164] on input at bounding box center [1124, 162] width 96 height 18
click at [1027, 192] on div "Final Pay-Out $971.65" at bounding box center [1001, 192] width 342 height 27
click at [682, 190] on div "Pay-Outs $560.00" at bounding box center [639, 194] width 342 height 36
drag, startPoint x: 226, startPoint y: 247, endPoint x: 235, endPoint y: 267, distance: 21.6
click at [229, 258] on div "Returns -$19.00" at bounding box center [256, 256] width 319 height 28
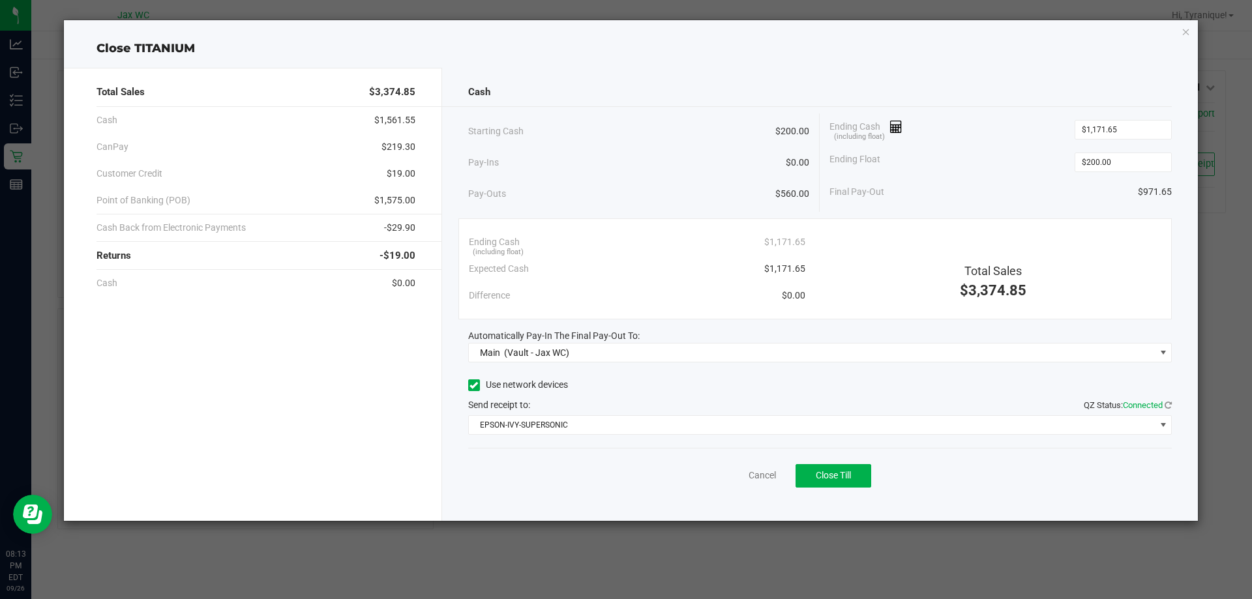
drag, startPoint x: 689, startPoint y: 505, endPoint x: 708, endPoint y: 505, distance: 18.9
click at [689, 505] on div "Cash Starting Cash $200.00 Pay-Ins $0.00 Pay-Outs $560.00 Ending Cash (includin…" at bounding box center [820, 294] width 757 height 453
click at [844, 483] on button "Close Till" at bounding box center [834, 475] width 76 height 23
click at [716, 473] on div "Dismiss Reprint Closing Receipt" at bounding box center [820, 473] width 705 height 50
click at [730, 472] on link "Dismiss" at bounding box center [733, 476] width 31 height 14
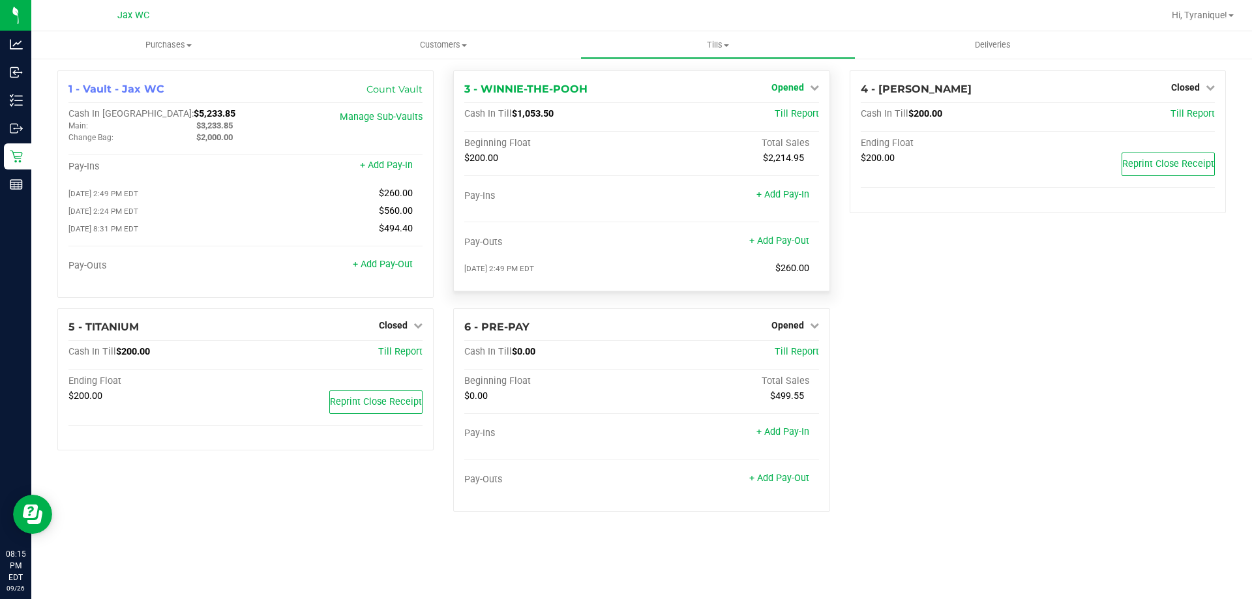
click at [796, 89] on span "Opened" at bounding box center [788, 87] width 33 height 10
click at [792, 112] on link "Close Till" at bounding box center [789, 115] width 35 height 10
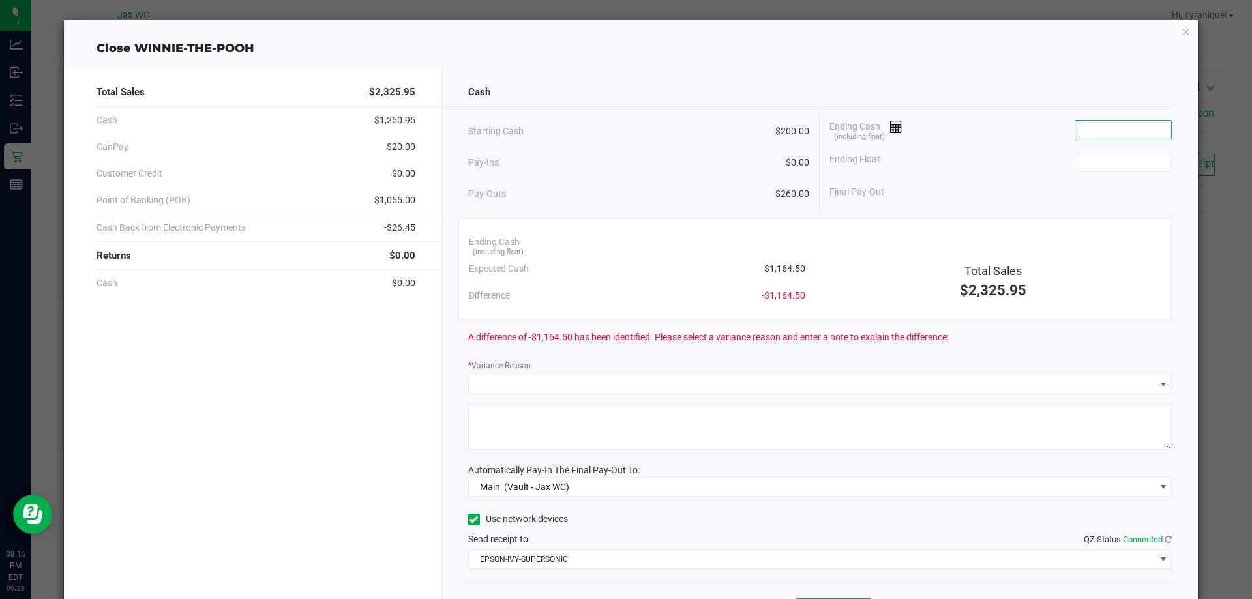
click at [1131, 133] on input at bounding box center [1124, 130] width 96 height 18
click at [1137, 129] on input at bounding box center [1124, 130] width 96 height 18
click at [1122, 134] on input "1" at bounding box center [1124, 130] width 96 height 18
click at [1081, 129] on input "114.50" at bounding box center [1124, 130] width 96 height 18
click at [1114, 160] on input at bounding box center [1124, 162] width 96 height 18
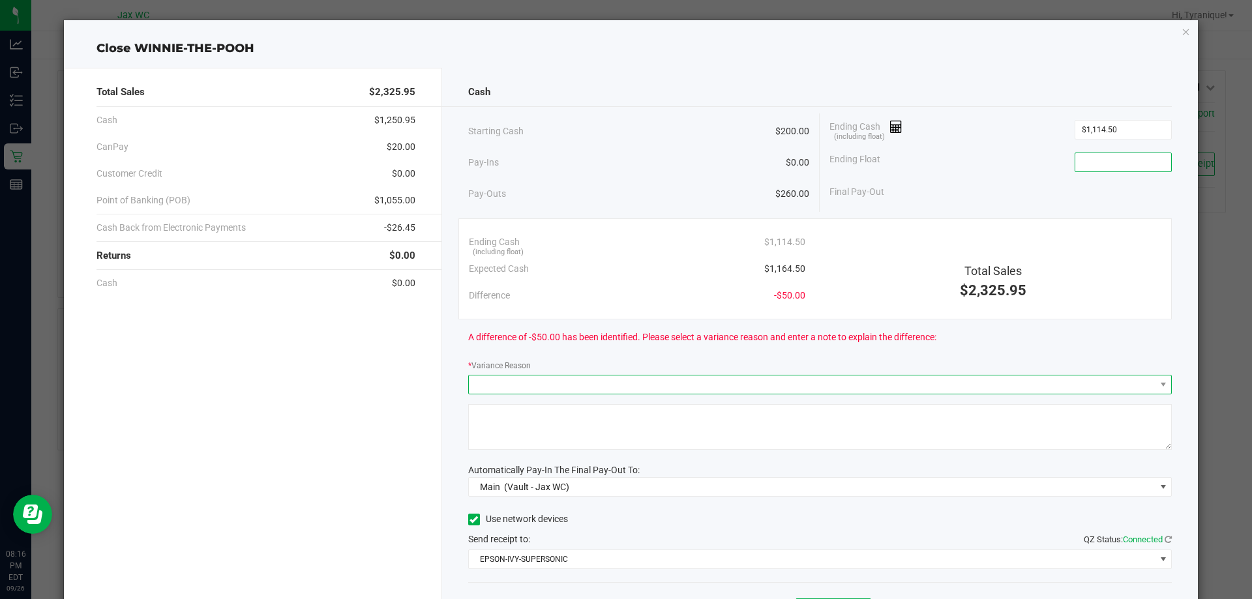
click at [624, 384] on span at bounding box center [812, 385] width 687 height 18
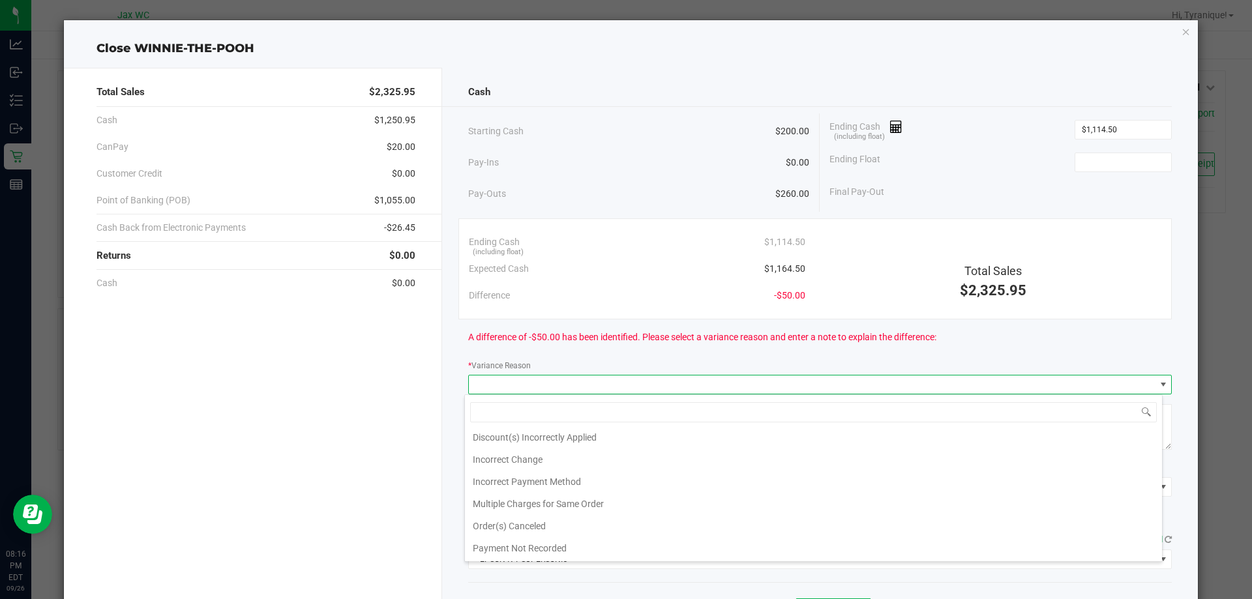
scroll to position [46, 0]
click at [553, 545] on li "Payment Not Recorded" at bounding box center [813, 549] width 697 height 22
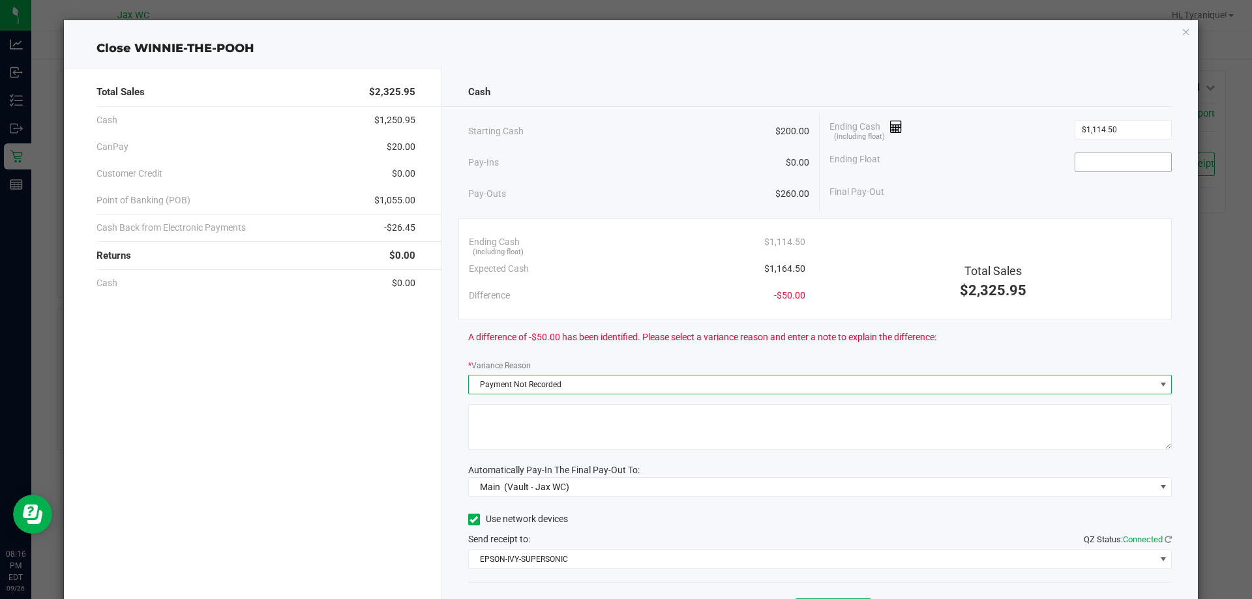
click at [1109, 163] on input at bounding box center [1124, 162] width 96 height 18
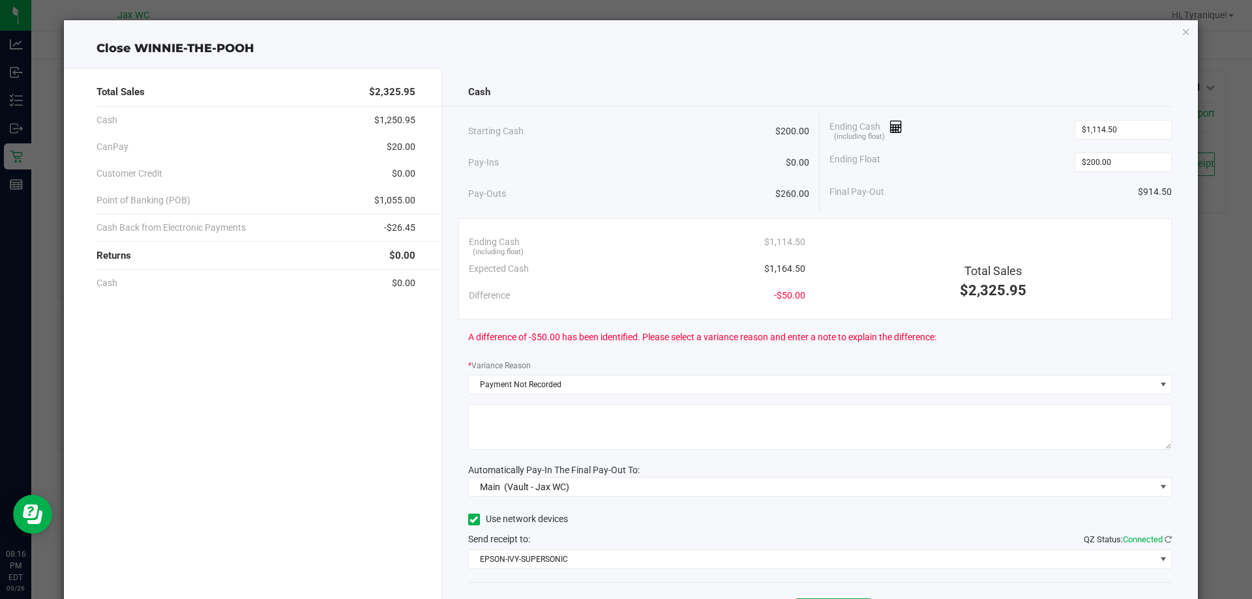
click at [1020, 187] on div "Final Pay-Out $914.50" at bounding box center [1001, 192] width 342 height 27
click at [1169, 27] on div "Close WINNIE-THE-POOH Total Sales $2,325.95 Cash $1,250.95 CanPay $20.00 Custom…" at bounding box center [631, 337] width 1135 height 635
click at [1182, 29] on icon "button" at bounding box center [1186, 31] width 9 height 16
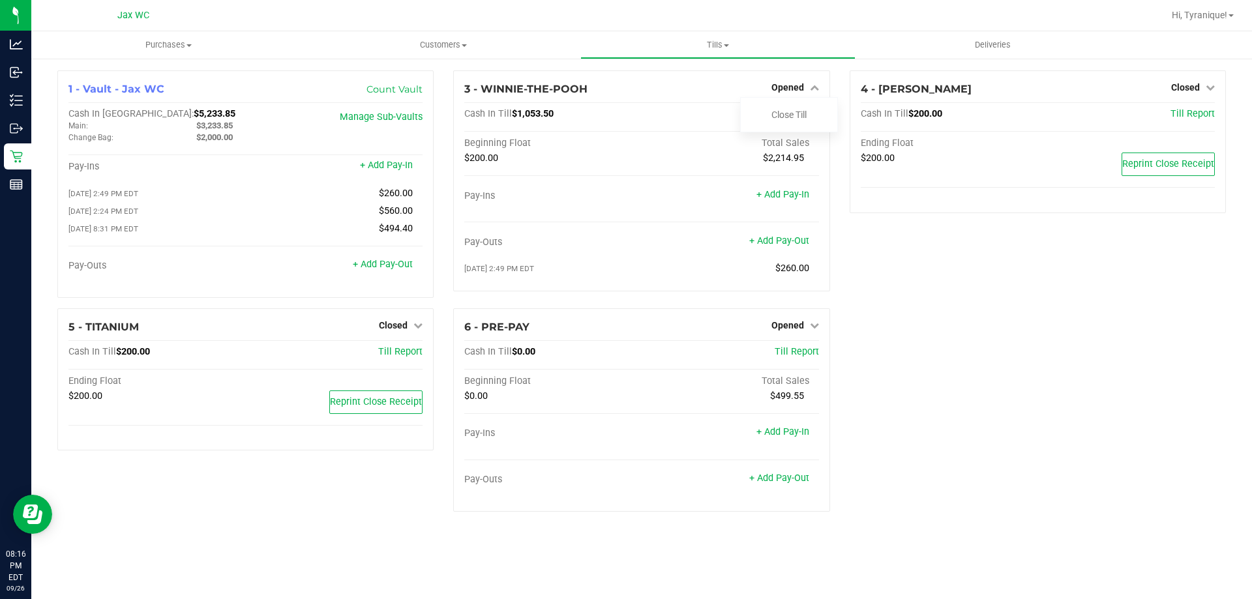
drag, startPoint x: 1134, startPoint y: 280, endPoint x: 1129, endPoint y: 270, distance: 11.4
click at [1130, 271] on div "4 - YOUSSOU-NDOUR Closed Open Till Cash In Till $200.00 Till Report Ending Floa…" at bounding box center [1038, 189] width 396 height 238
click at [970, 294] on div "4 - YOUSSOU-NDOUR Closed Open Till Cash In Till $200.00 Till Report Ending Floa…" at bounding box center [1038, 189] width 396 height 238
drag, startPoint x: 204, startPoint y: 523, endPoint x: 209, endPoint y: 511, distance: 12.8
click at [206, 523] on div "5 - TITANIUM Closed Open Till Cash In Till $200.00 Till Report Ending Float $20…" at bounding box center [246, 416] width 396 height 214
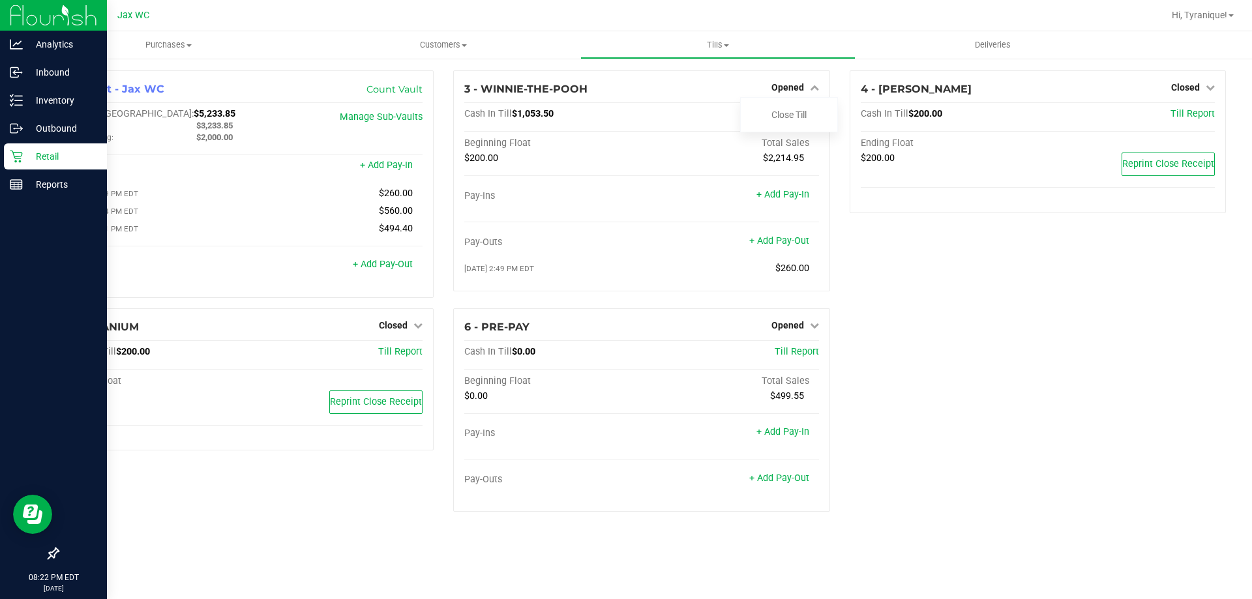
click at [21, 159] on icon at bounding box center [16, 157] width 12 height 12
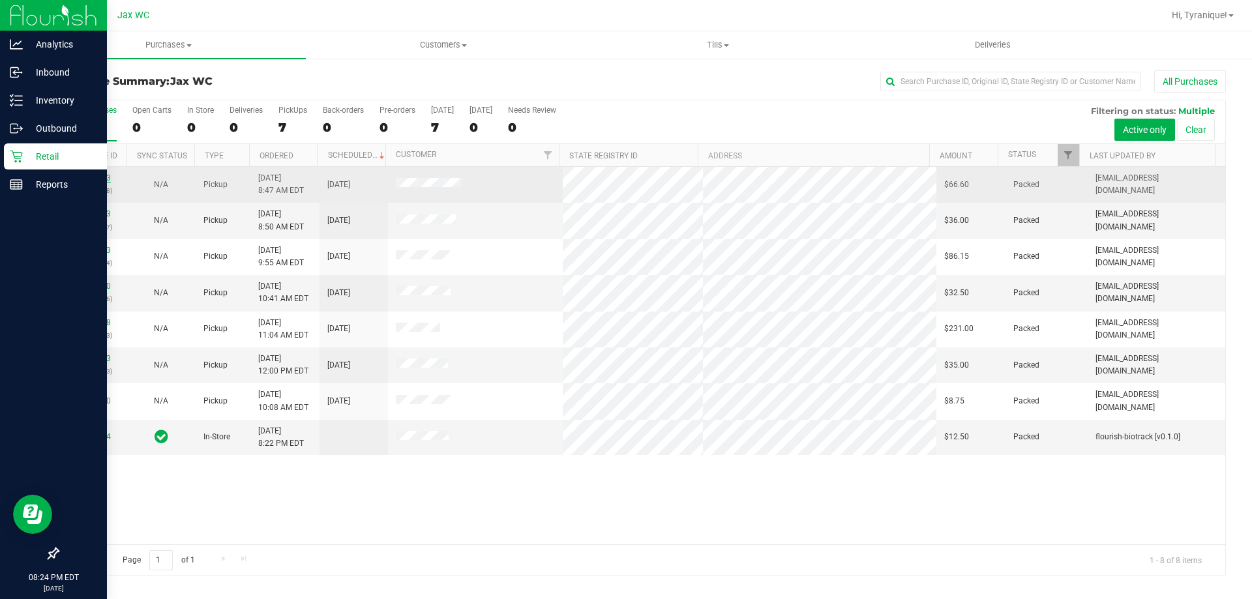
drag, startPoint x: 107, startPoint y: 173, endPoint x: 100, endPoint y: 179, distance: 9.7
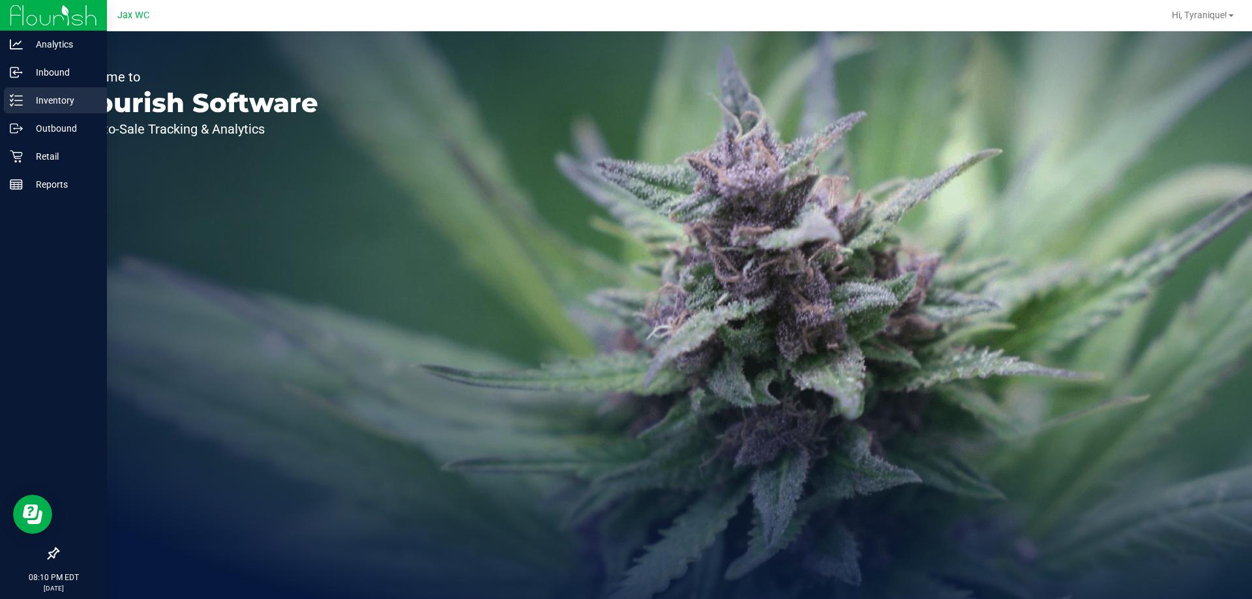
click at [34, 102] on p "Inventory" at bounding box center [62, 101] width 78 height 16
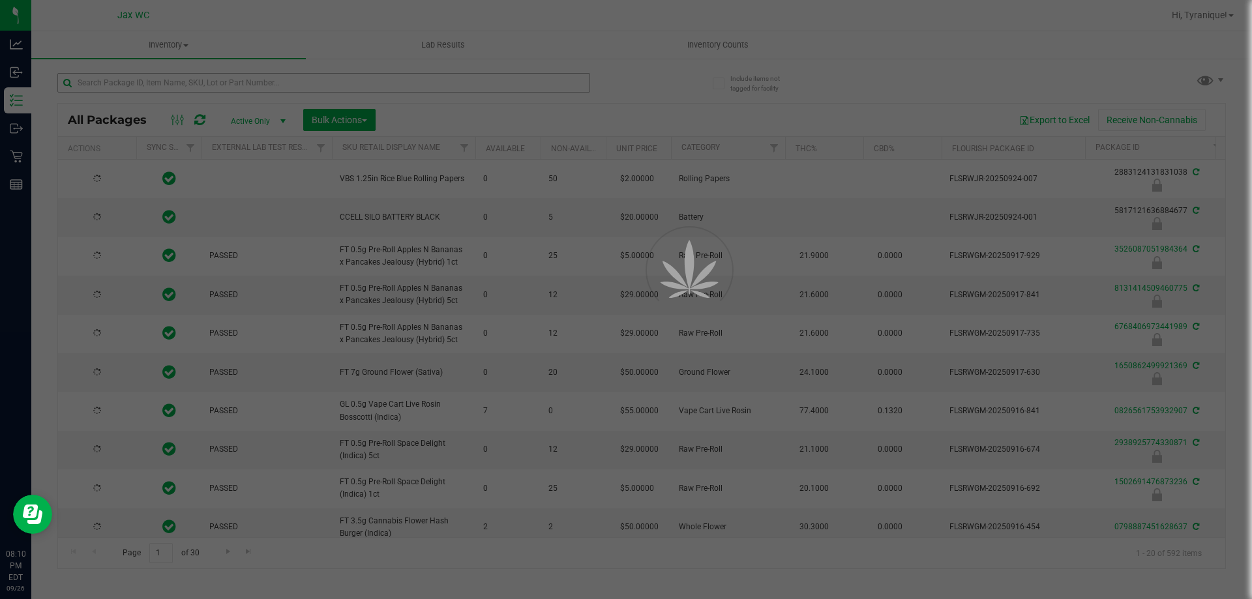
type input "2026-03-16"
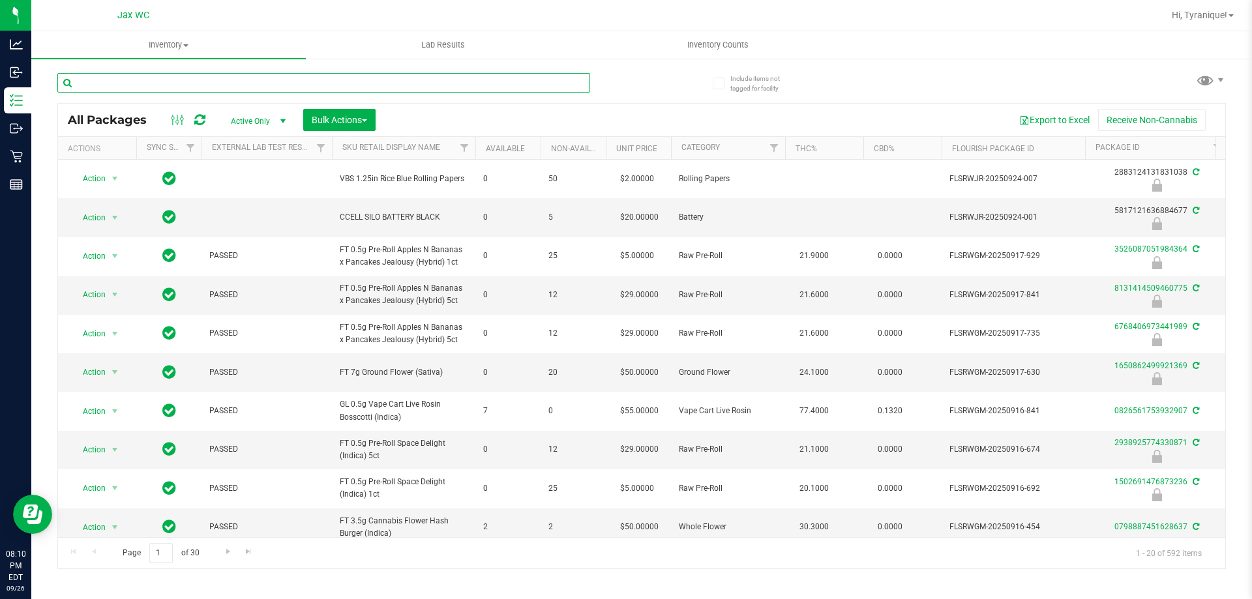
click at [232, 80] on input "text" at bounding box center [323, 83] width 533 height 20
type input "3122050420646693"
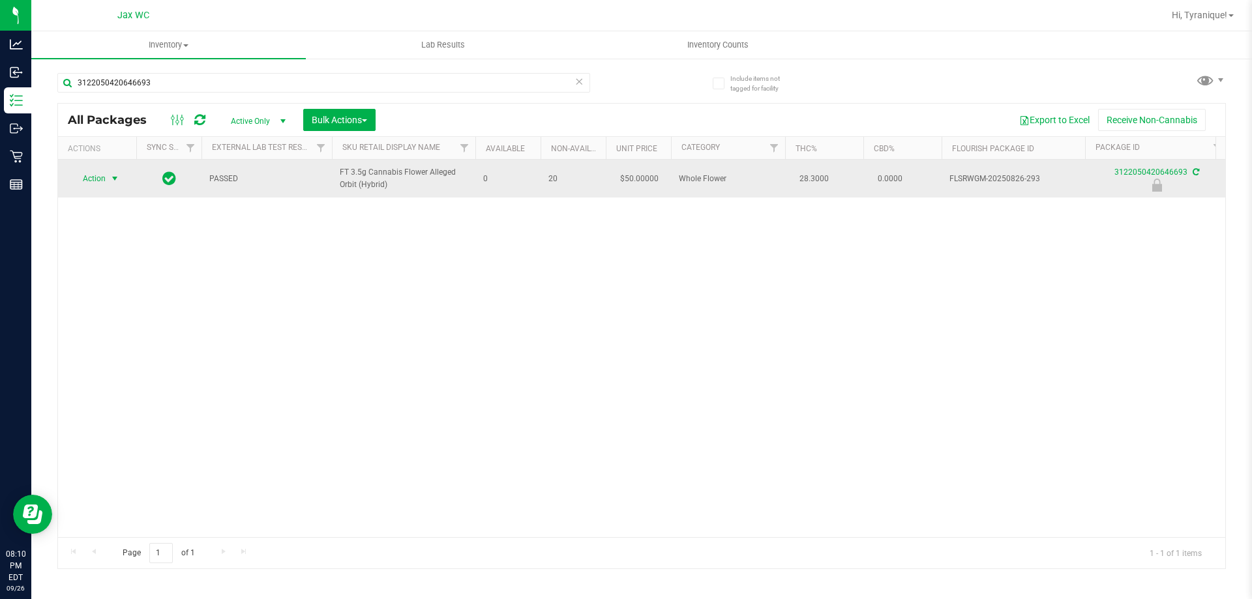
click at [111, 180] on span "select" at bounding box center [115, 179] width 10 height 10
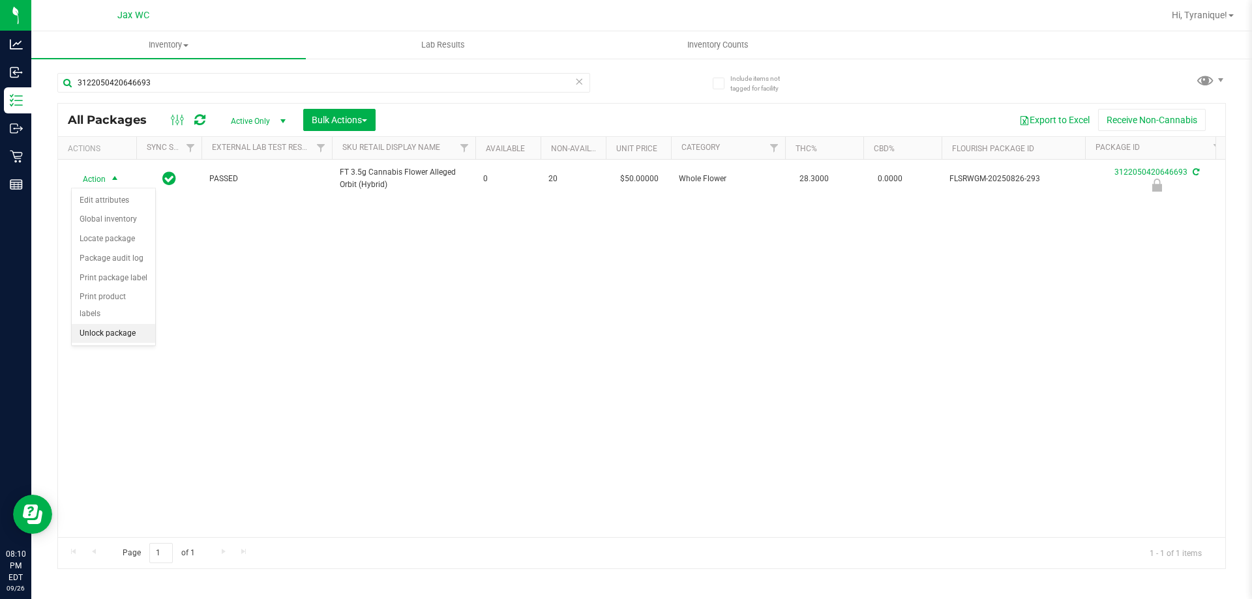
click at [136, 324] on li "Unlock package" at bounding box center [113, 334] width 83 height 20
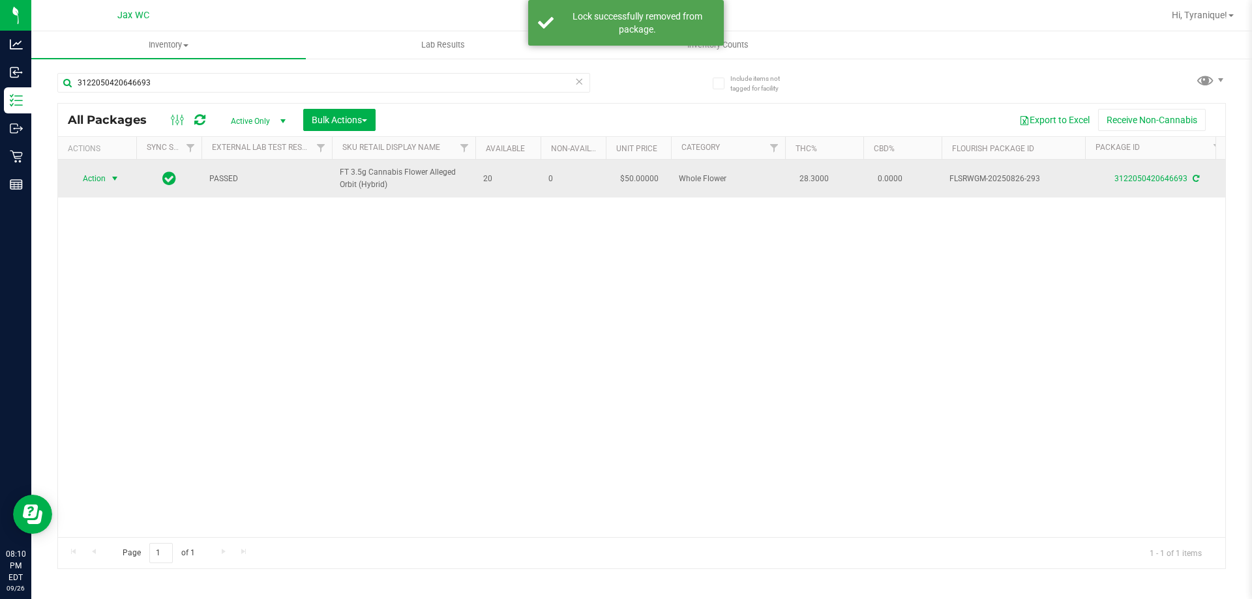
click at [92, 174] on span "Action" at bounding box center [88, 179] width 35 height 18
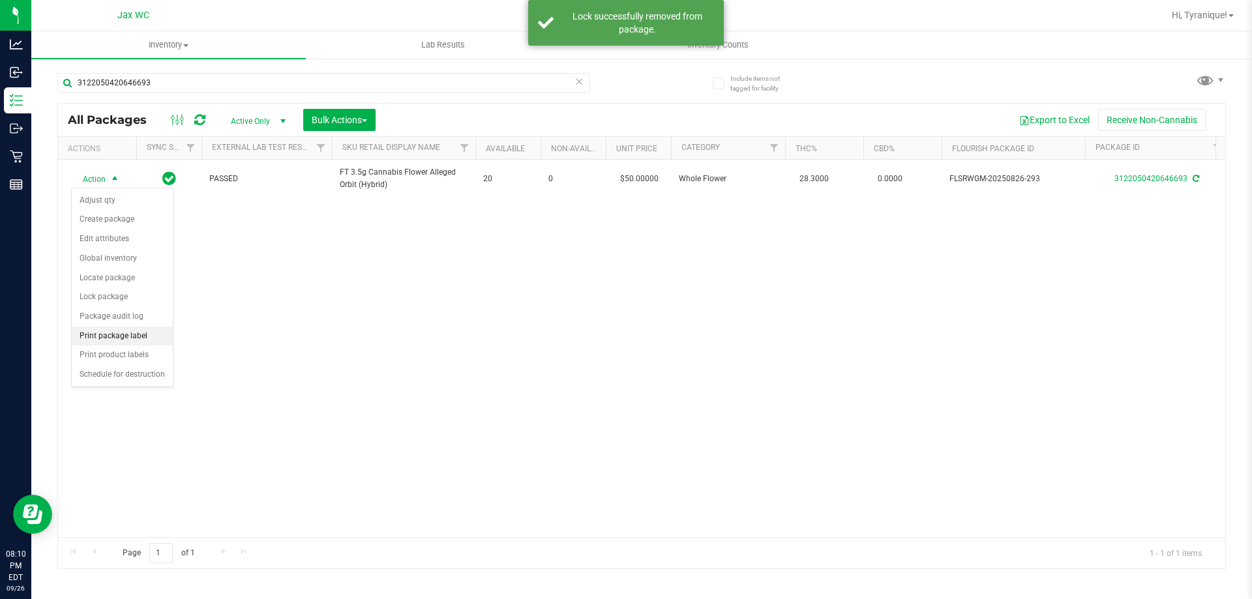
click at [122, 343] on li "Print package label" at bounding box center [122, 337] width 101 height 20
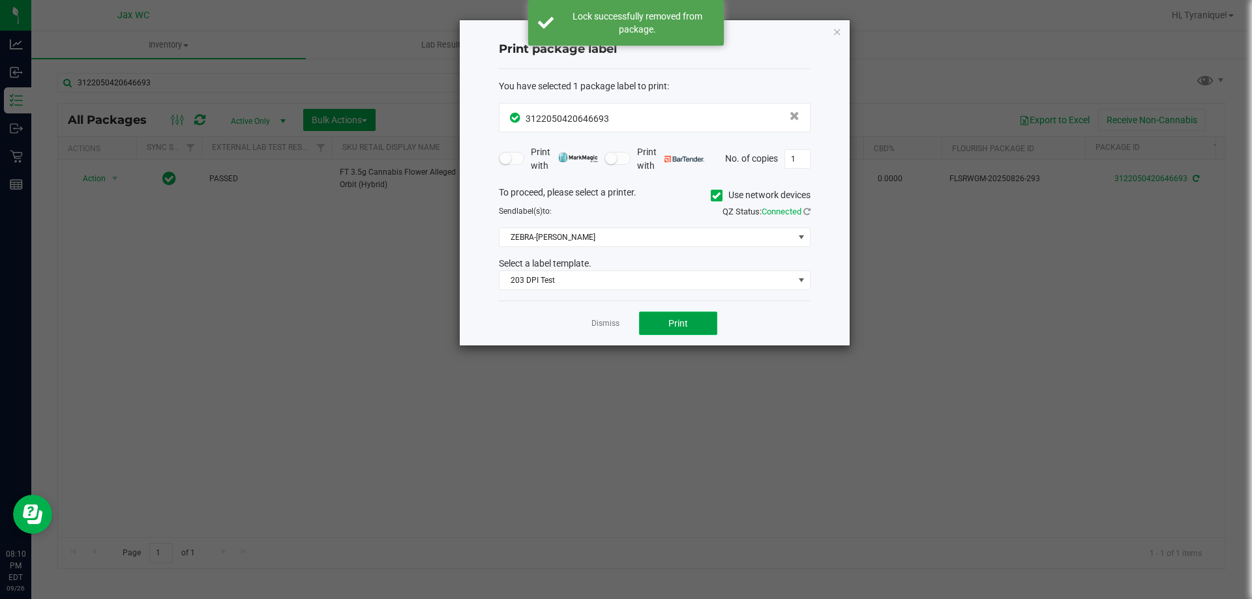
click at [667, 326] on button "Print" at bounding box center [678, 323] width 78 height 23
click at [609, 323] on link "Dismiss" at bounding box center [606, 323] width 28 height 11
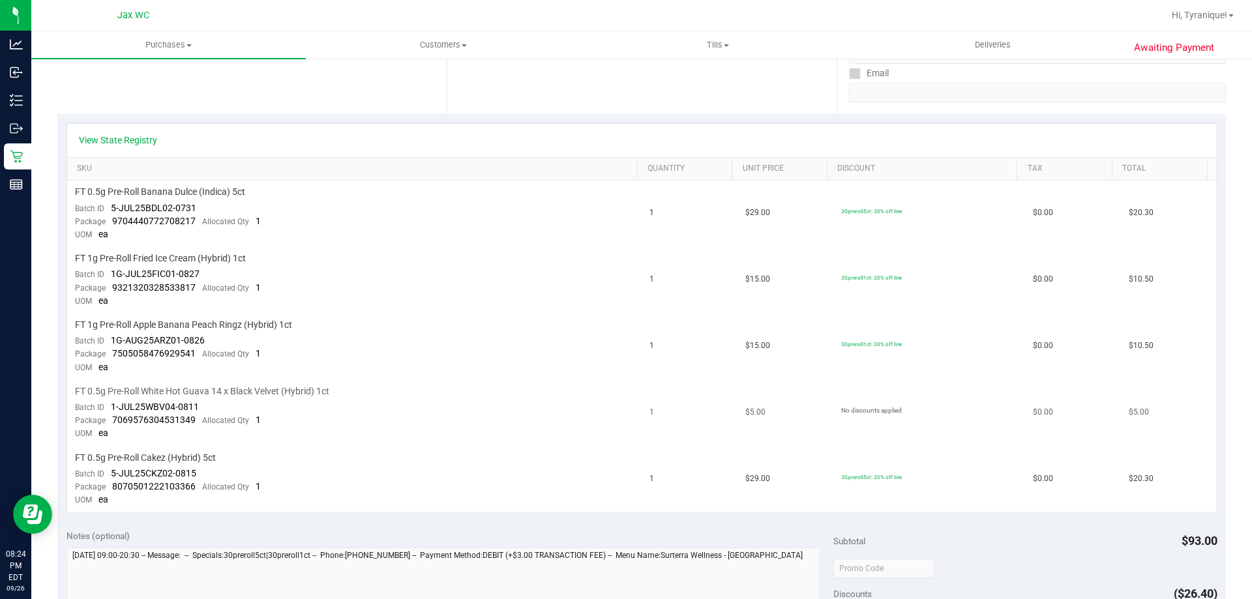
scroll to position [261, 0]
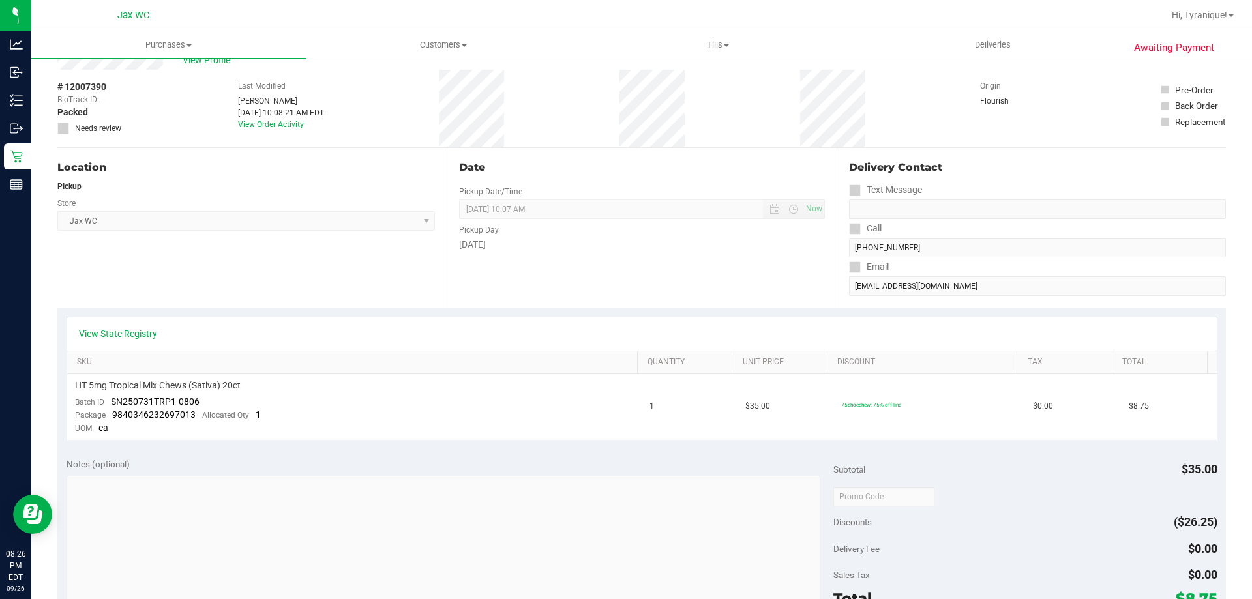
scroll to position [65, 0]
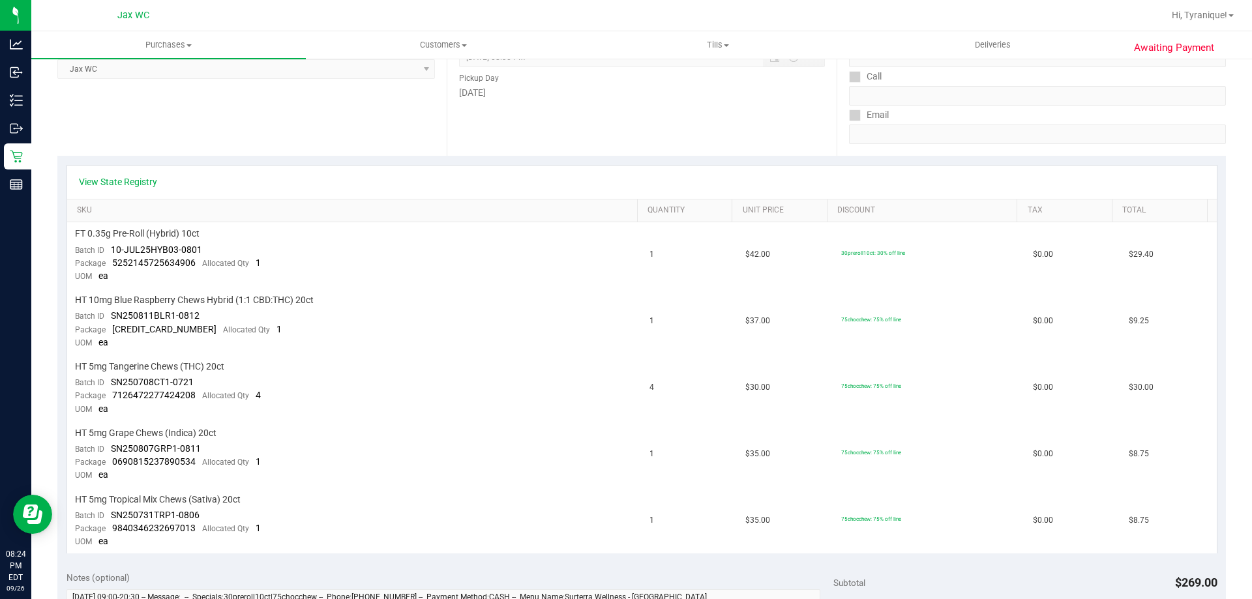
scroll to position [261, 0]
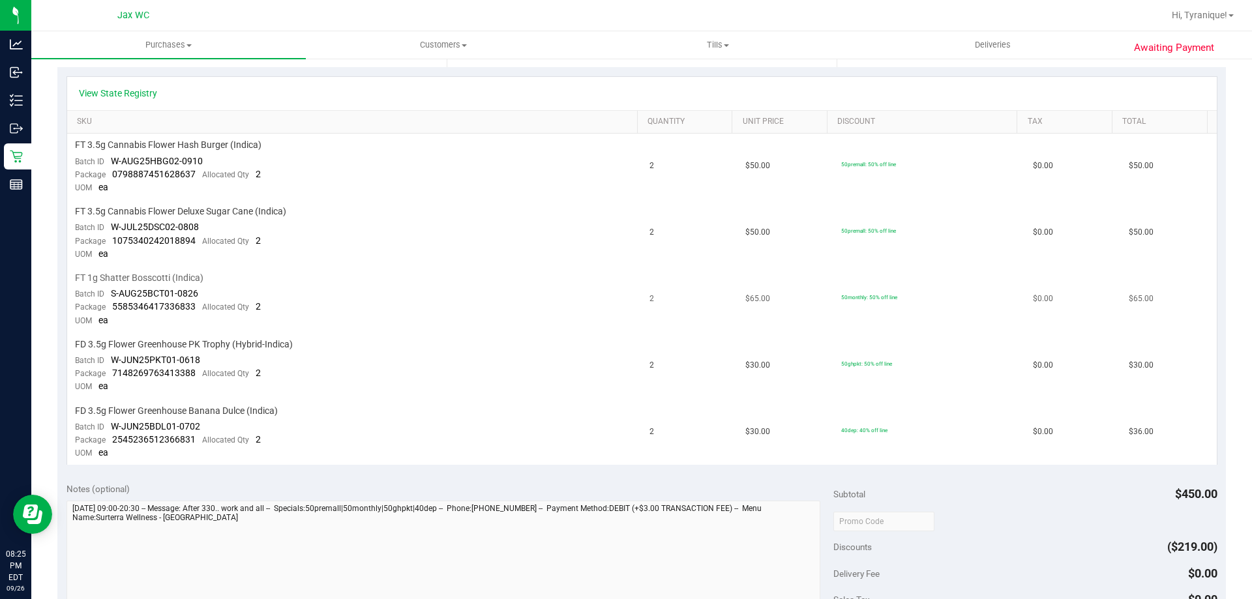
scroll to position [261, 0]
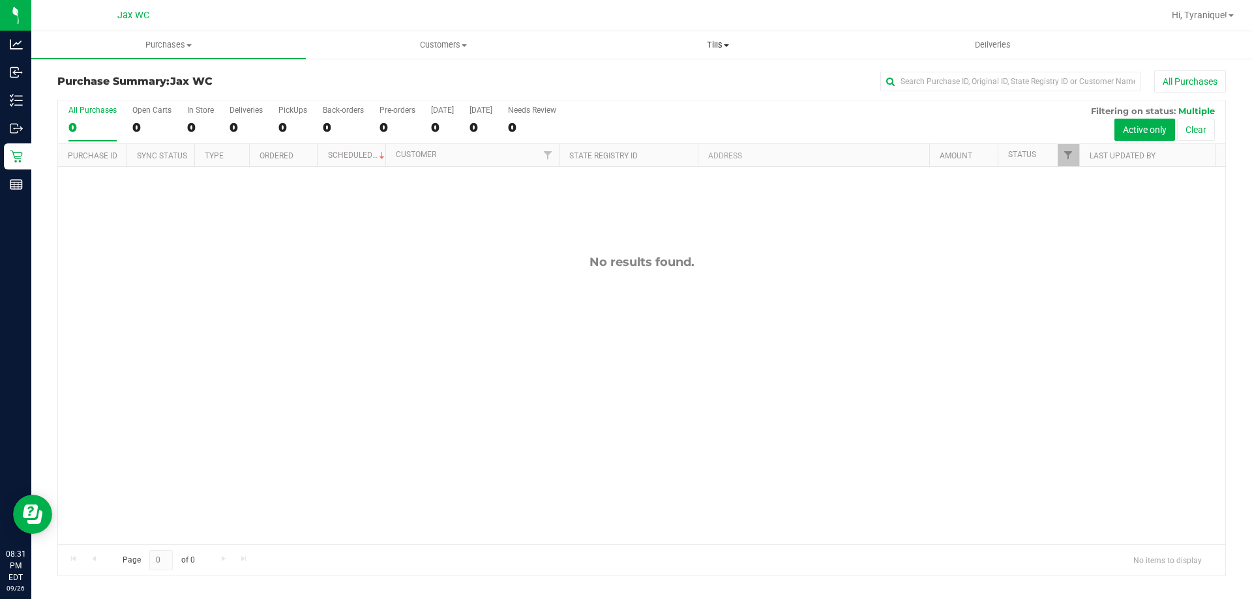
click at [719, 49] on span "Tills" at bounding box center [717, 45] width 273 height 12
click at [650, 82] on span "Manage tills" at bounding box center [625, 78] width 88 height 11
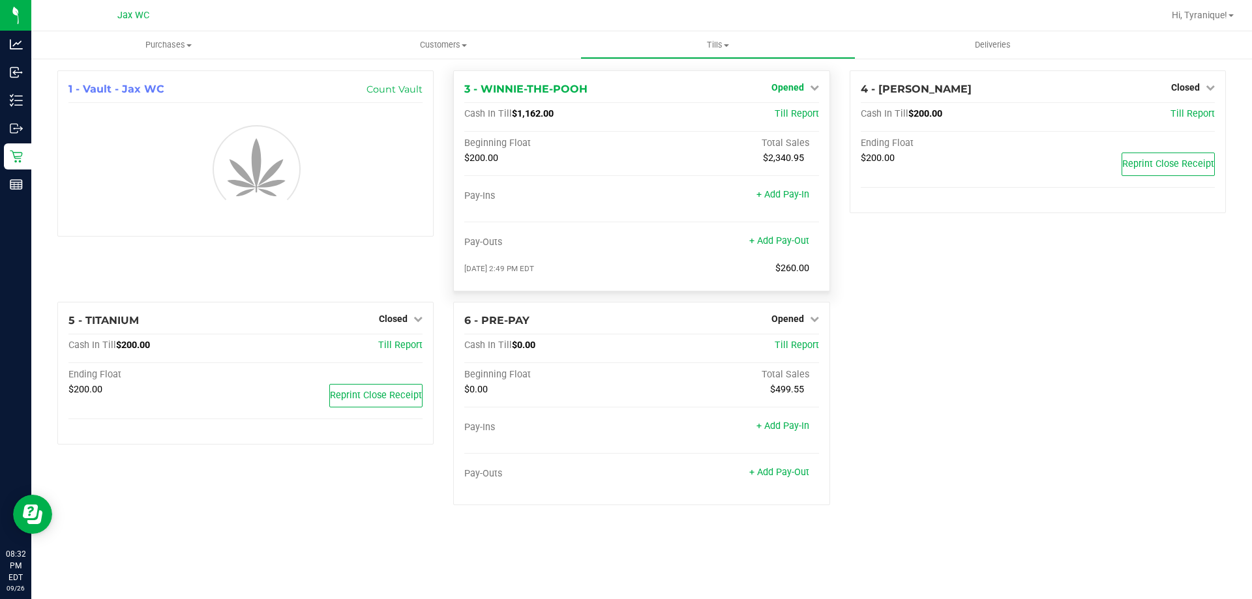
click at [814, 91] on icon at bounding box center [814, 87] width 9 height 9
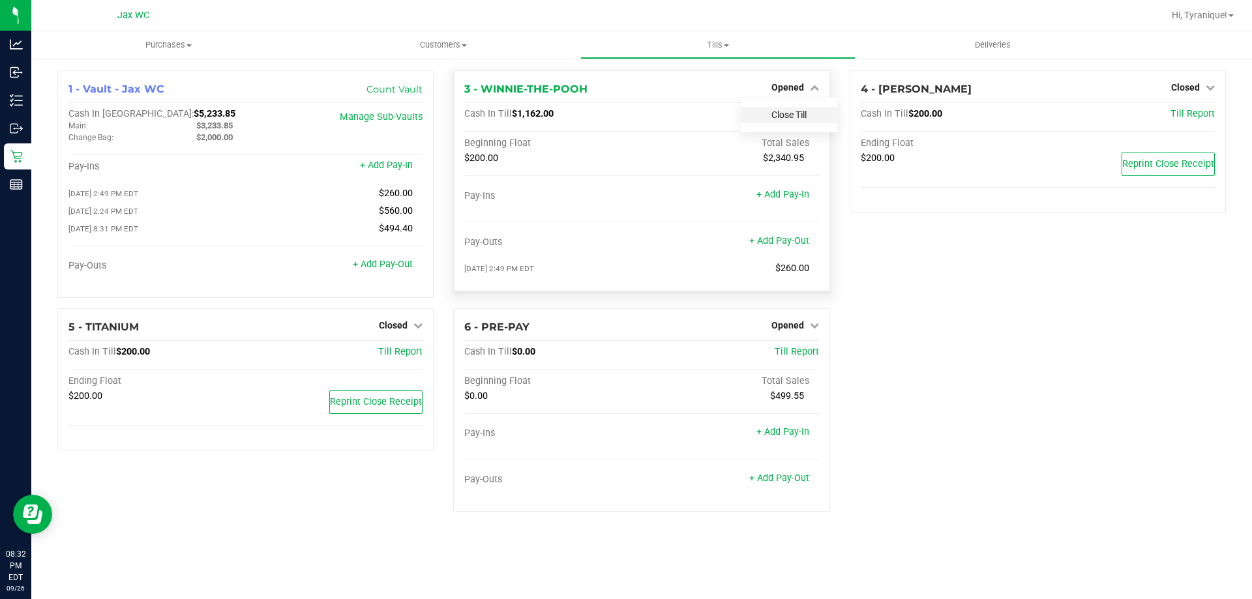
click at [805, 117] on link "Close Till" at bounding box center [789, 115] width 35 height 10
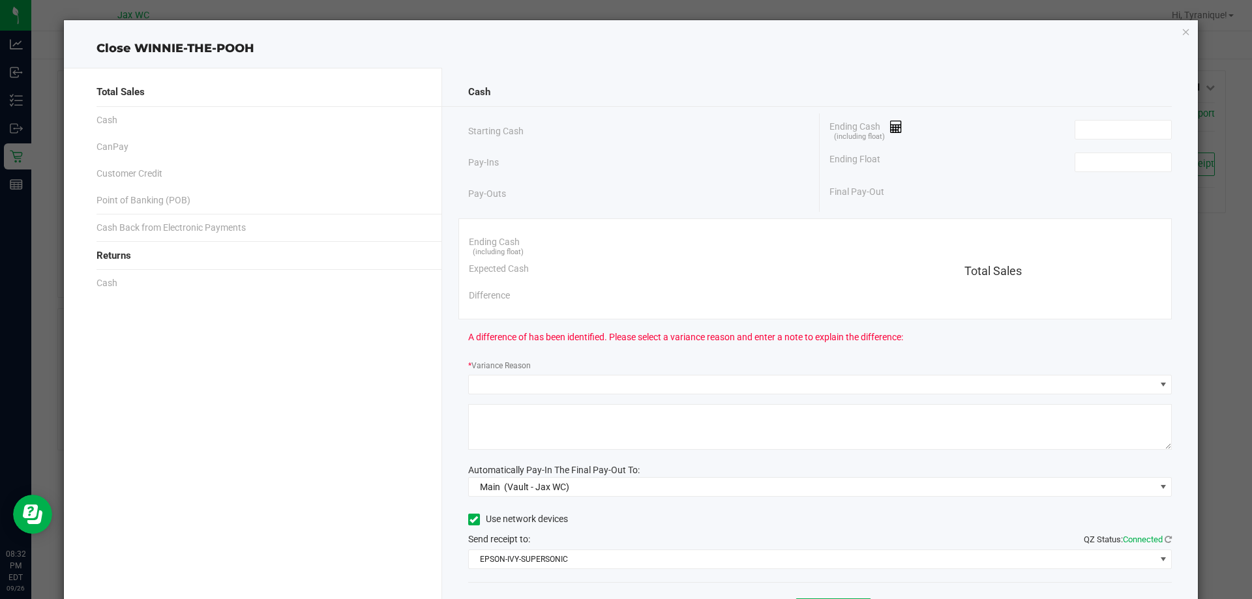
click at [1084, 147] on div "Ending Float" at bounding box center [1001, 162] width 342 height 33
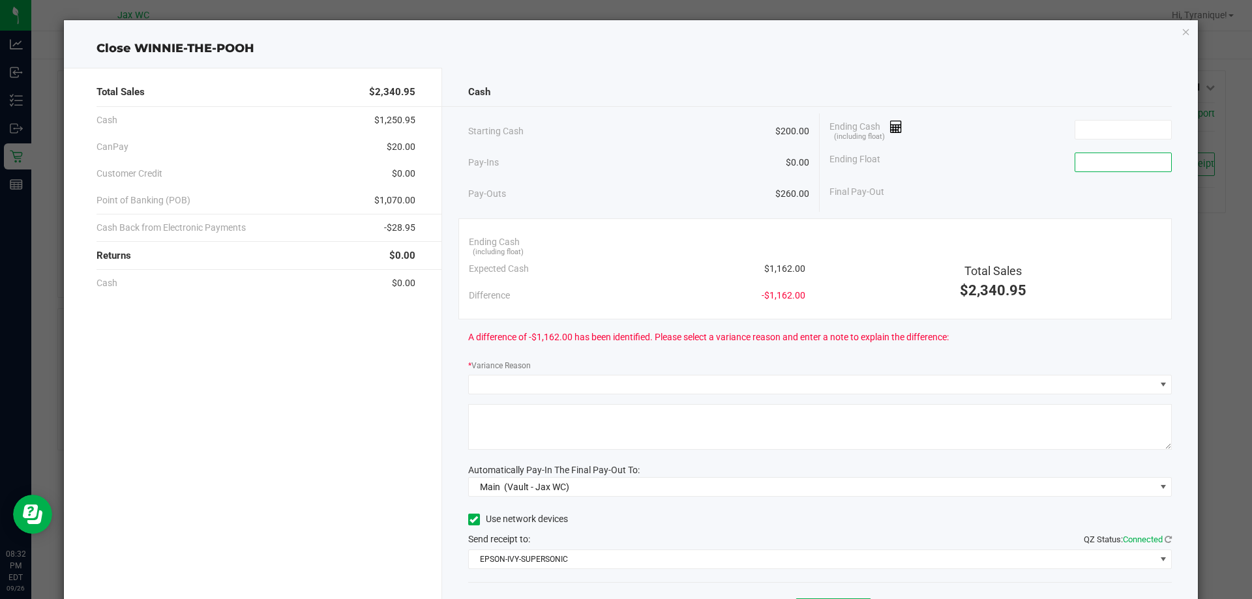
click at [1098, 159] on input at bounding box center [1124, 162] width 96 height 18
type input "$200.00"
click at [1089, 129] on input at bounding box center [1124, 130] width 96 height 18
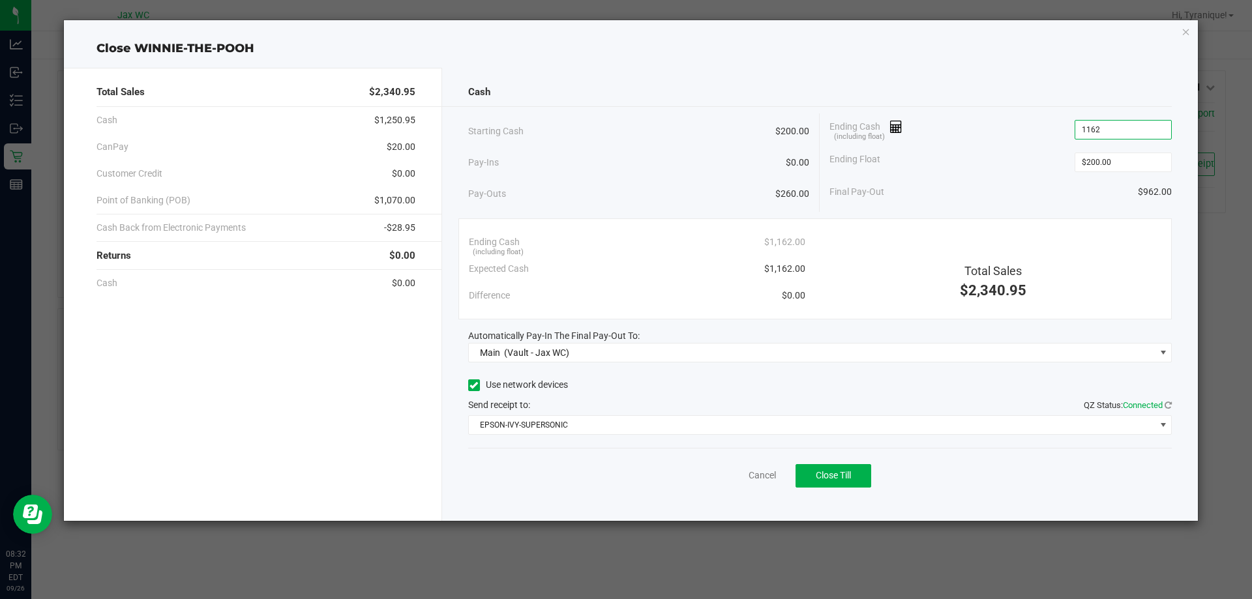
type input "$1,162.00"
click at [1000, 192] on div "Final Pay-Out $962.00" at bounding box center [1001, 192] width 342 height 27
click at [316, 354] on div "Total Sales $2,340.95 Cash $1,250.95 CanPay $20.00 Customer Credit $0.00 Point …" at bounding box center [253, 294] width 378 height 453
click at [210, 374] on div "Total Sales $2,340.95 Cash $1,250.95 CanPay $20.00 Customer Credit $0.00 Point …" at bounding box center [253, 294] width 378 height 453
click at [830, 470] on button "Close Till" at bounding box center [834, 475] width 76 height 23
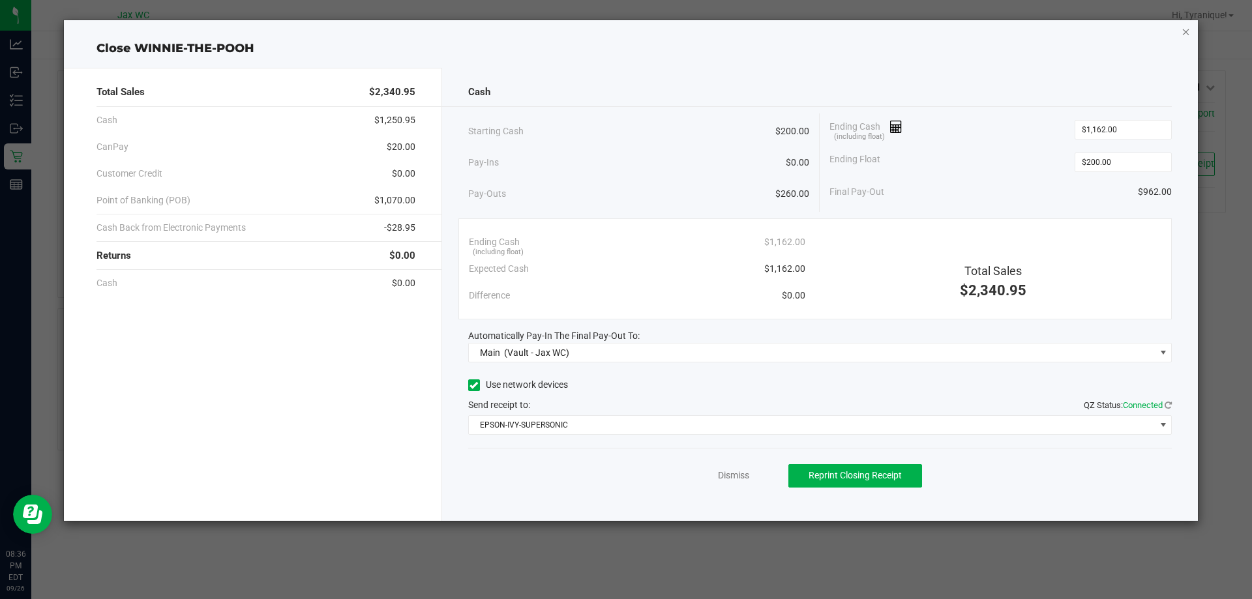
click at [1186, 33] on icon "button" at bounding box center [1186, 31] width 9 height 16
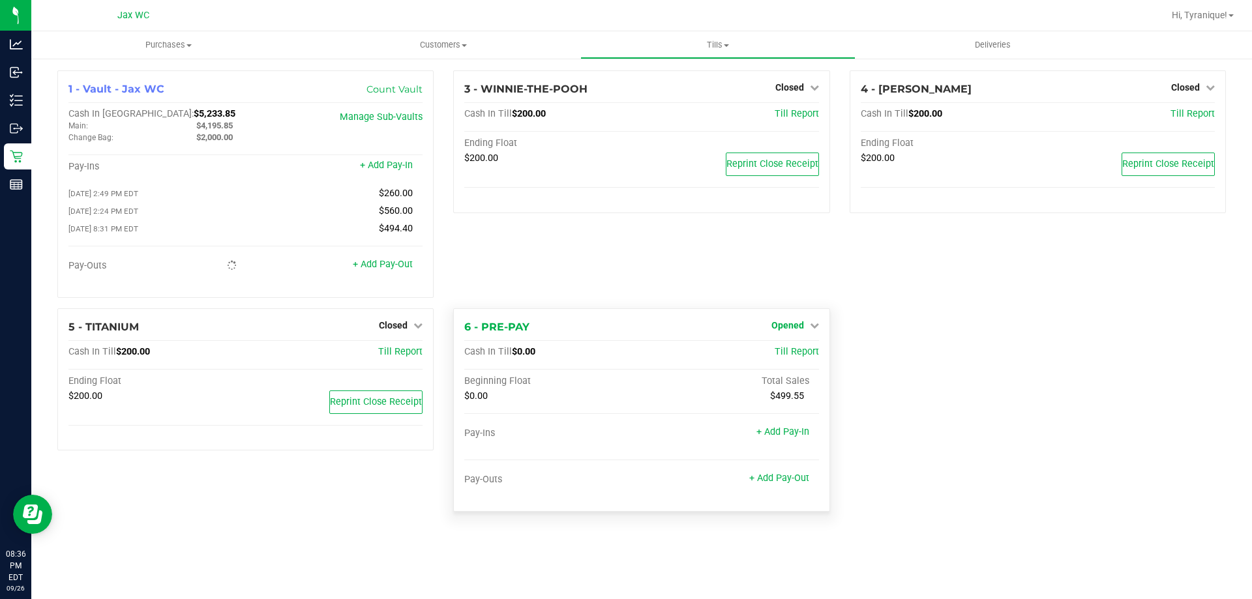
click at [816, 330] on icon at bounding box center [814, 325] width 9 height 9
click at [785, 356] on link "Close Till" at bounding box center [789, 352] width 35 height 10
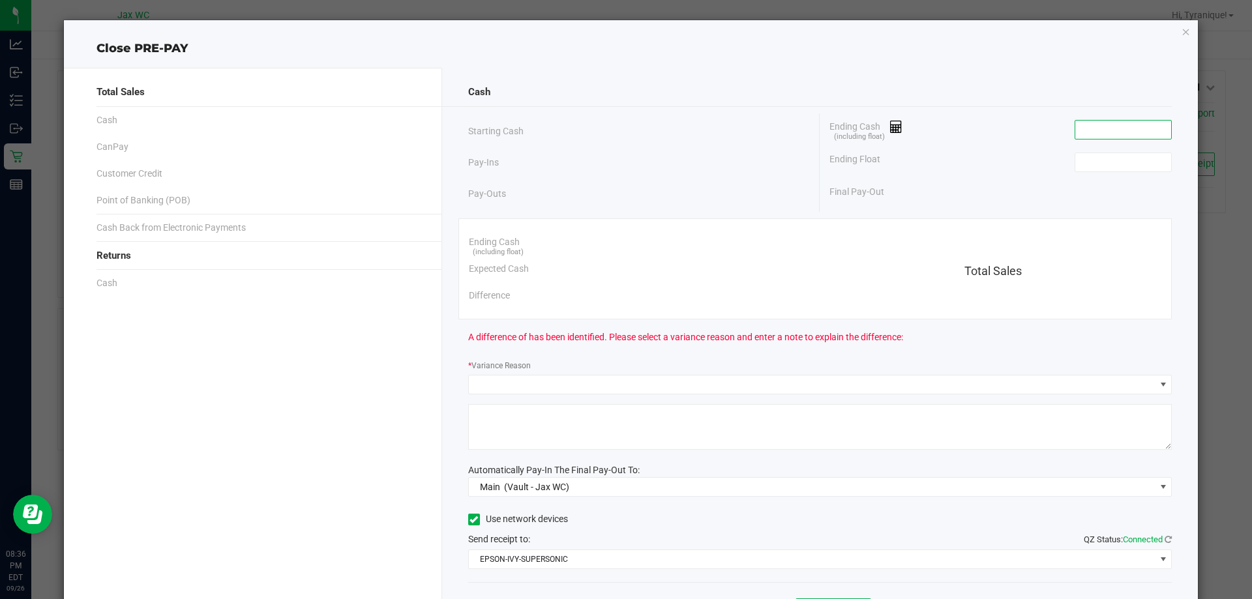
click at [1086, 130] on input at bounding box center [1124, 130] width 96 height 18
type input "$0.00"
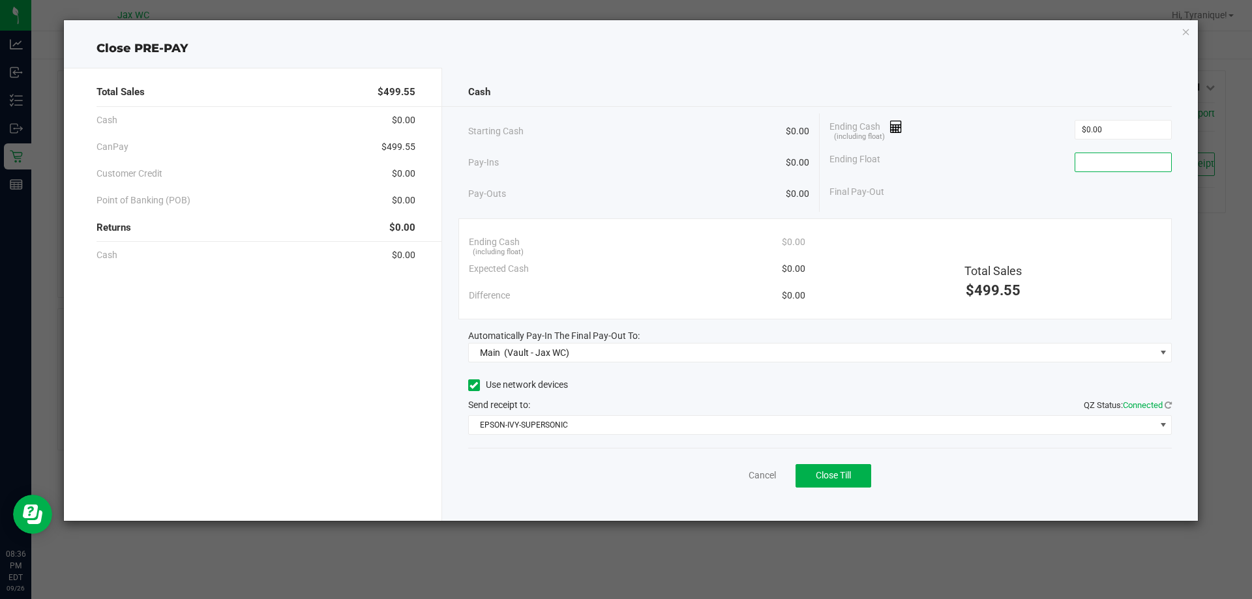
click at [1096, 163] on input at bounding box center [1124, 162] width 96 height 18
type input "$0.00"
click at [991, 182] on div "Final Pay-Out $0.00" at bounding box center [1001, 192] width 342 height 27
click at [856, 476] on button "Close Till" at bounding box center [834, 475] width 76 height 23
click at [1188, 37] on icon "button" at bounding box center [1186, 31] width 9 height 16
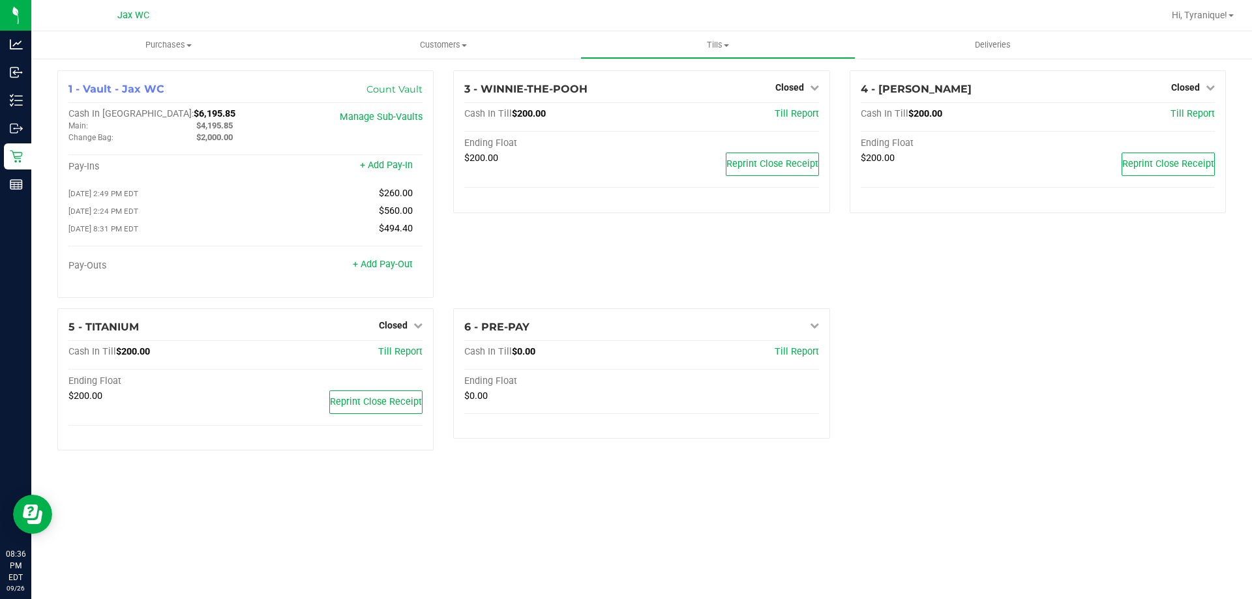
click at [1003, 378] on div "1 - Vault - Jax WC Count Vault Cash In Vault: $6,195.85 Main: $4,195.85 Change …" at bounding box center [642, 265] width 1189 height 391
click at [731, 46] on span "Tills" at bounding box center [717, 45] width 273 height 12
click at [643, 93] on span "Reconcile e-payments" at bounding box center [646, 94] width 130 height 11
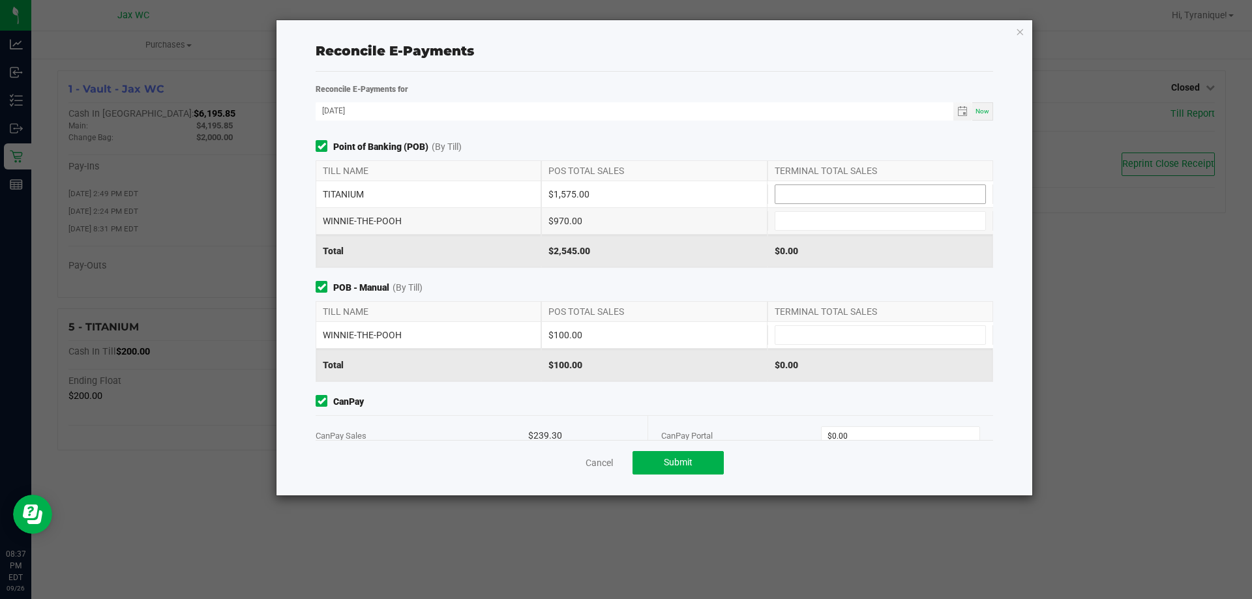
click at [826, 194] on input at bounding box center [881, 194] width 210 height 18
type input "$1,575.00"
type input "$970.00"
click at [858, 320] on div "TERMINAL TOTAL SALES" at bounding box center [881, 312] width 226 height 20
click at [851, 329] on input at bounding box center [881, 335] width 210 height 18
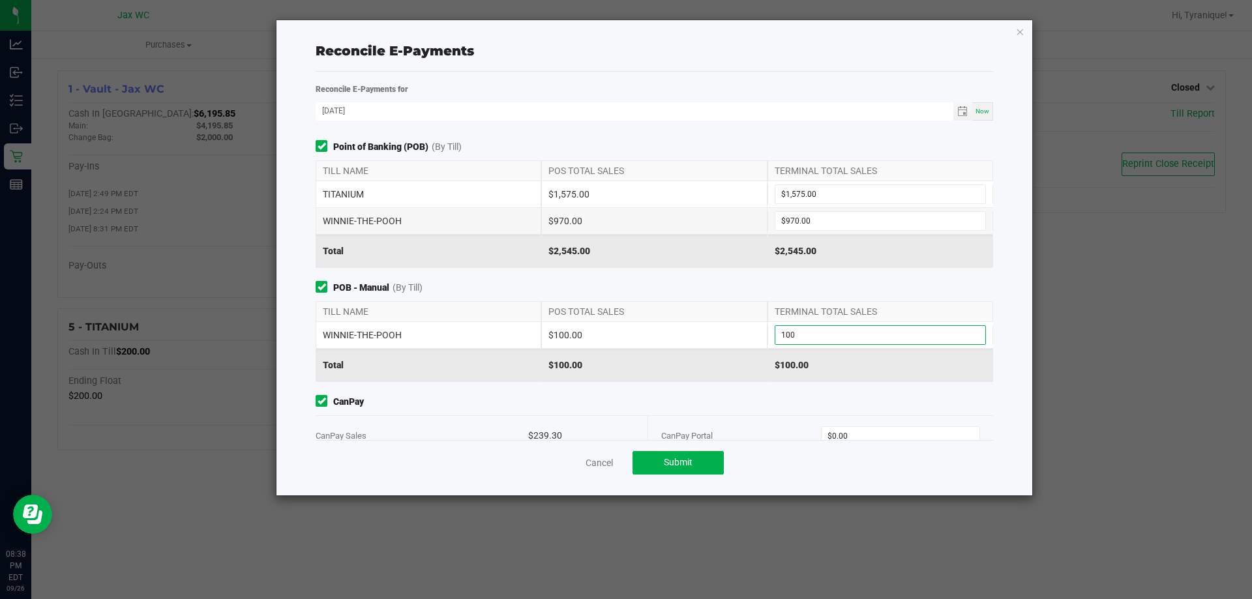
type input "$100.00"
click at [649, 288] on span "POB - Manual (By Till)" at bounding box center [655, 288] width 678 height 14
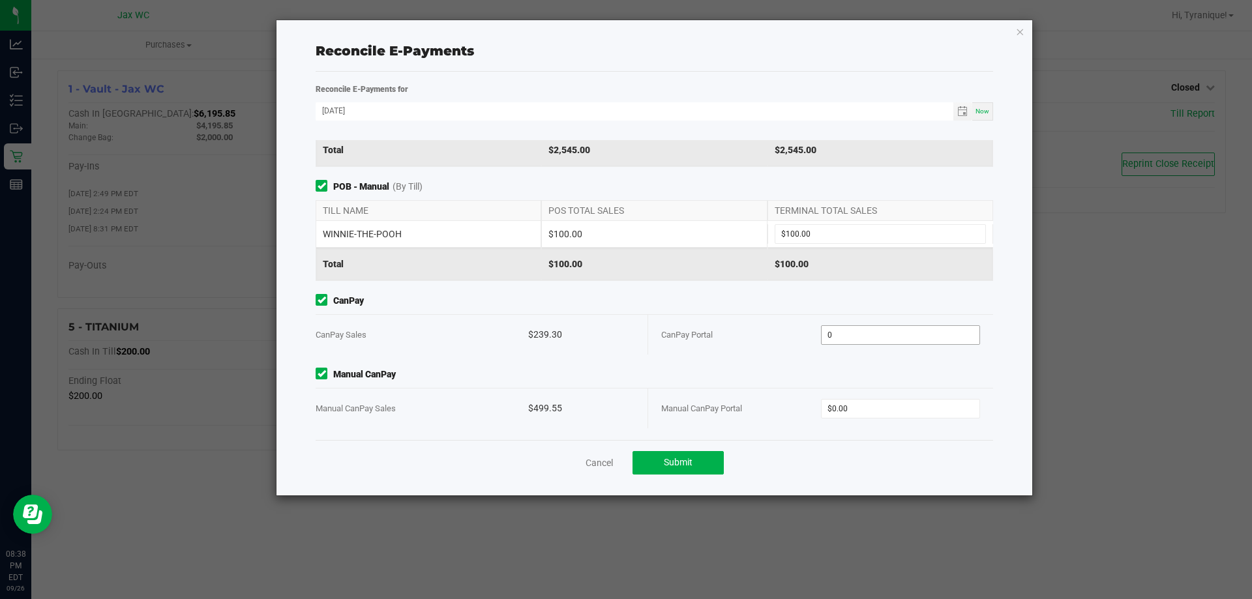
click at [861, 336] on input "0" at bounding box center [901, 335] width 159 height 18
type input "$239.30"
click at [900, 402] on input "0" at bounding box center [901, 409] width 159 height 18
type input "$499.55"
click at [873, 454] on div "Cancel Submit" at bounding box center [655, 462] width 678 height 45
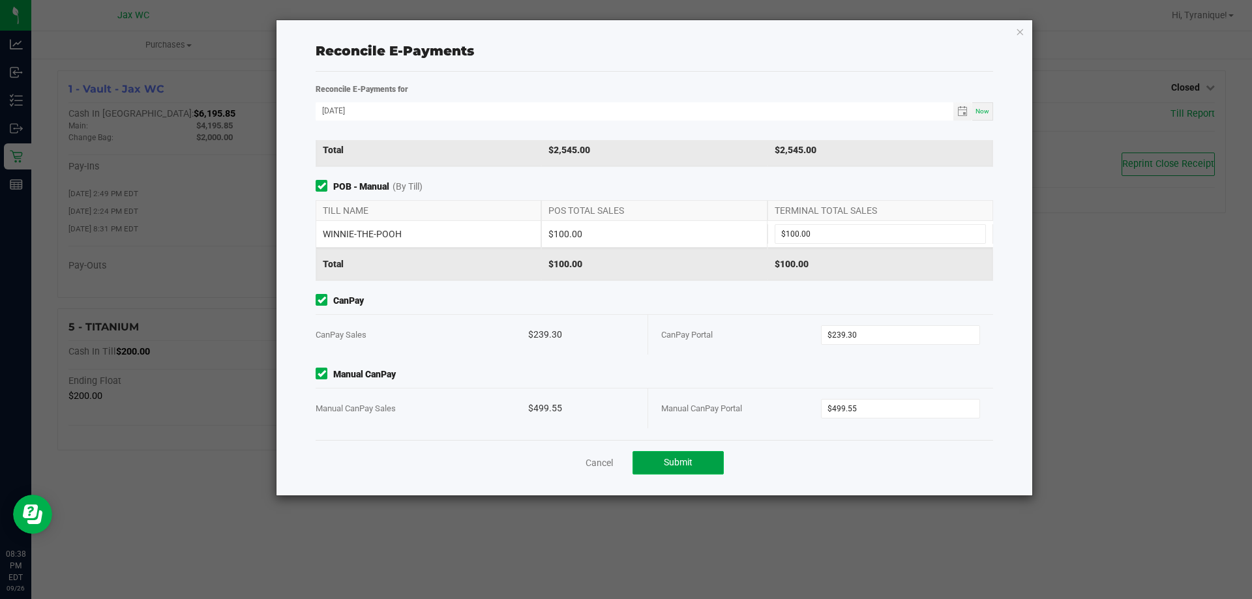
click at [664, 471] on button "Submit" at bounding box center [678, 462] width 91 height 23
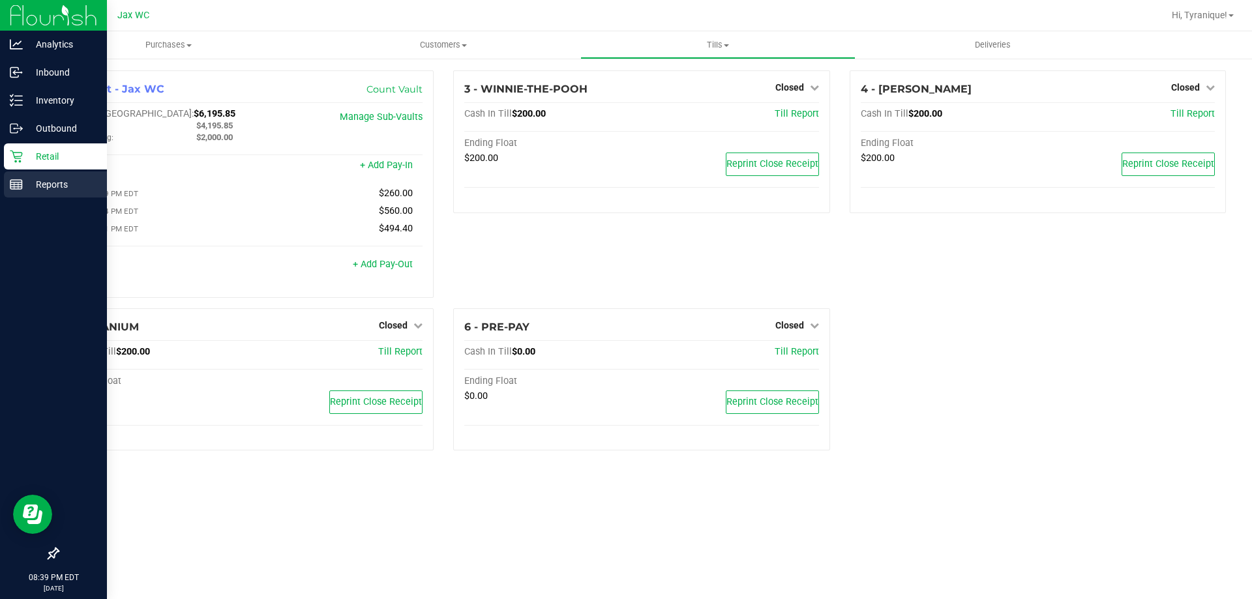
click at [57, 188] on p "Reports" at bounding box center [62, 185] width 78 height 16
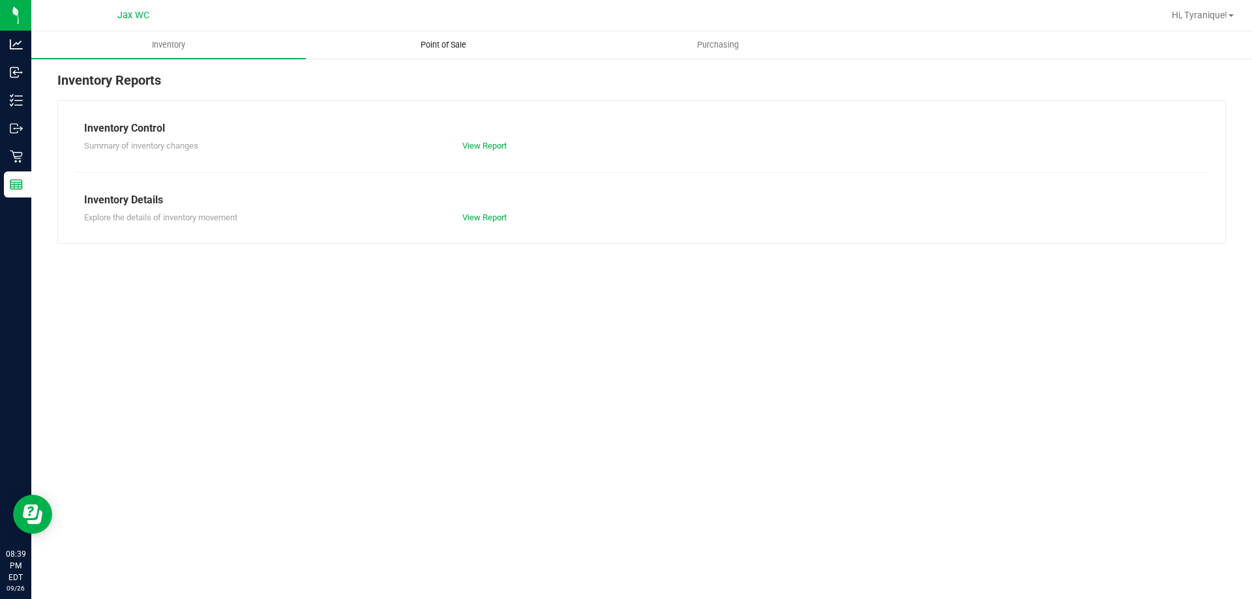
click at [449, 47] on span "Point of Sale" at bounding box center [443, 45] width 81 height 12
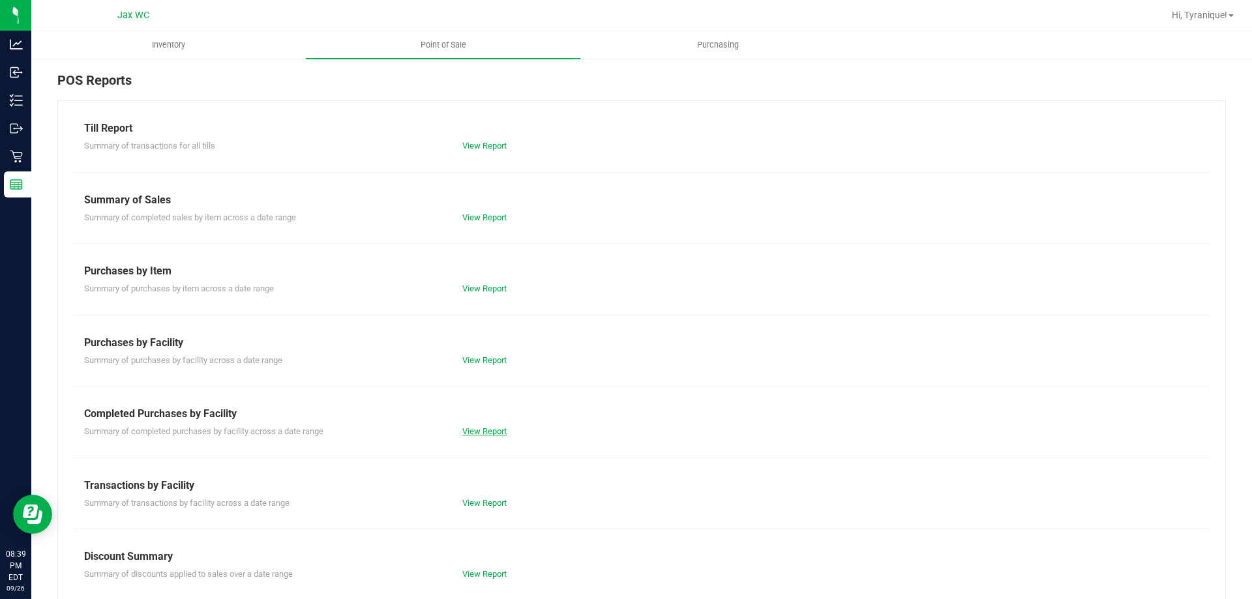
click at [491, 432] on link "View Report" at bounding box center [484, 432] width 44 height 10
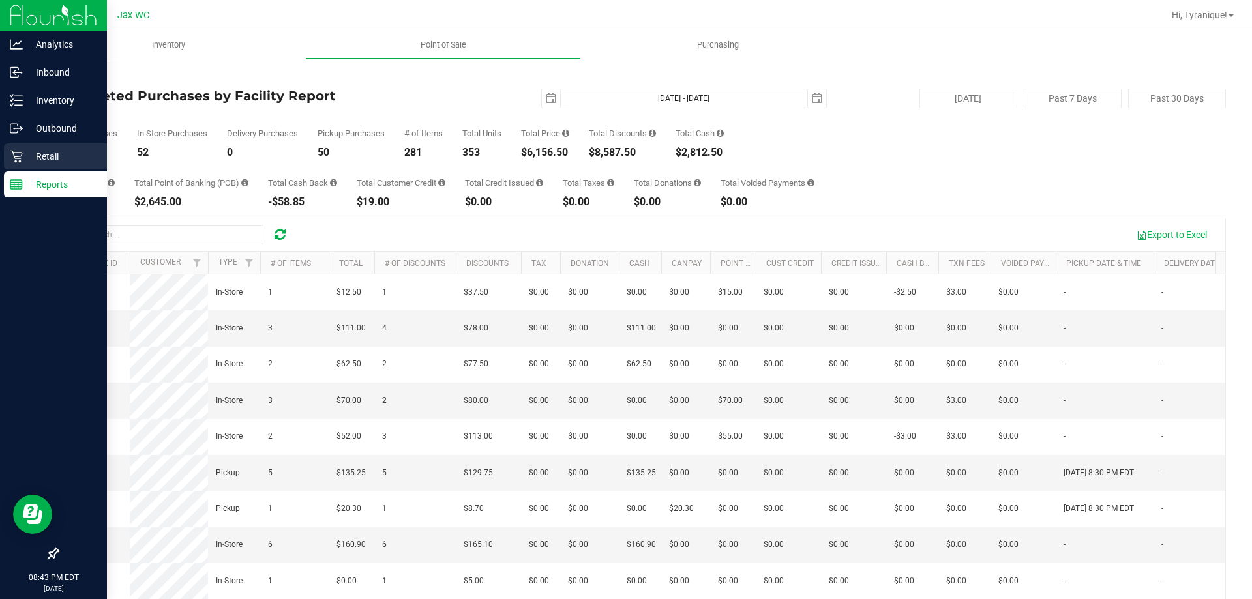
click at [10, 159] on icon at bounding box center [16, 156] width 13 height 13
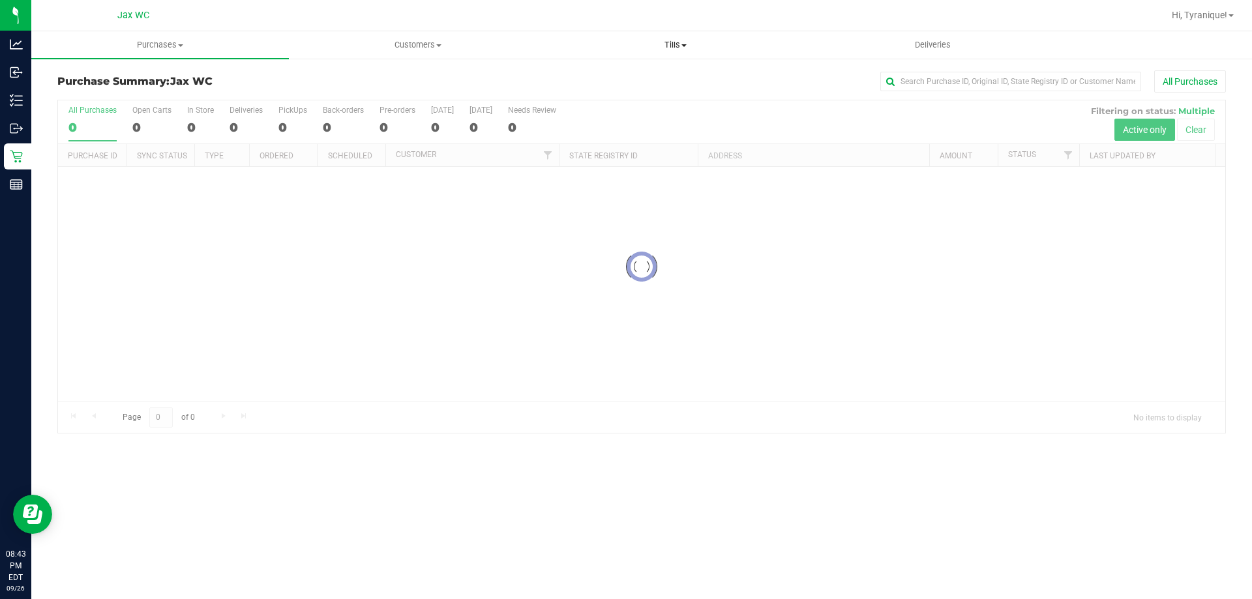
click at [661, 39] on span "Tills" at bounding box center [675, 45] width 256 height 12
click at [560, 80] on span "Manage tills" at bounding box center [591, 78] width 88 height 11
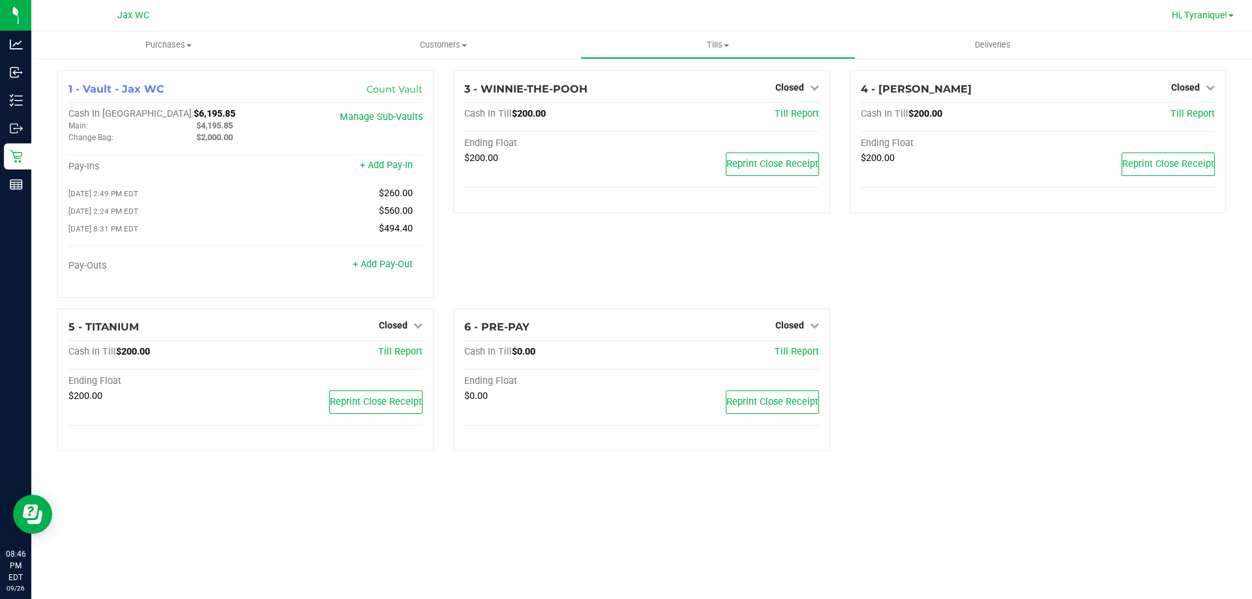
click at [1209, 14] on span "Hi, Tyranique!" at bounding box center [1199, 15] width 55 height 10
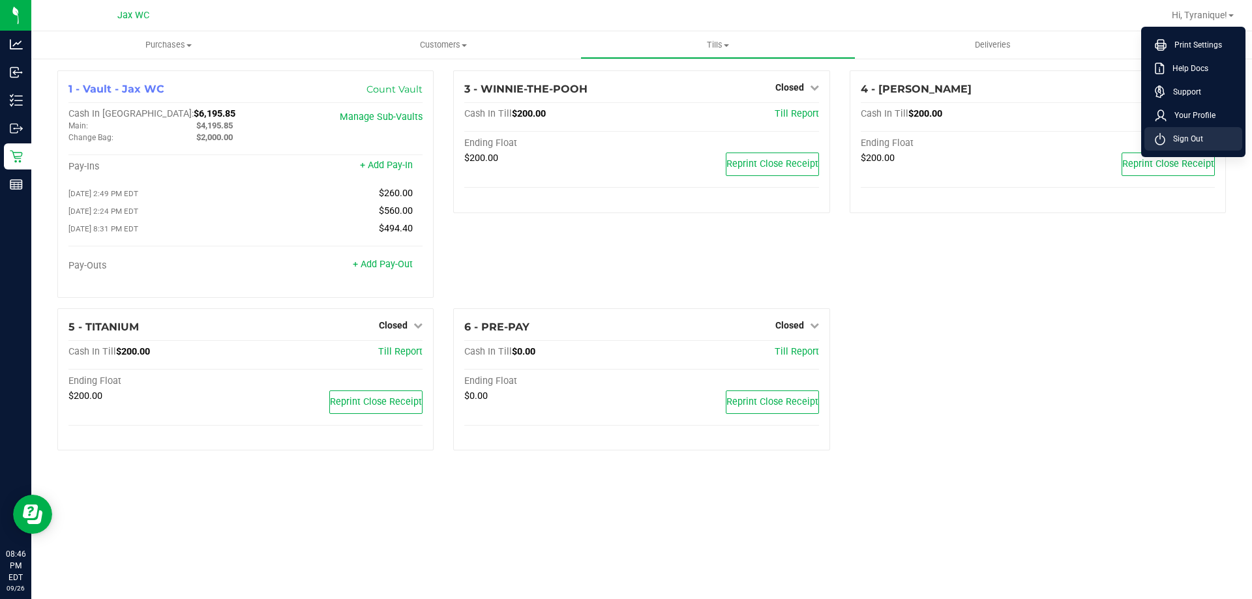
click at [1190, 135] on span "Sign Out" at bounding box center [1185, 138] width 38 height 13
